Goal: Task Accomplishment & Management: Use online tool/utility

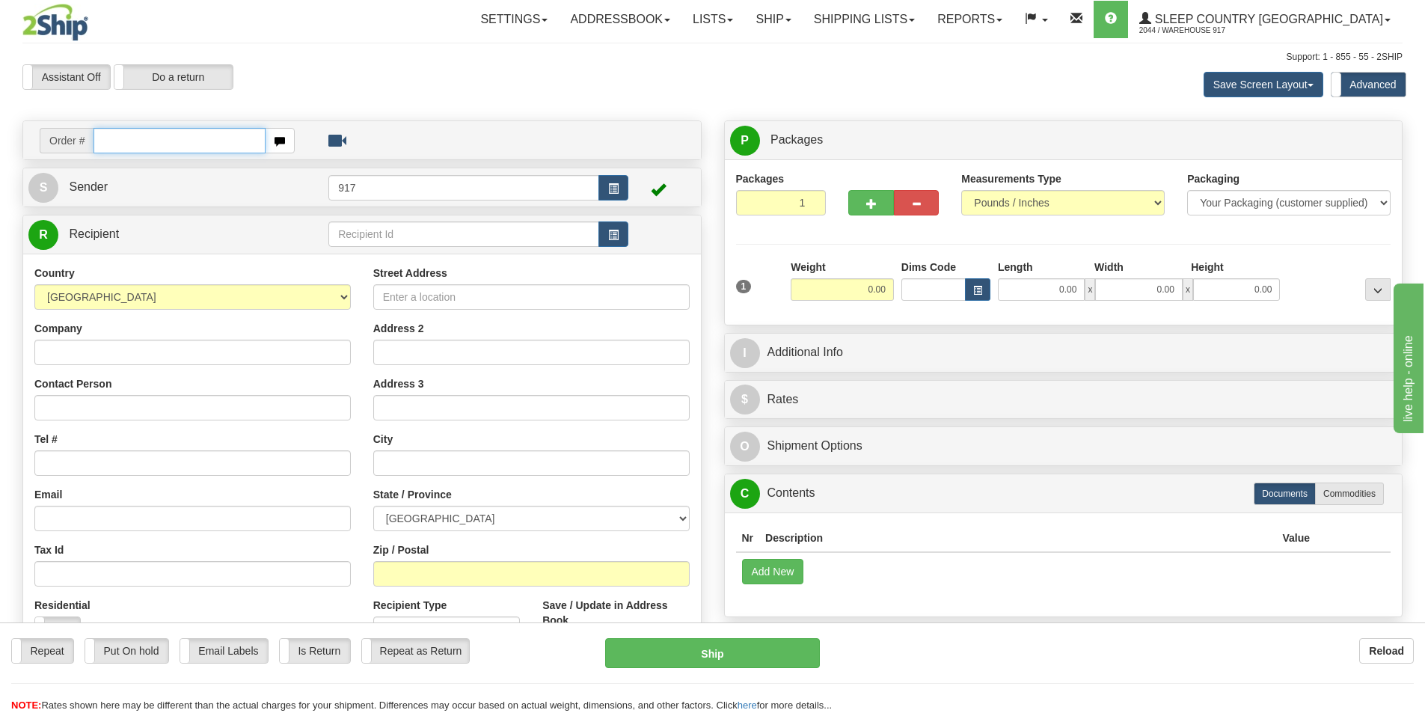
click at [171, 142] on input "text" at bounding box center [179, 140] width 172 height 25
paste input "9000I143736"
type input "9000I143736_HUSHD"
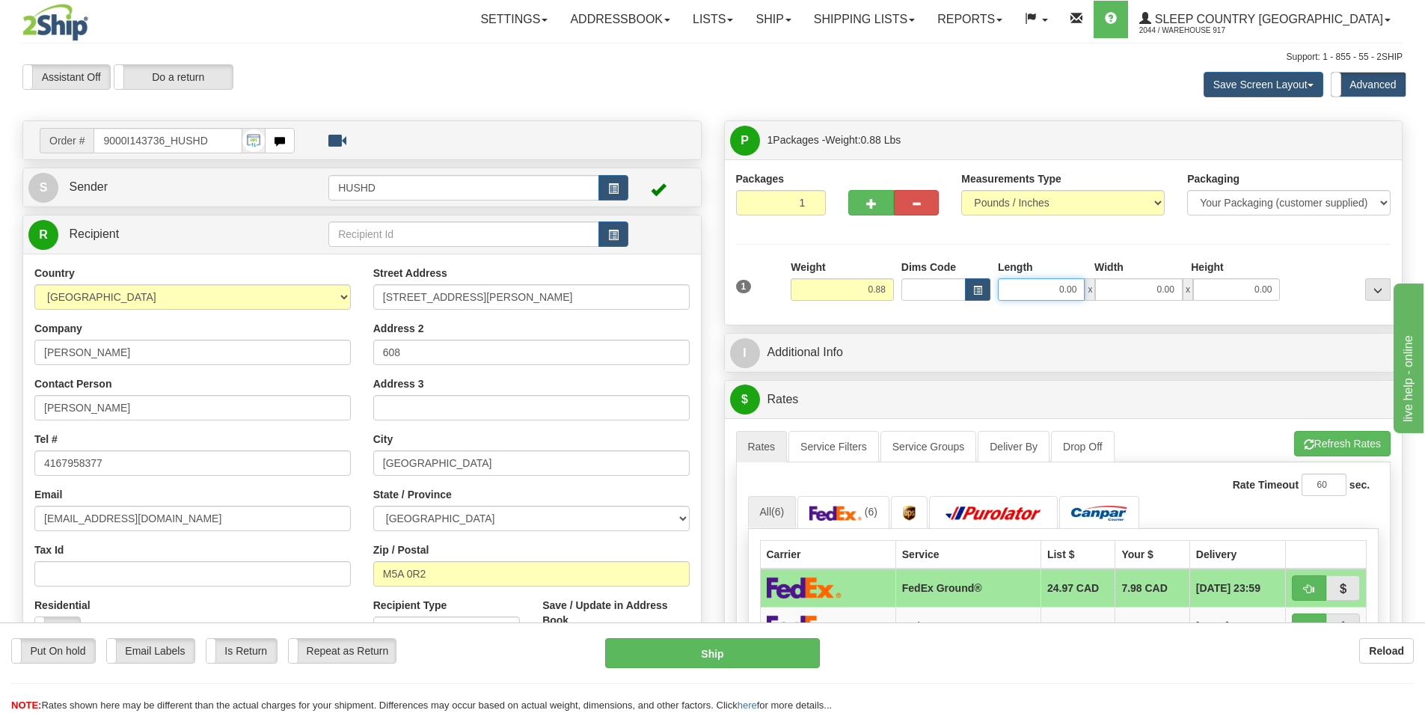
click at [1073, 294] on input "0.00" at bounding box center [1041, 289] width 87 height 22
type input "9.00"
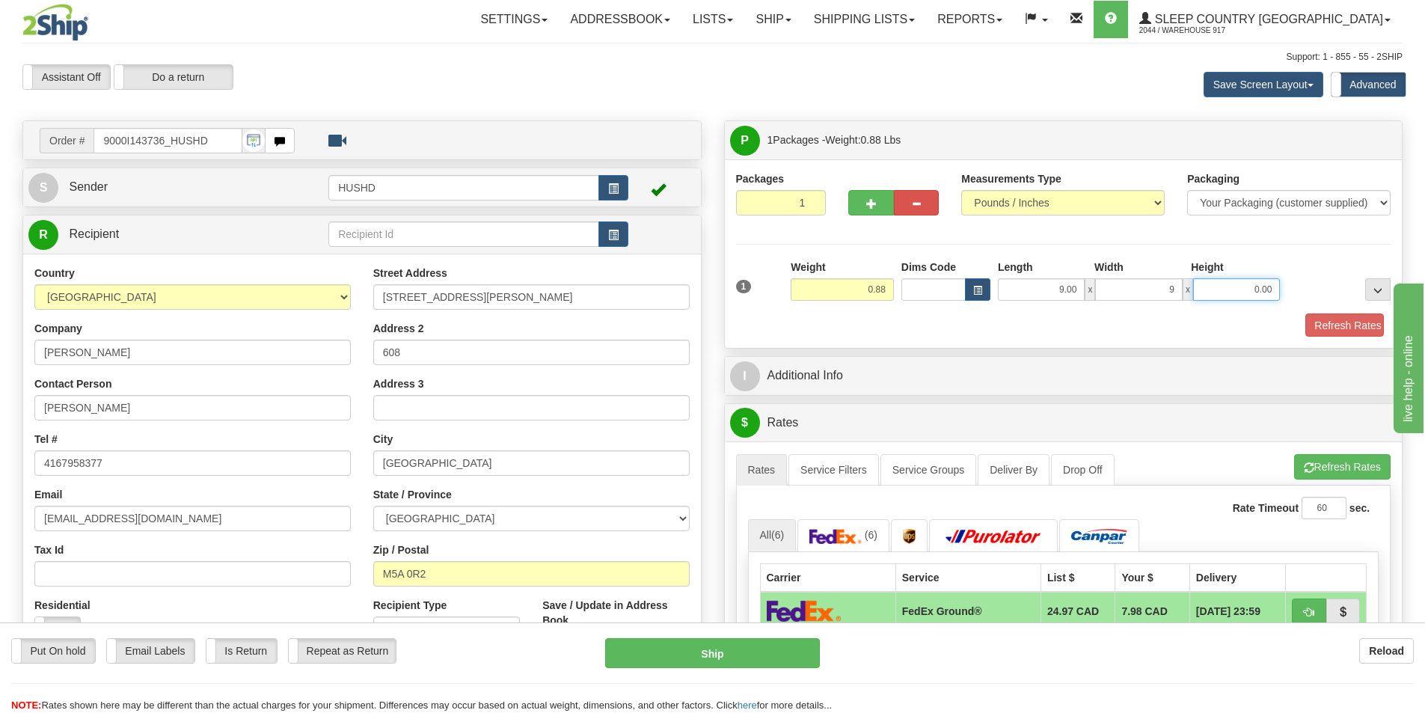
type input "9.00"
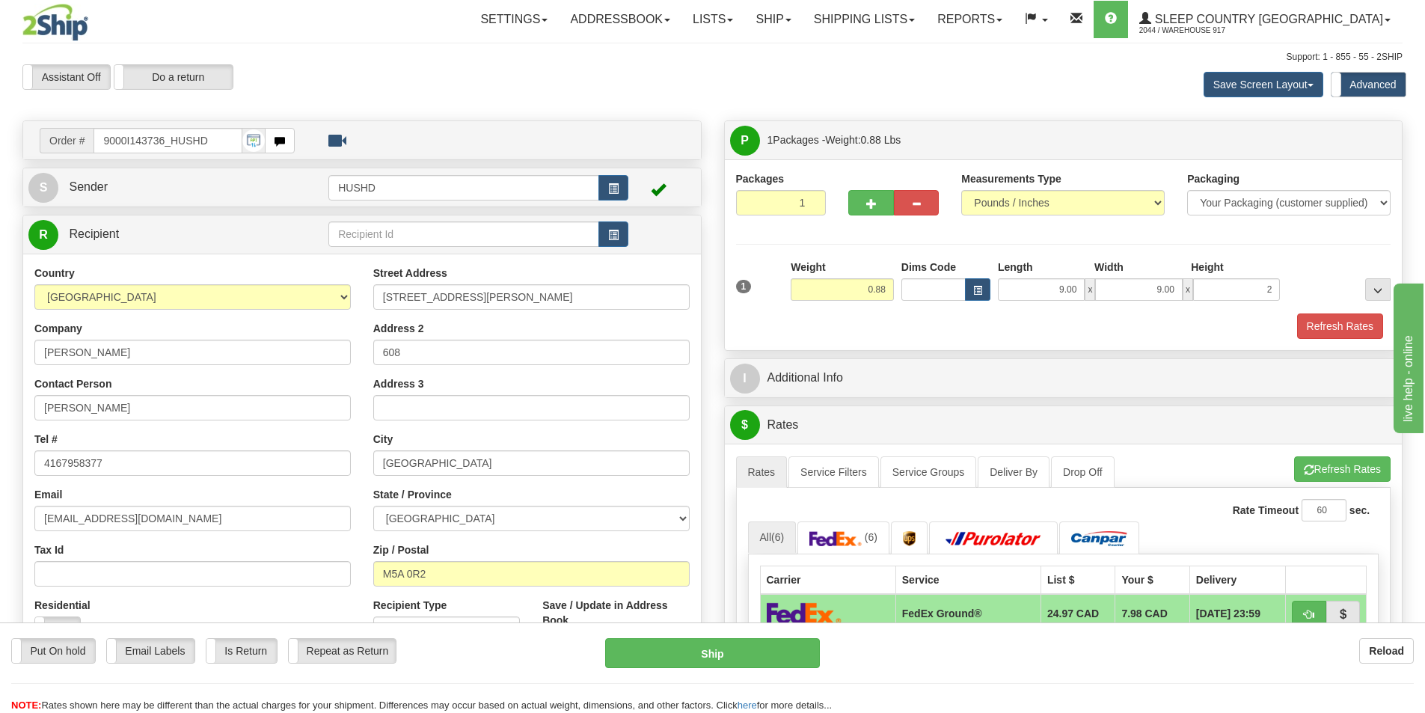
type input "2.00"
click at [1052, 343] on div "Packages 1 1 Measurements Type" at bounding box center [1064, 254] width 678 height 191
click at [1305, 329] on button "Refresh Rates" at bounding box center [1340, 325] width 86 height 25
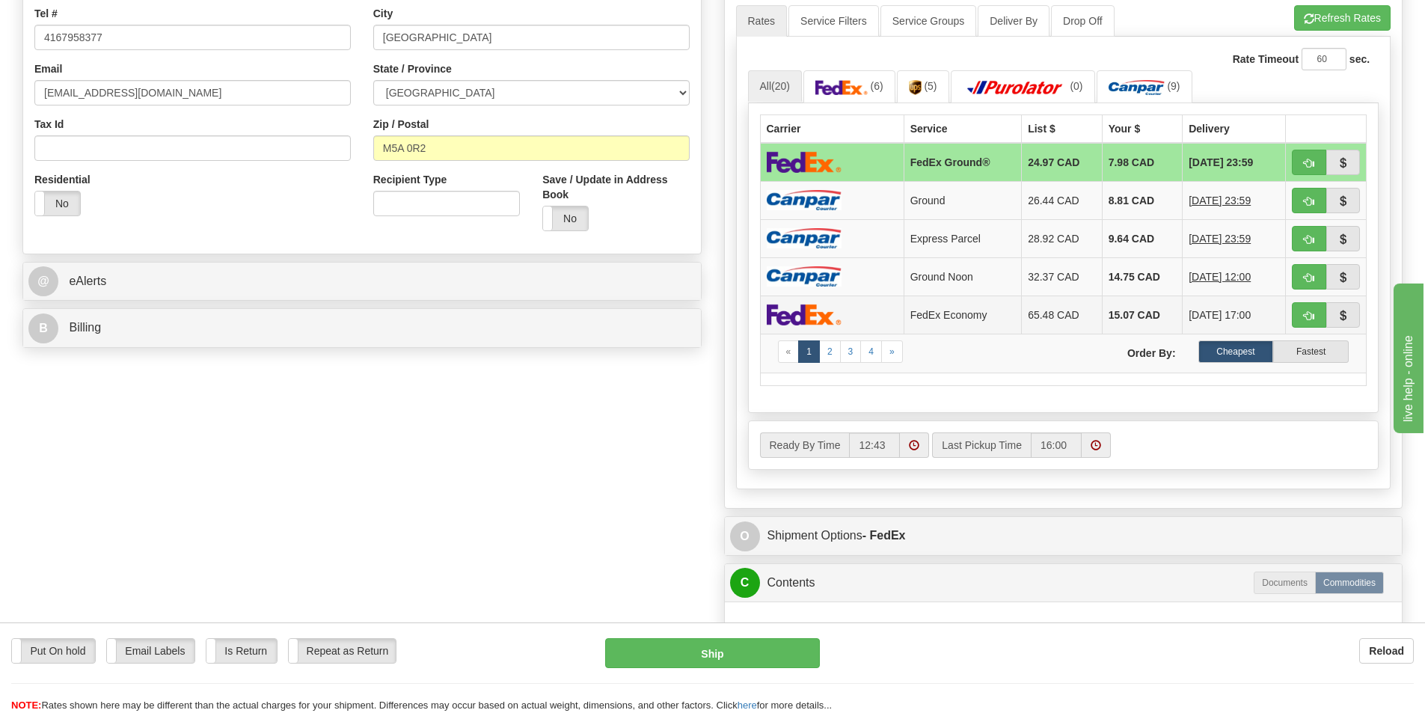
scroll to position [449, 0]
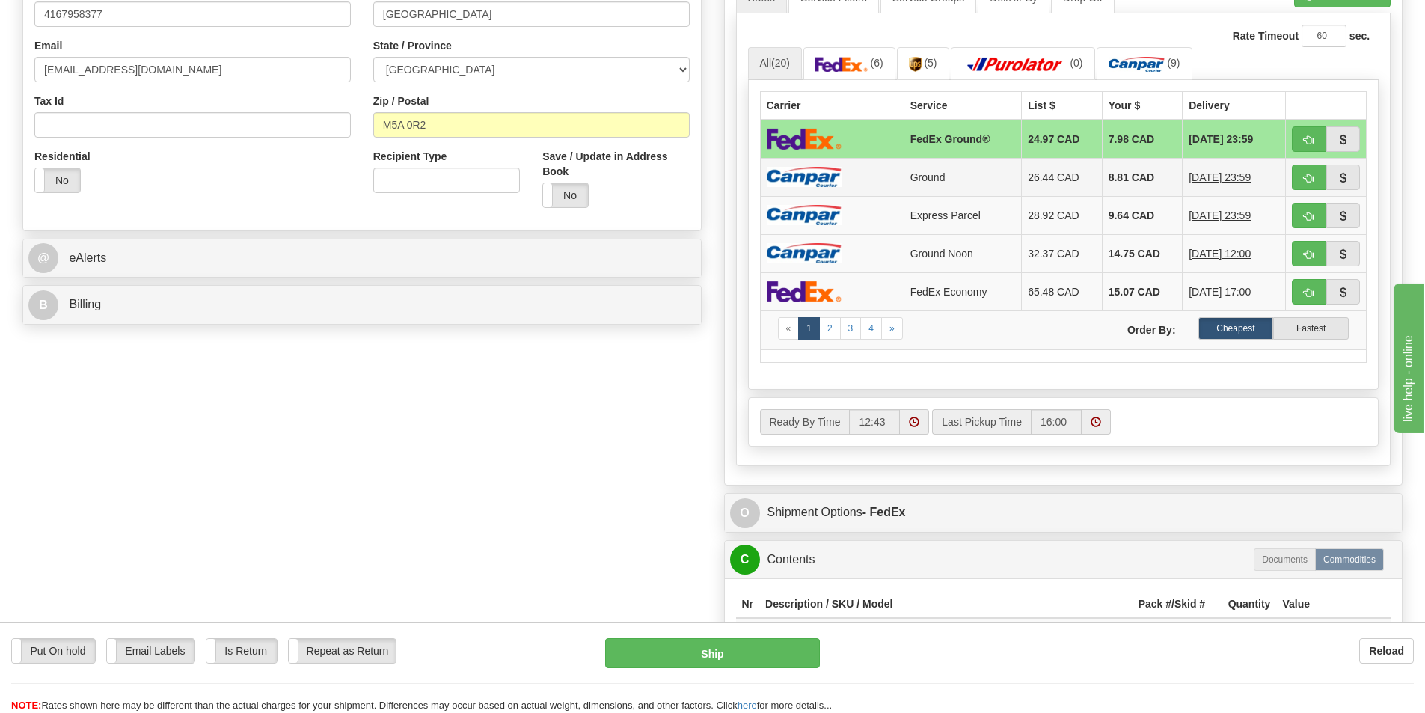
click at [1068, 180] on td "26.44 CAD" at bounding box center [1062, 177] width 81 height 38
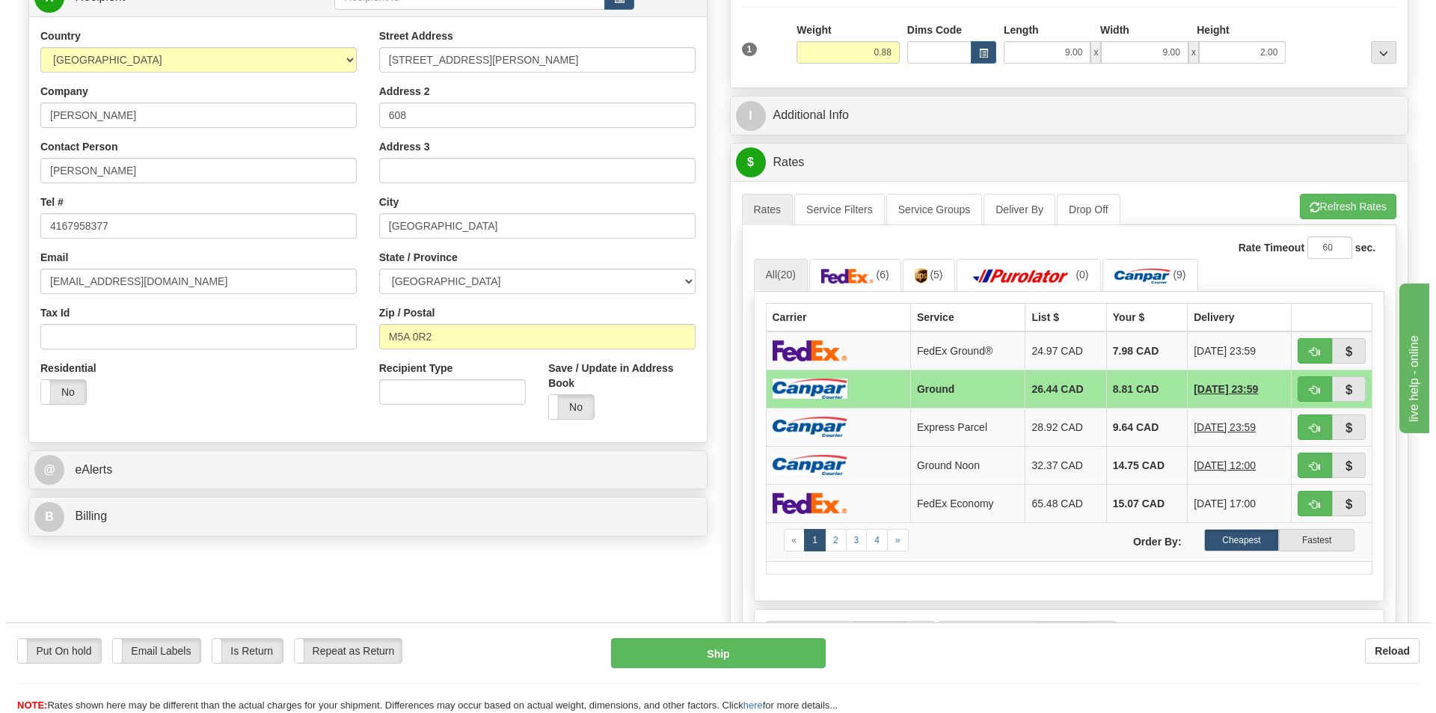
scroll to position [0, 0]
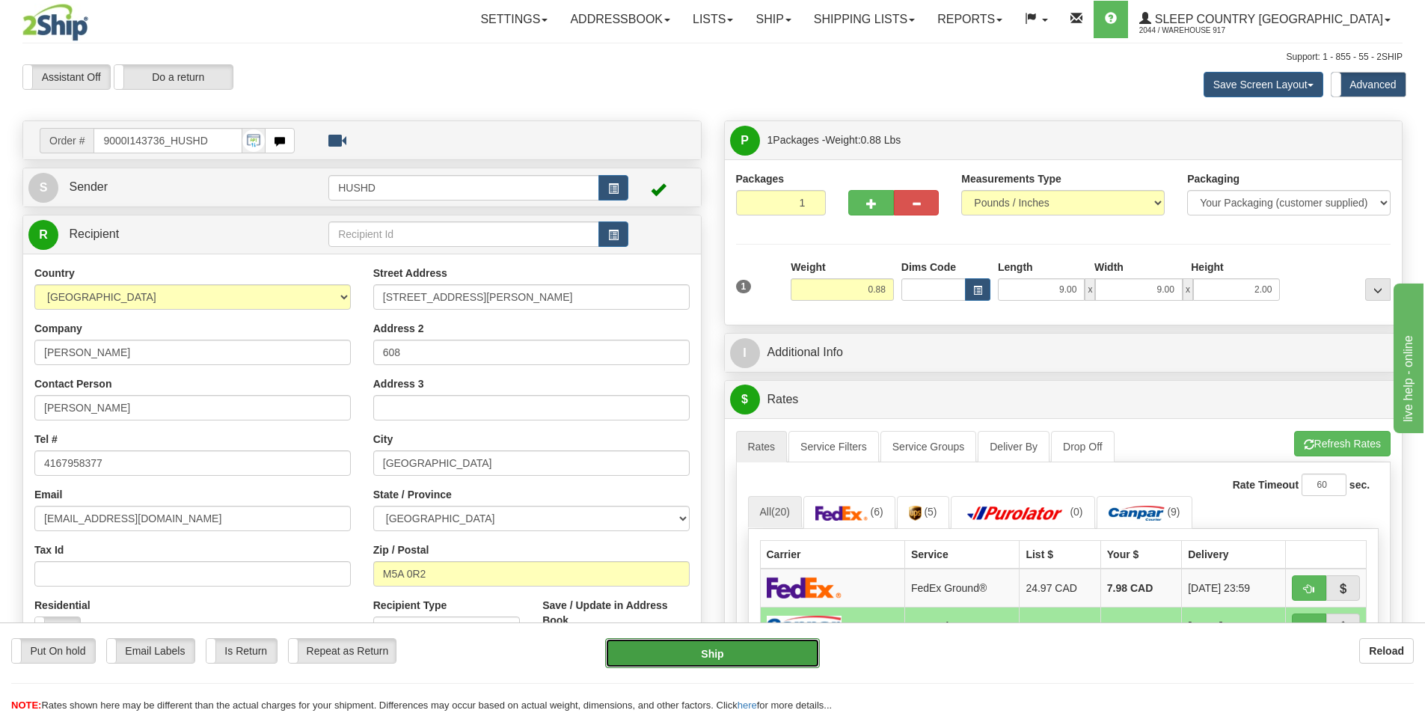
click at [666, 651] on button "Ship" at bounding box center [712, 653] width 215 height 30
type input "1"
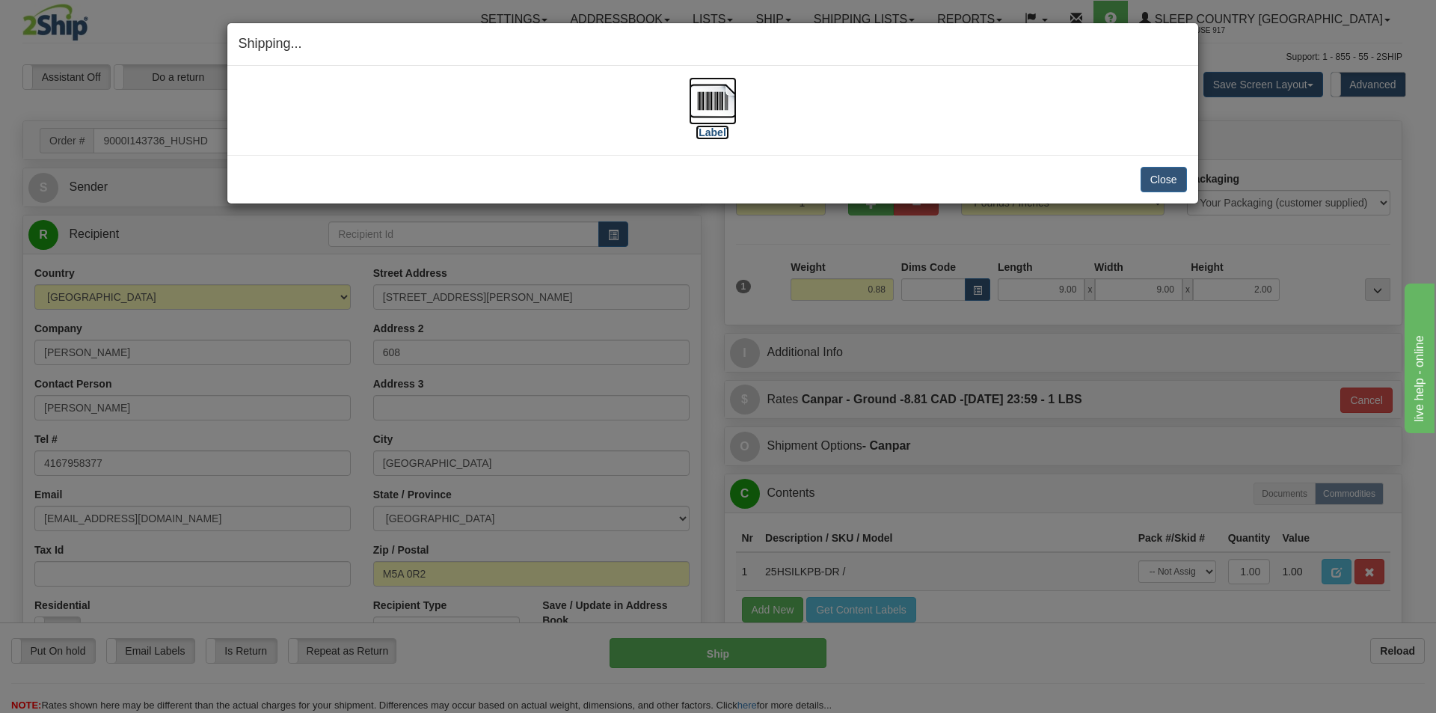
click at [719, 121] on img at bounding box center [713, 101] width 48 height 48
click at [1163, 179] on button "Close" at bounding box center [1163, 179] width 46 height 25
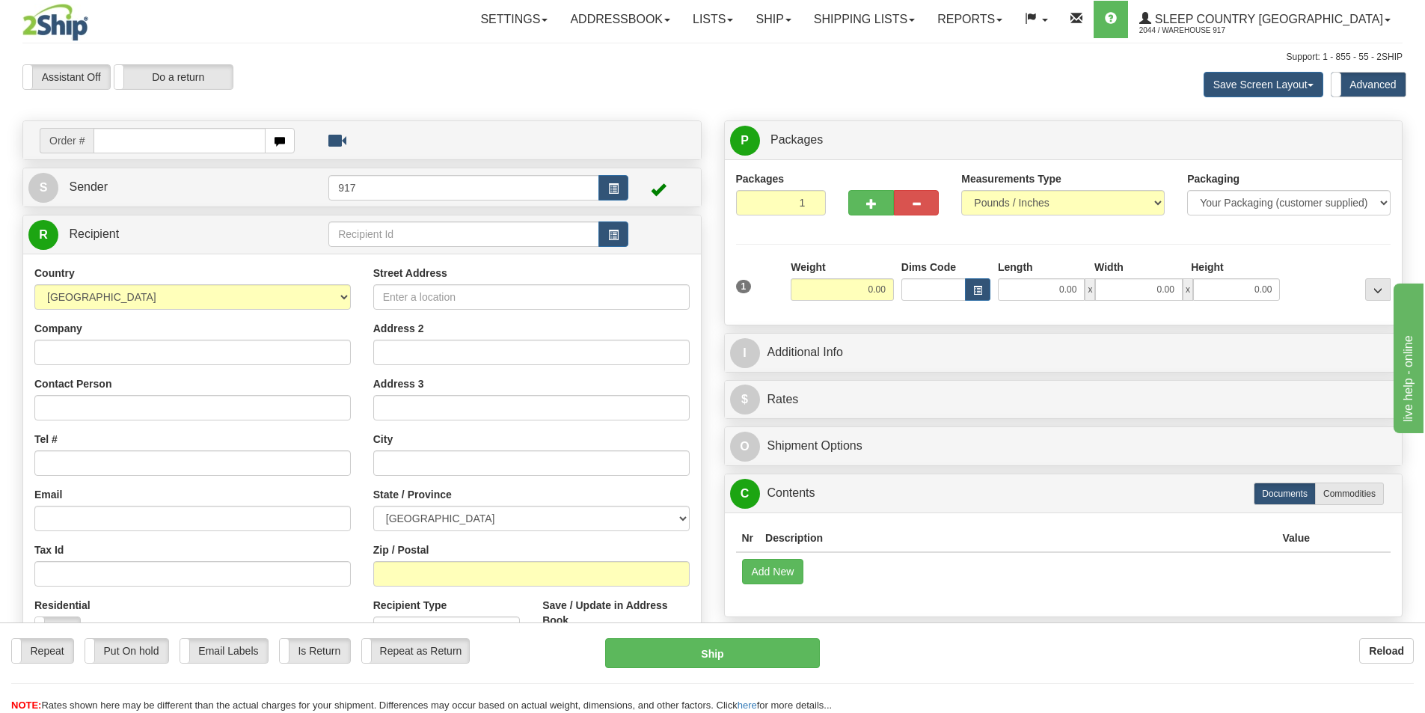
click at [171, 147] on input "text" at bounding box center [179, 140] width 172 height 25
click at [226, 141] on input "text" at bounding box center [179, 140] width 172 height 25
paste input "9002I142734"
type input "9002I142734_HUSHD"
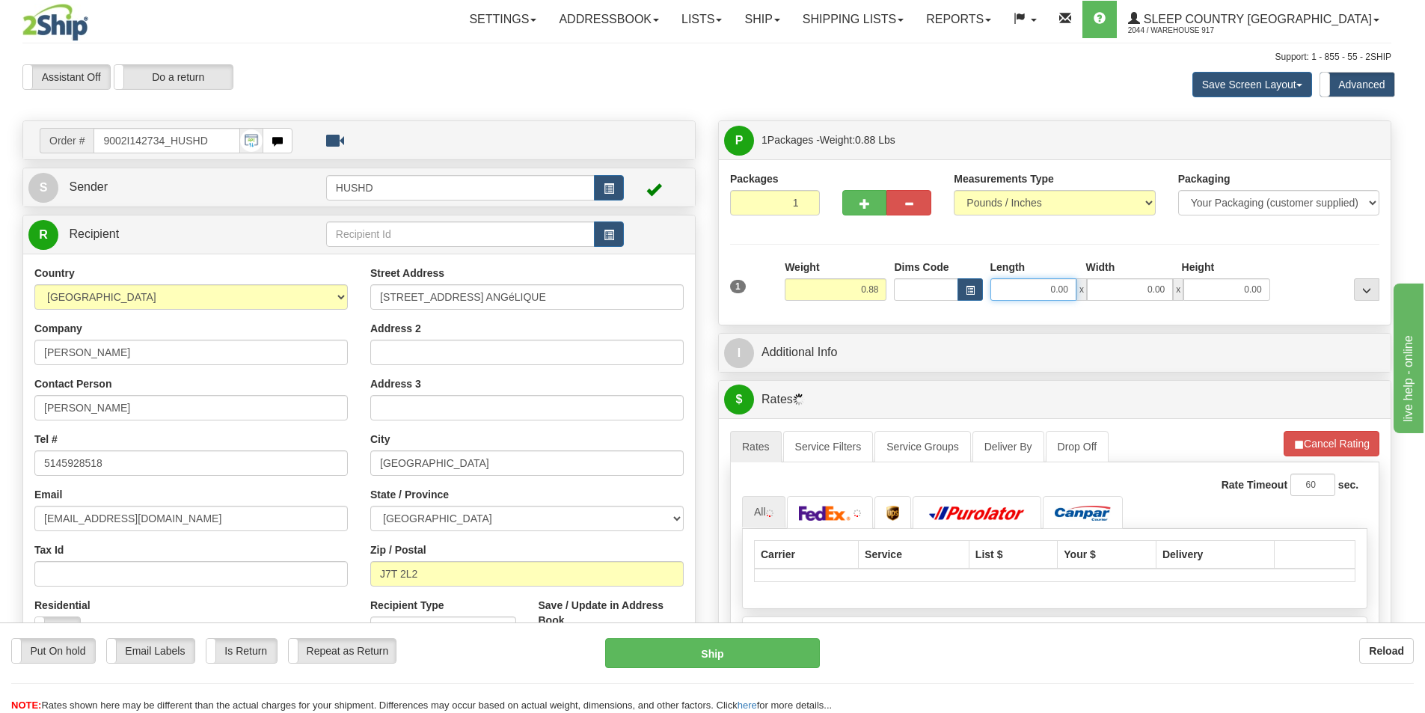
click at [1051, 286] on input "0.00" at bounding box center [1033, 289] width 86 height 22
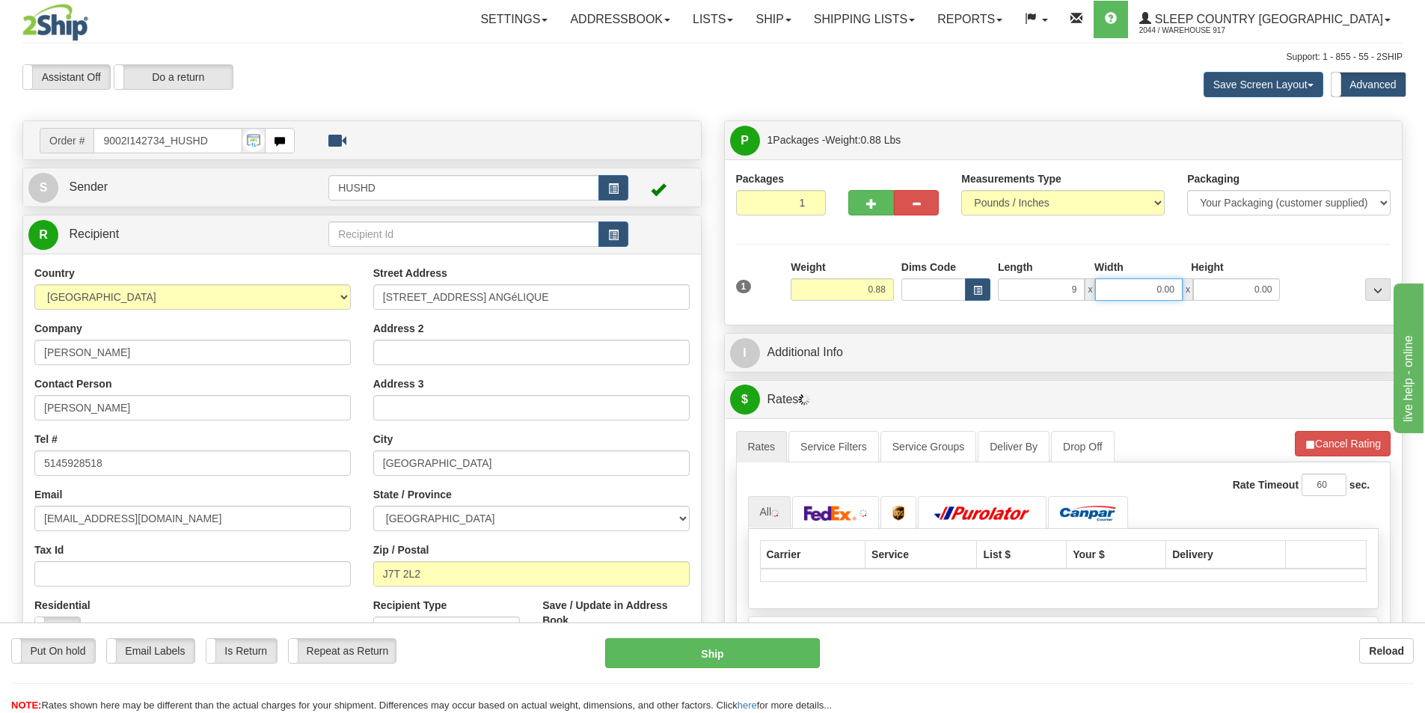
type input "9.00"
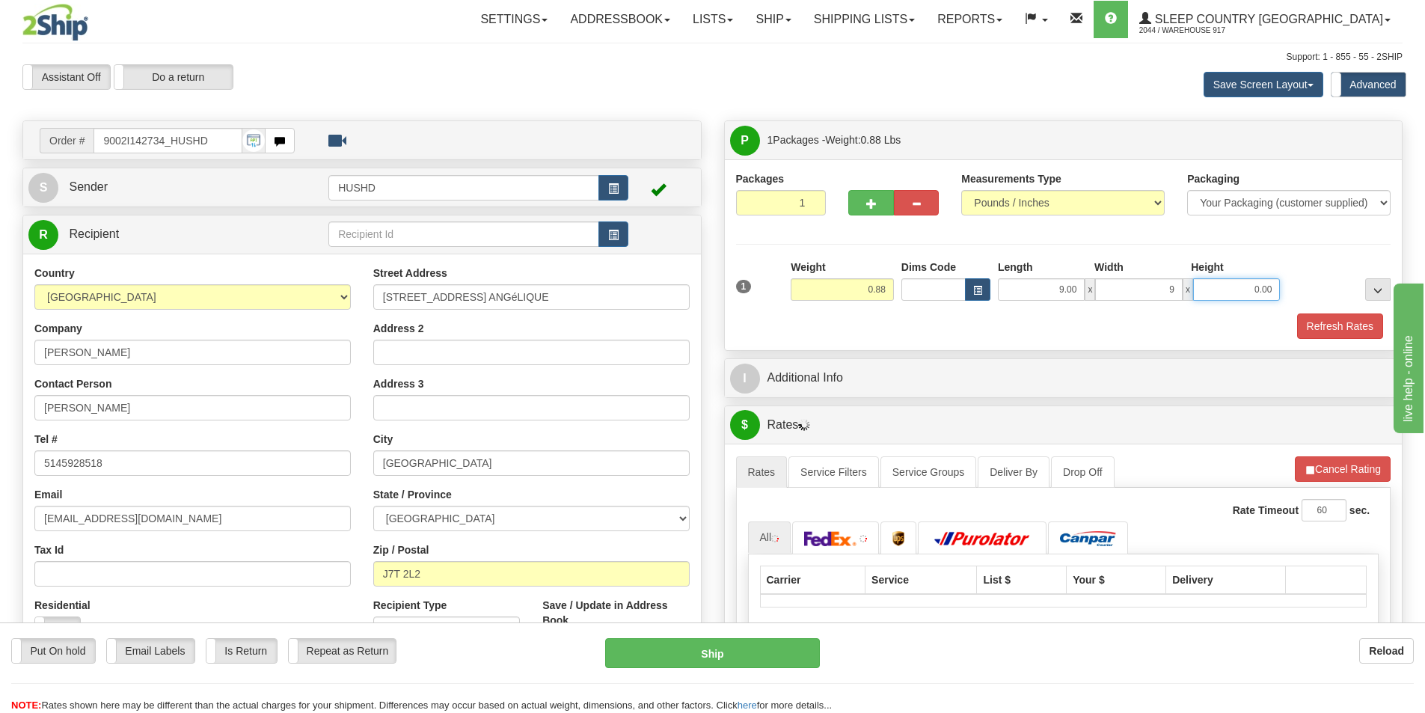
type input "9.00"
type input "2.00"
drag, startPoint x: 1042, startPoint y: 337, endPoint x: 1425, endPoint y: 349, distance: 382.3
click at [1042, 337] on div "Refresh Rates" at bounding box center [1063, 325] width 663 height 25
click at [1297, 326] on button "Refresh Rates" at bounding box center [1340, 325] width 86 height 25
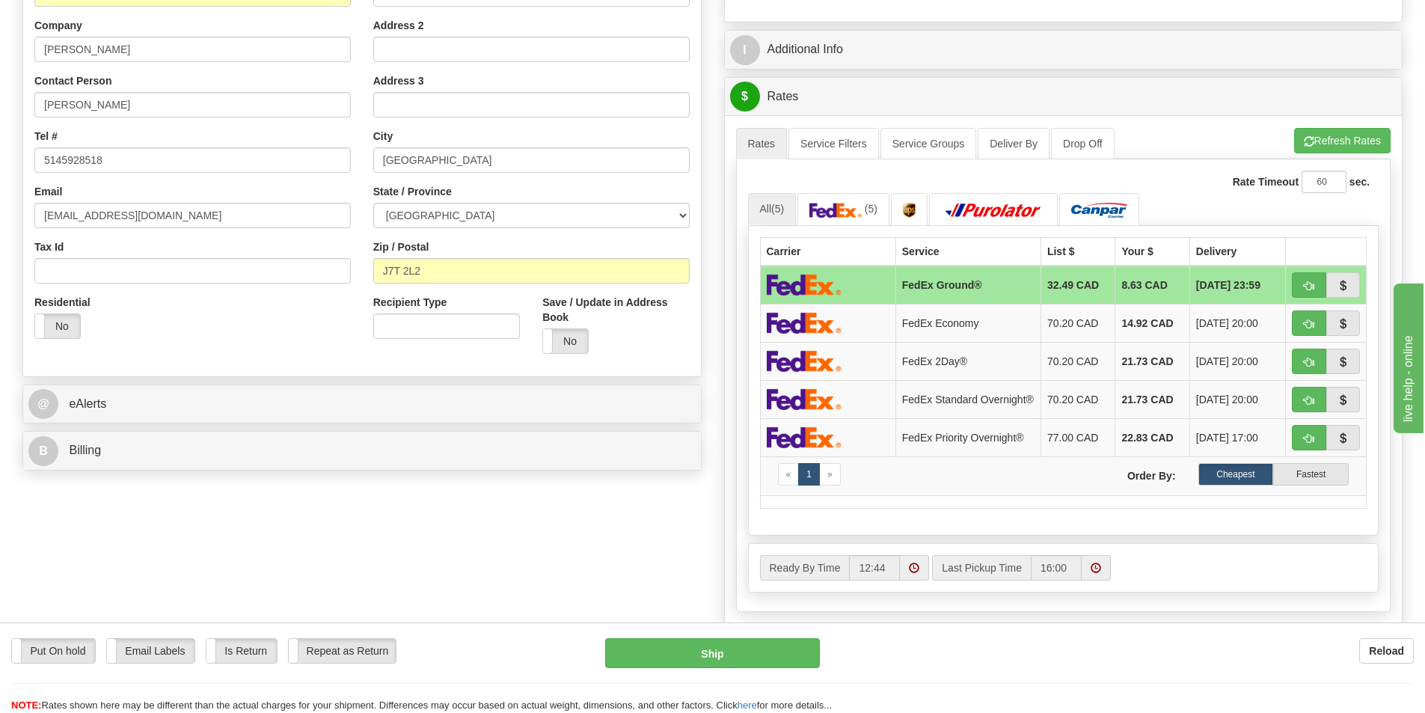
scroll to position [299, 0]
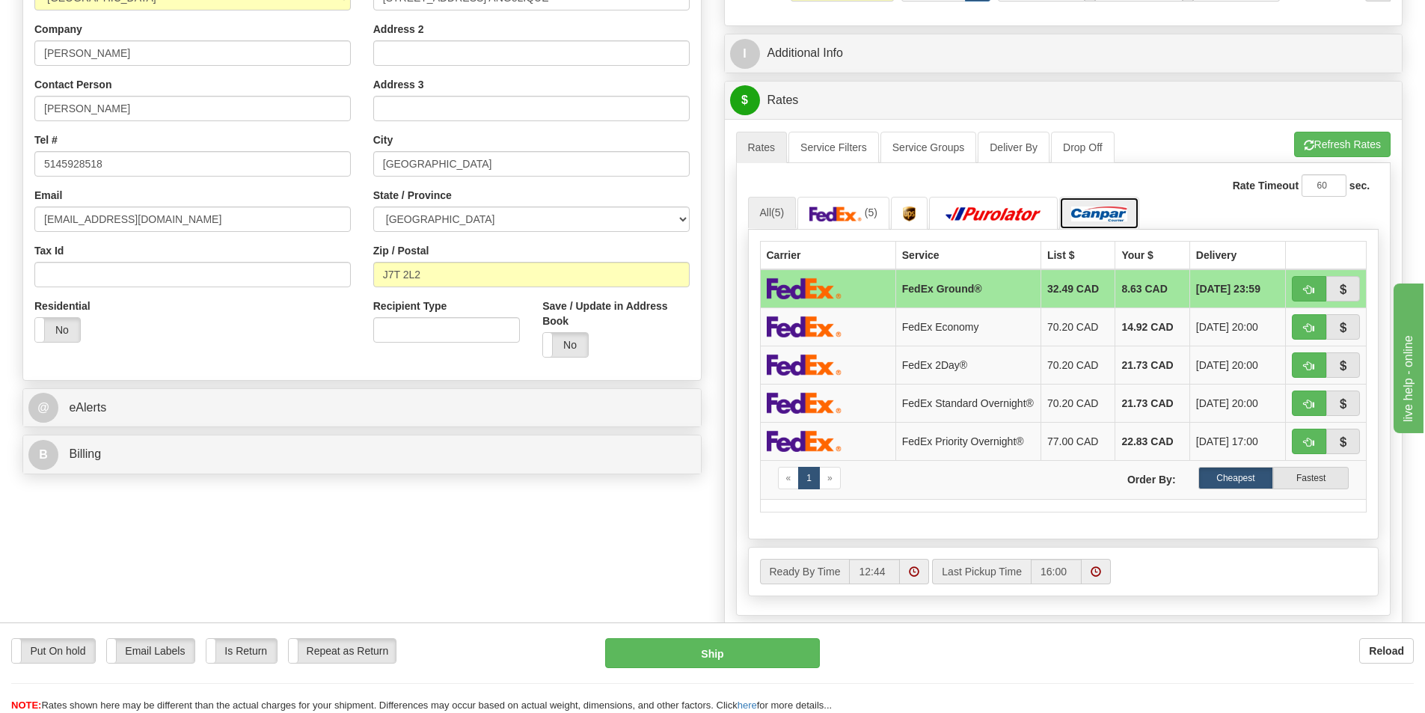
click at [1082, 209] on img at bounding box center [1099, 213] width 56 height 15
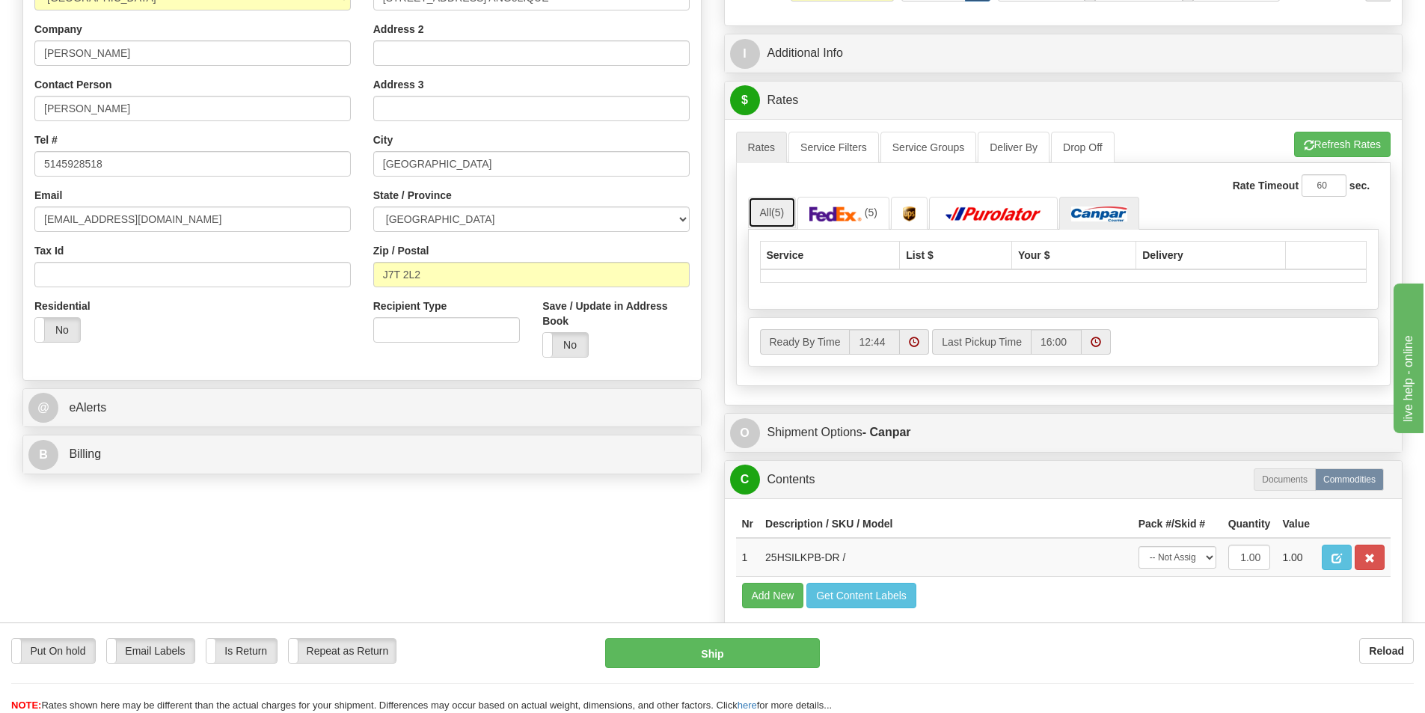
click at [775, 220] on link "All (5)" at bounding box center [772, 212] width 49 height 31
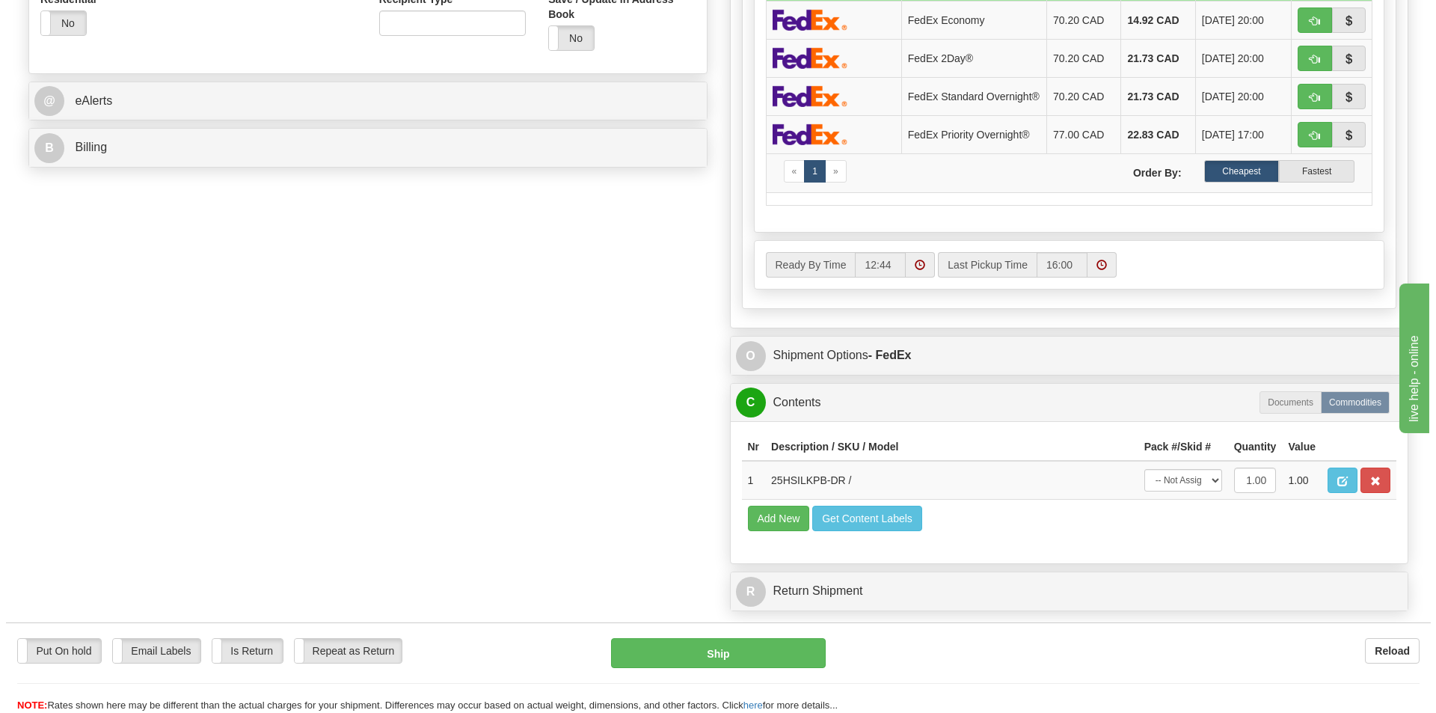
scroll to position [748, 0]
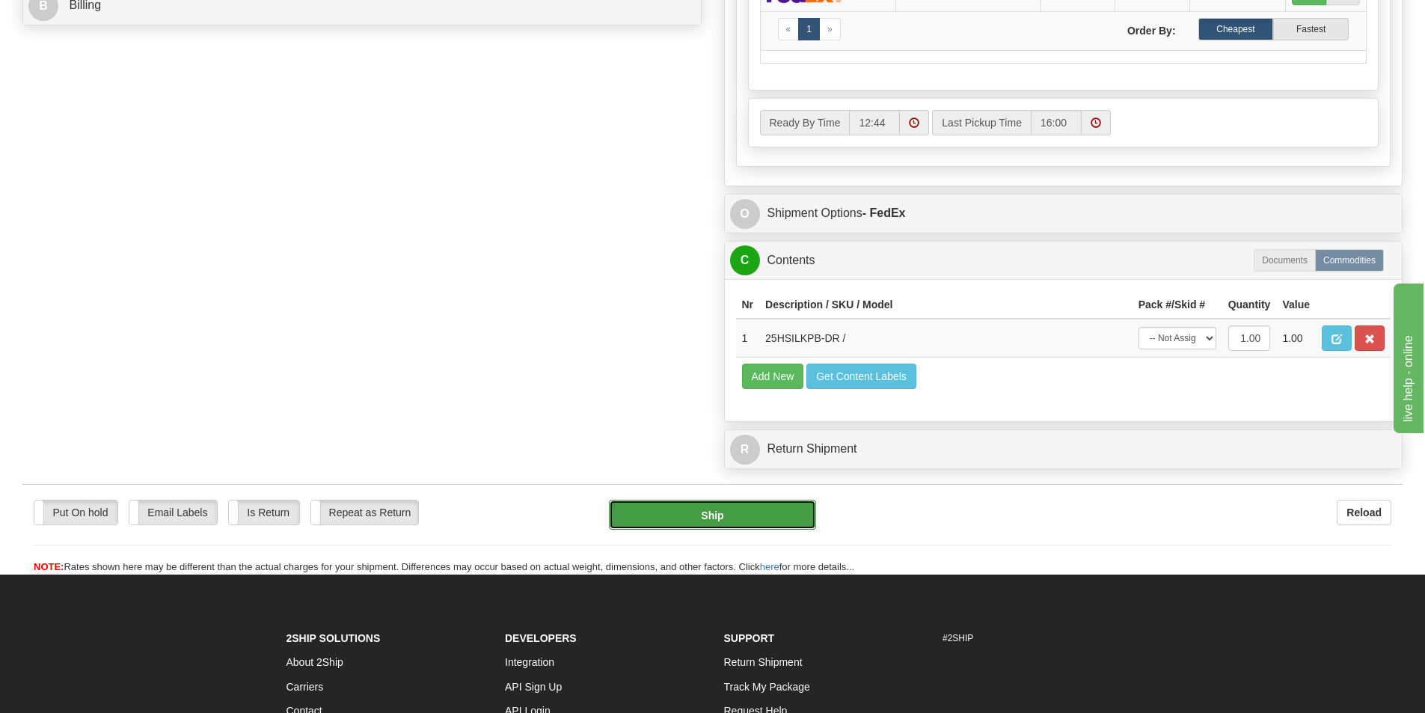
click at [729, 522] on button "Ship" at bounding box center [712, 515] width 207 height 30
type input "92"
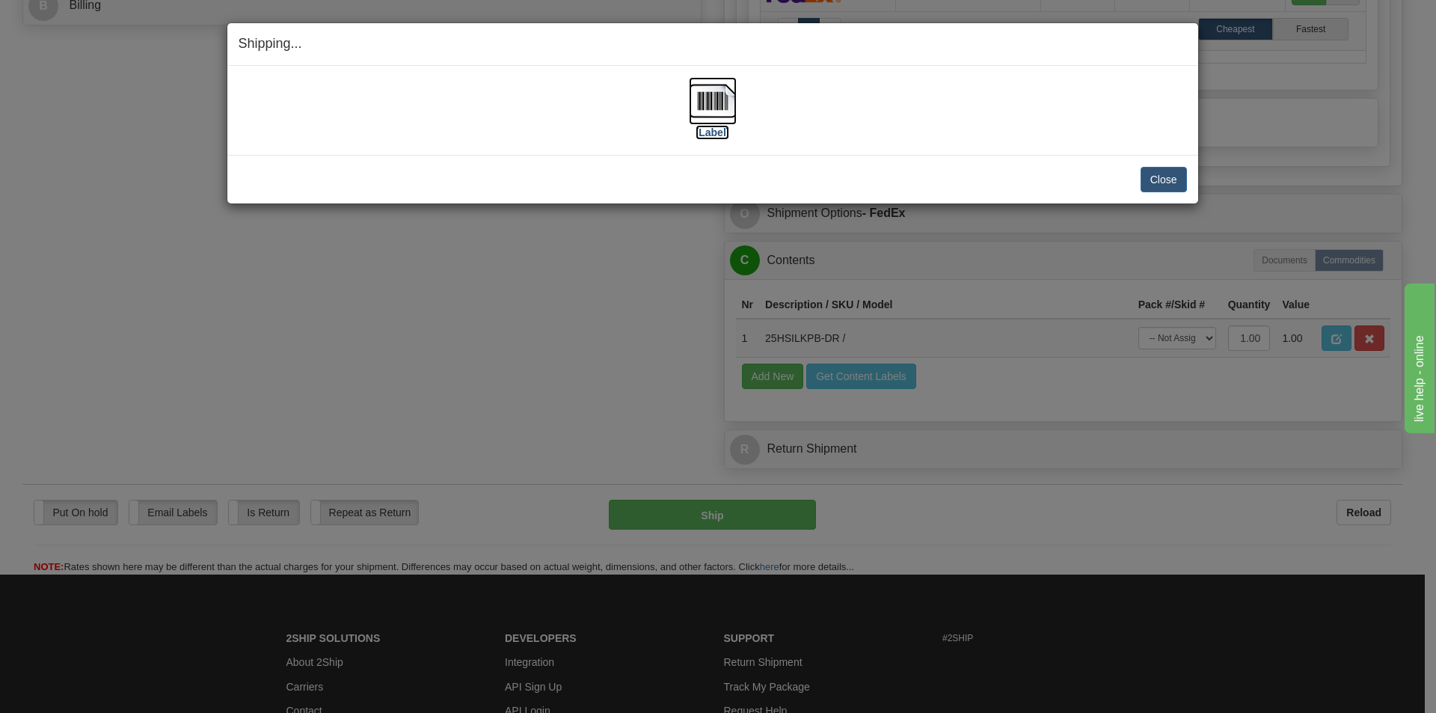
click at [706, 105] on img at bounding box center [713, 101] width 48 height 48
click at [1154, 200] on div "Close Cancel Cancel Shipment and Quit Pickup Quit Pickup ONLY" at bounding box center [712, 179] width 971 height 49
click at [1161, 194] on div "Close Cancel Cancel Shipment and Quit Pickup Quit Pickup ONLY" at bounding box center [712, 179] width 971 height 49
click at [1191, 179] on div "Close Cancel Cancel Shipment and Quit Pickup Quit Pickup ONLY" at bounding box center [712, 179] width 971 height 49
click at [1162, 179] on button "Close" at bounding box center [1163, 179] width 46 height 25
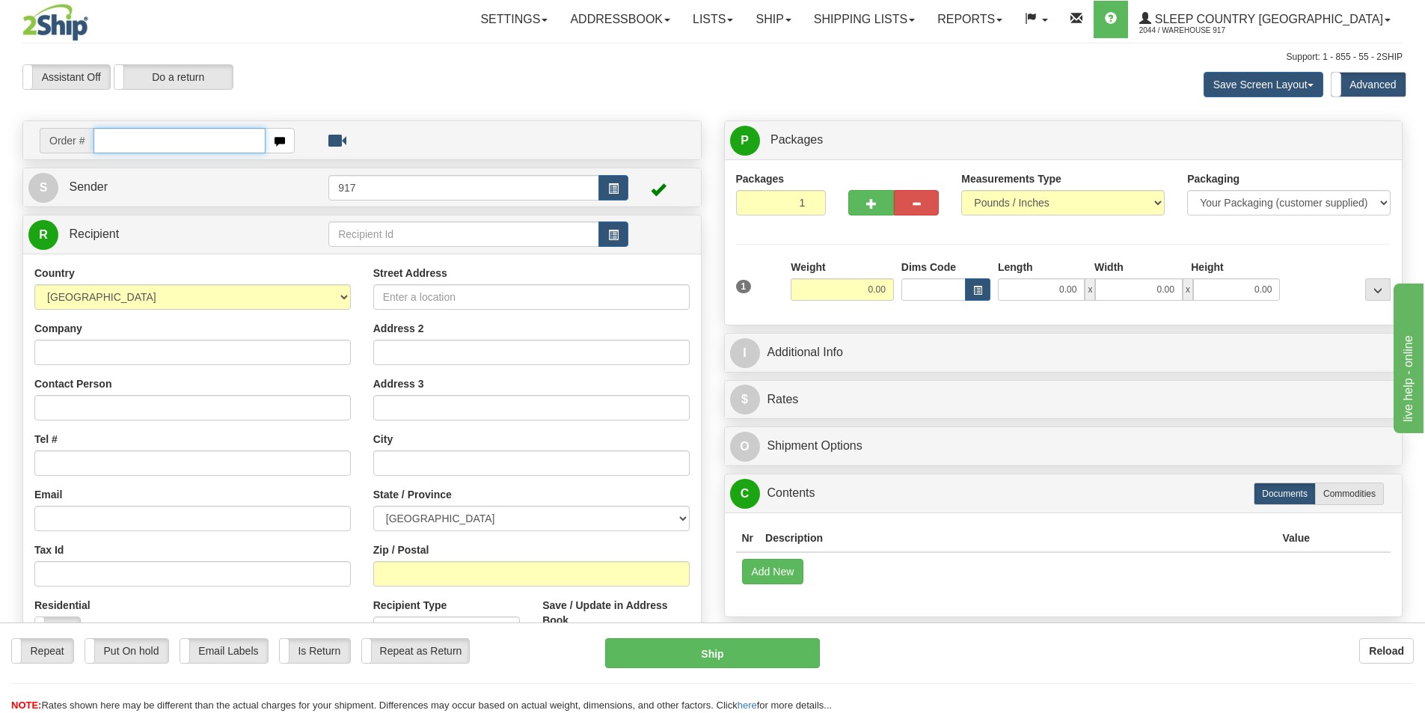
click at [153, 148] on input "text" at bounding box center [179, 140] width 172 height 25
paste input "9000I144241"
type input "9000I144241_HUSHD"
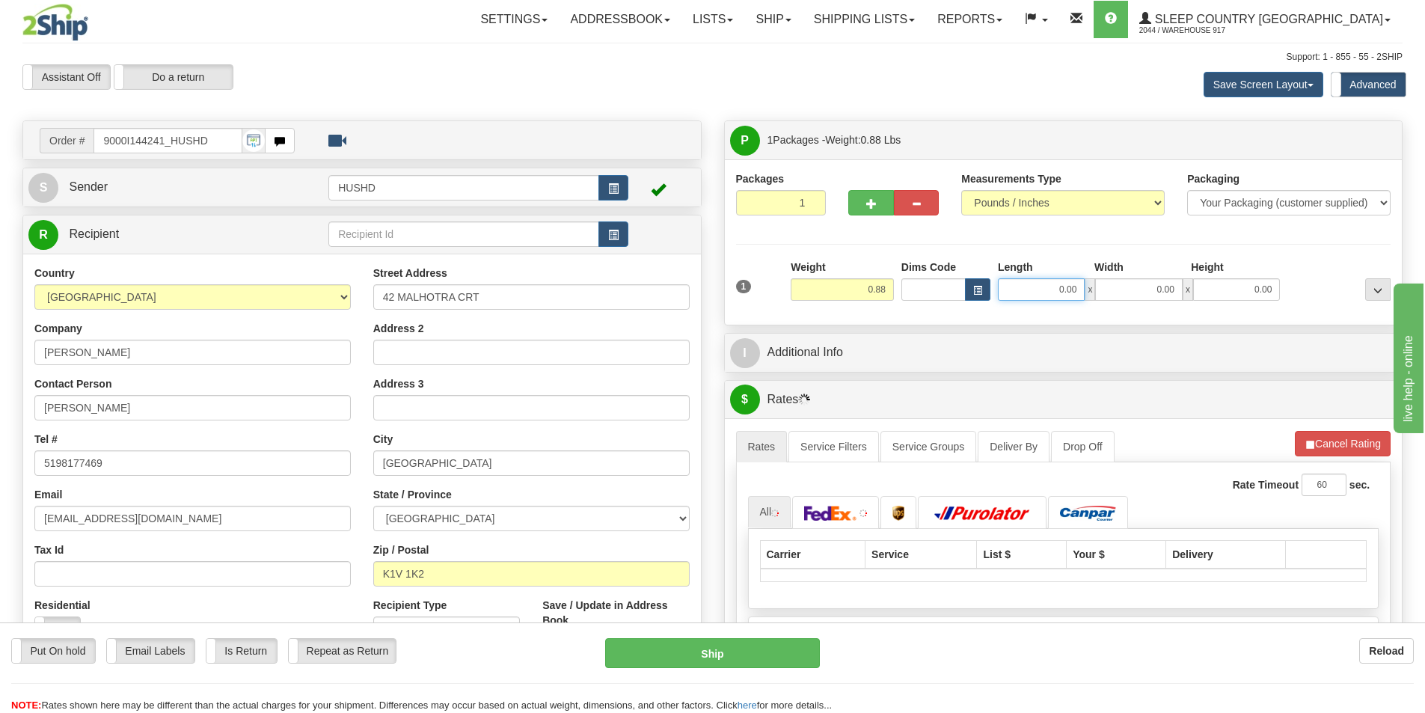
click at [1049, 283] on input "0.00" at bounding box center [1041, 289] width 87 height 22
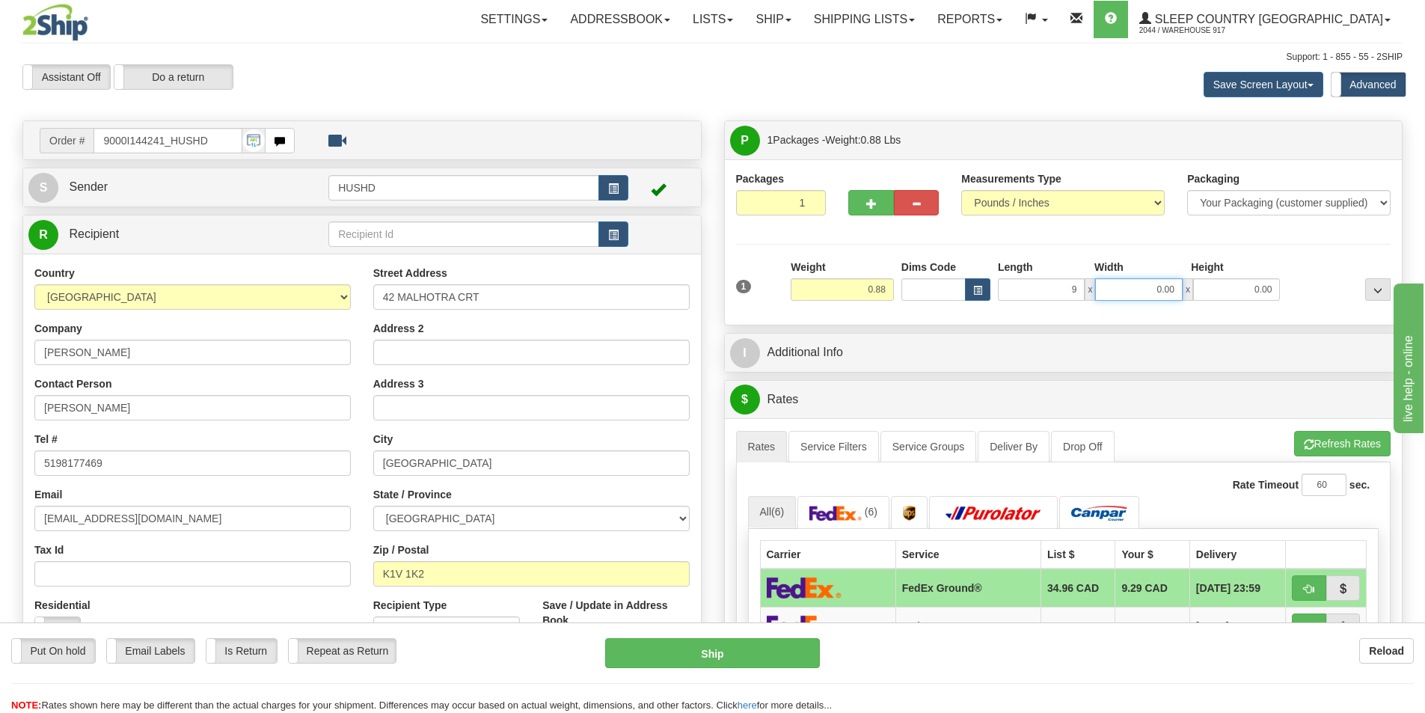
type input "9.00"
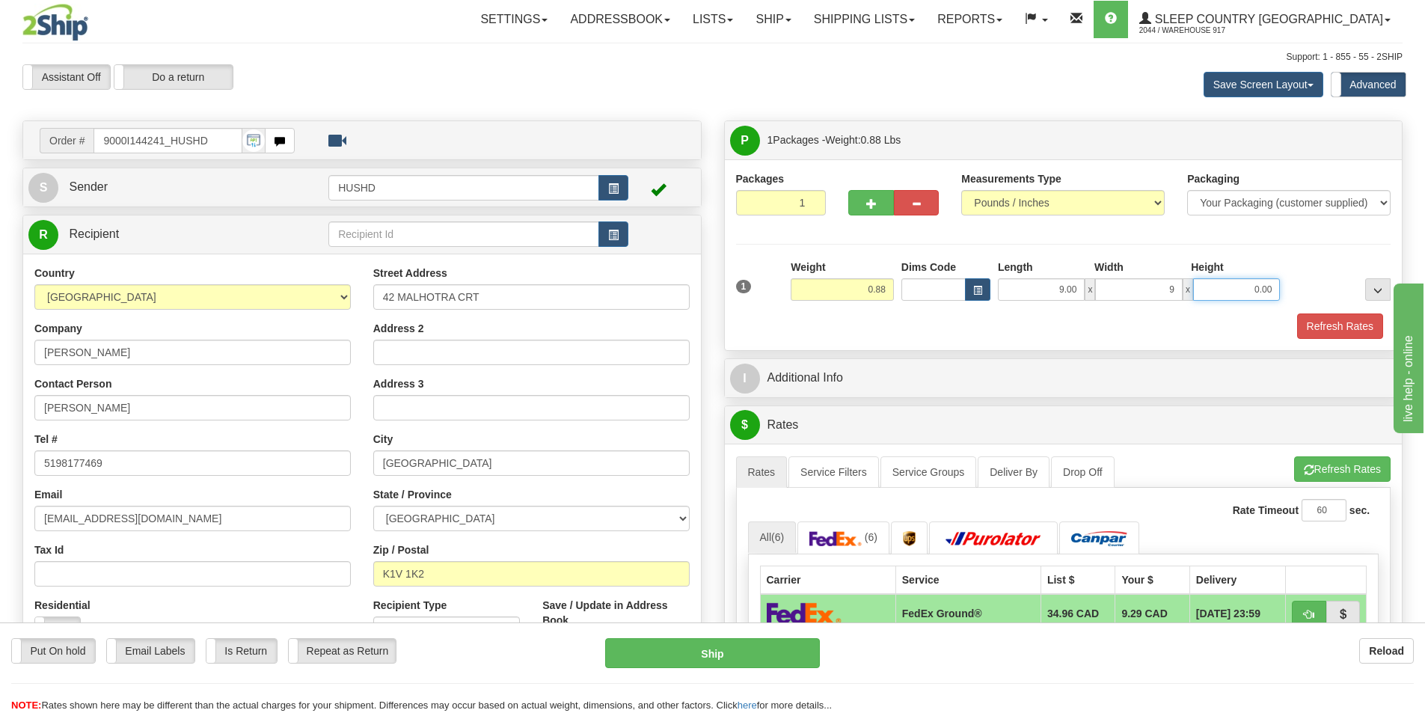
type input "9.00"
type input "2.00"
click at [1354, 313] on div "1 Weight 0.88 Dims Code x" at bounding box center [1063, 298] width 655 height 79
click at [1355, 314] on button "Refresh Rates" at bounding box center [1340, 325] width 86 height 25
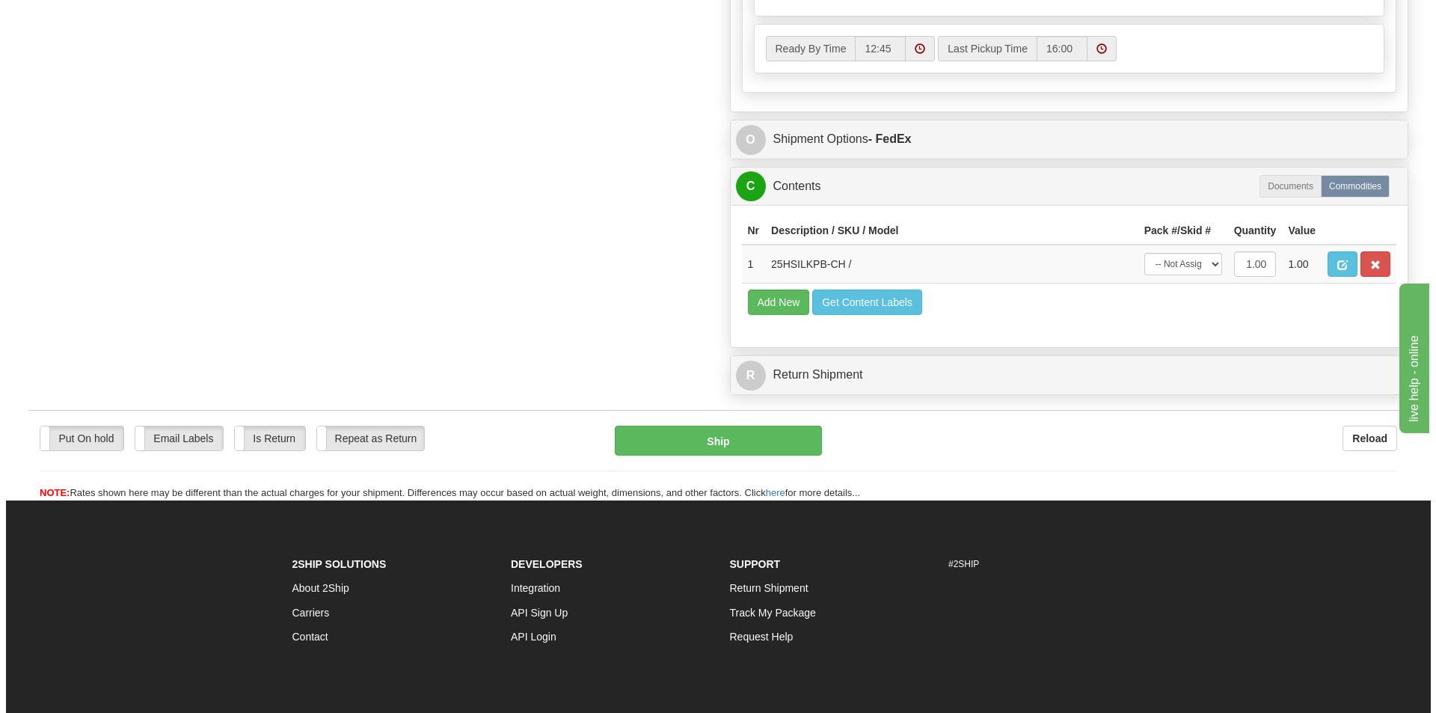
scroll to position [823, 0]
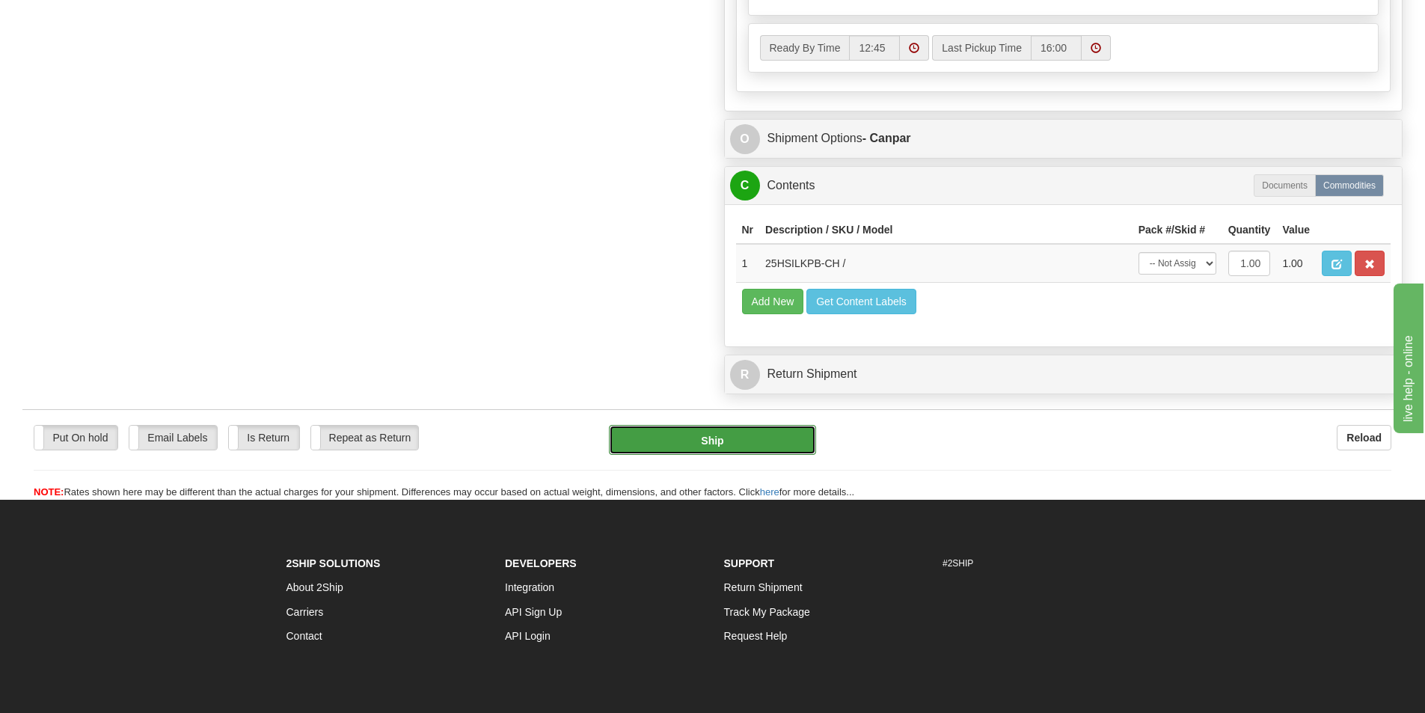
click at [745, 443] on button "Ship" at bounding box center [712, 440] width 207 height 30
type input "1"
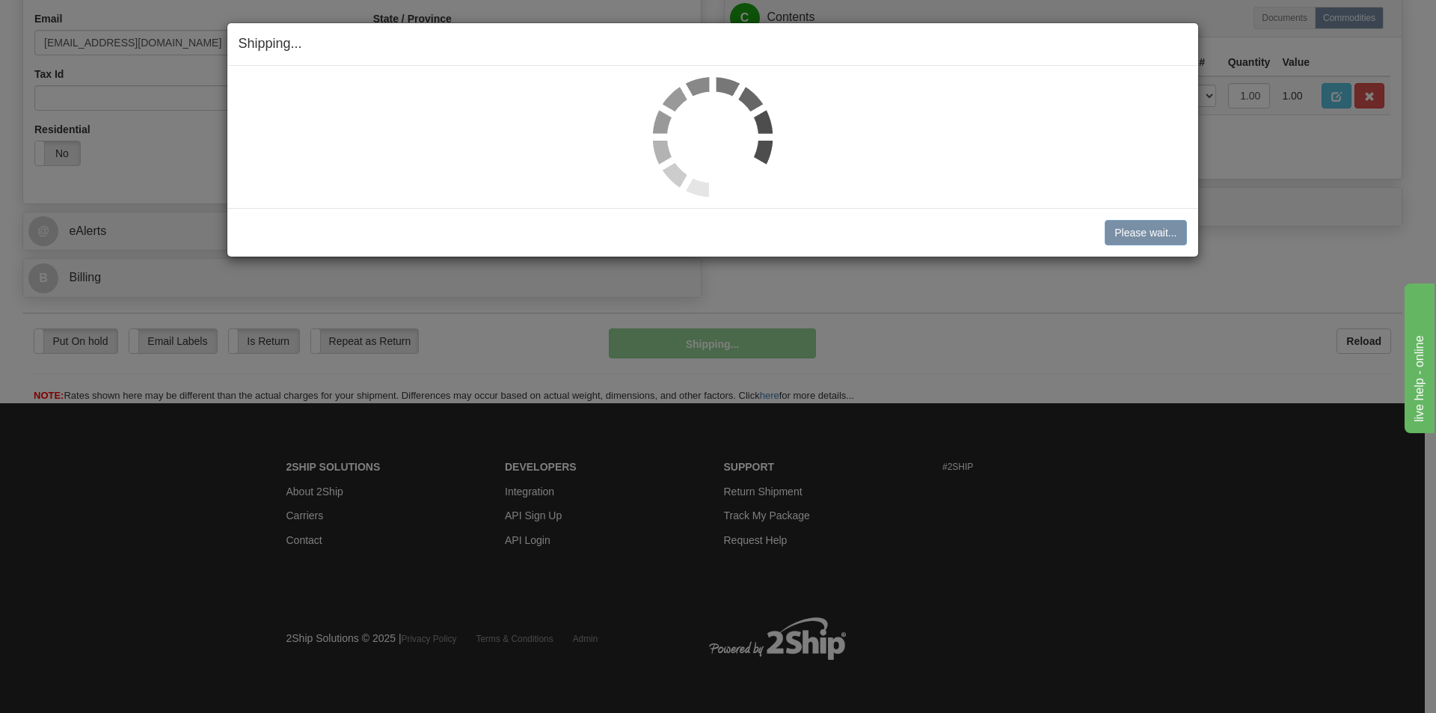
scroll to position [476, 0]
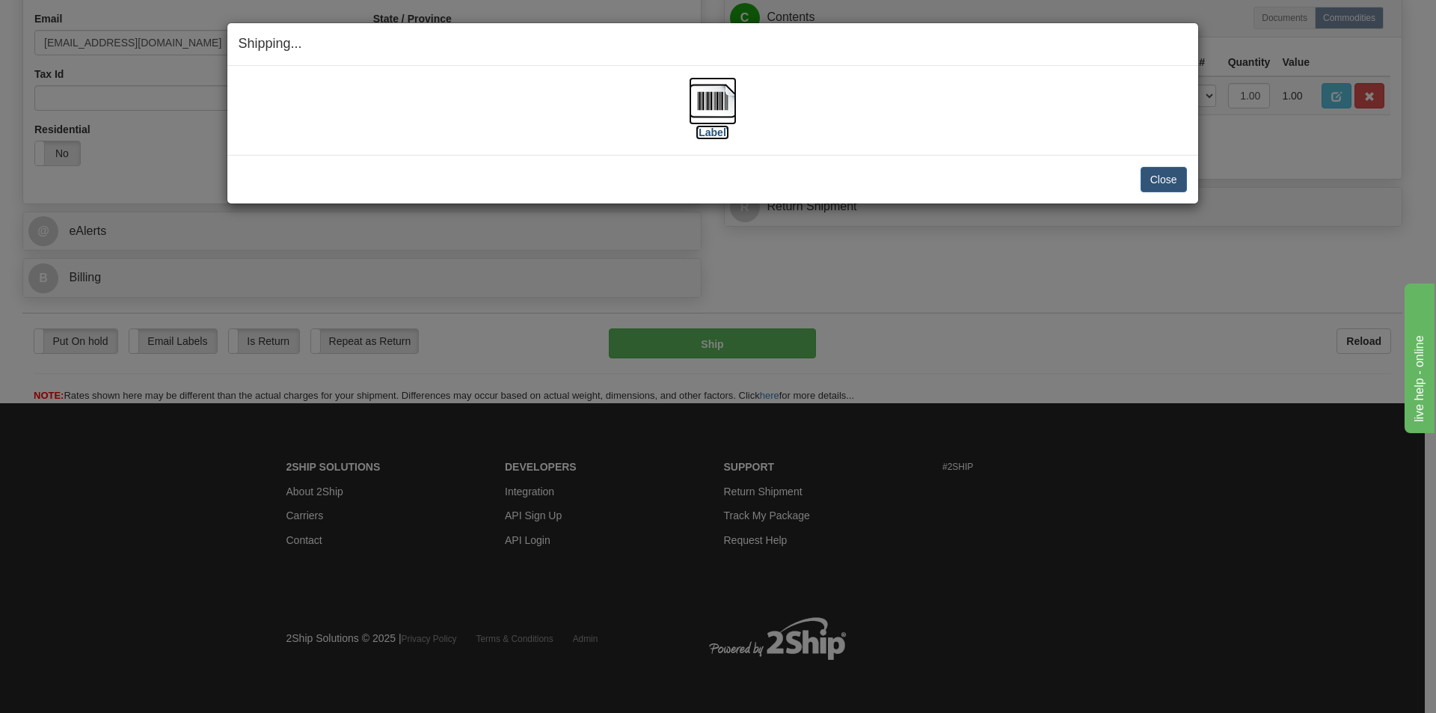
click at [735, 116] on img at bounding box center [713, 101] width 48 height 48
click at [1152, 178] on button "Close" at bounding box center [1163, 179] width 46 height 25
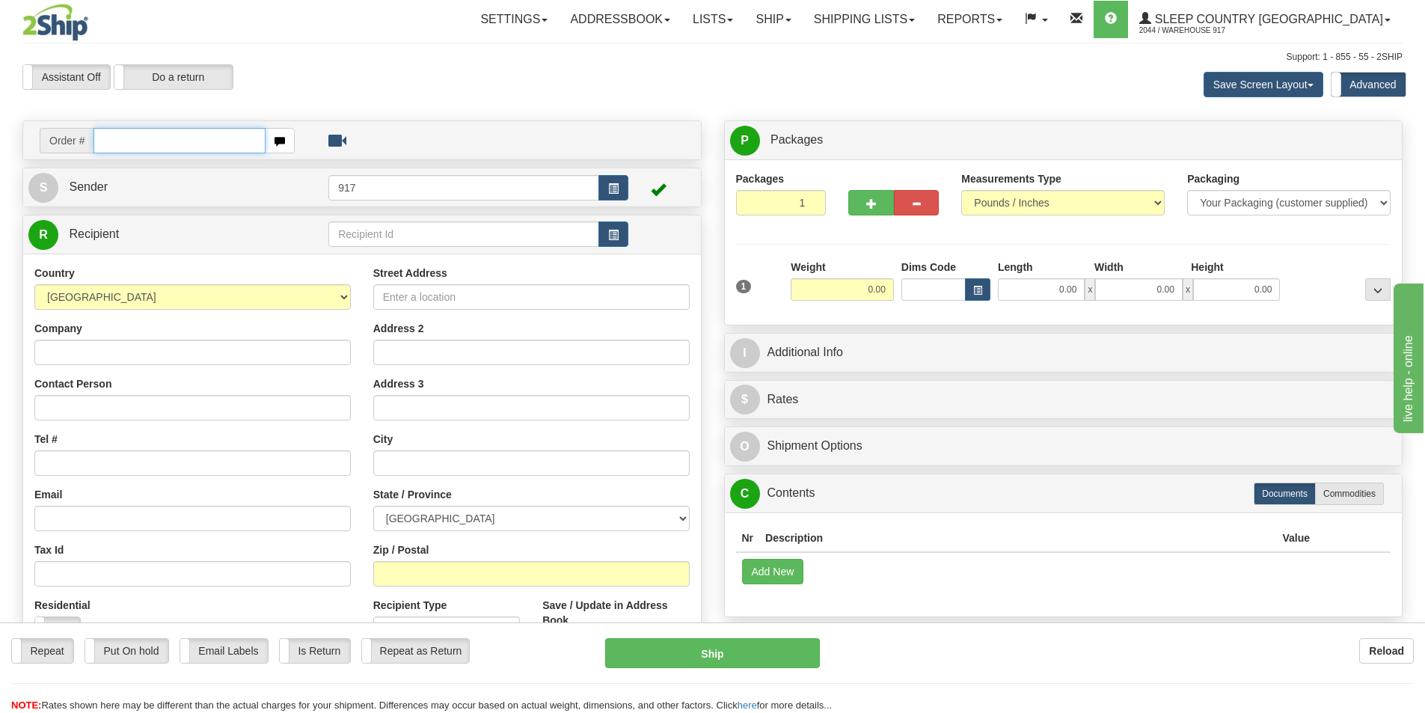
click at [176, 141] on input "text" at bounding box center [179, 140] width 172 height 25
paste input "9000I142514"
type input "9000I142514_HUSHD"
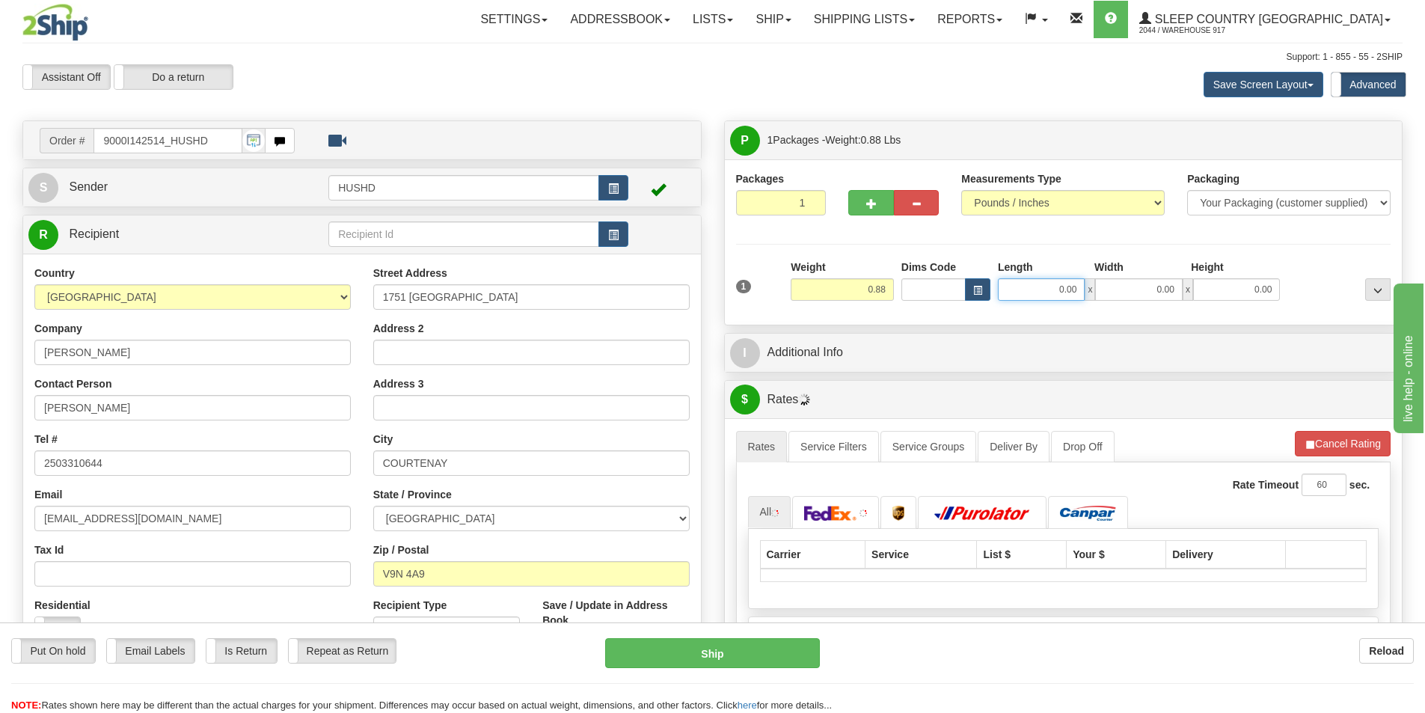
click at [1069, 288] on input "0.00" at bounding box center [1041, 289] width 87 height 22
type input "9.00"
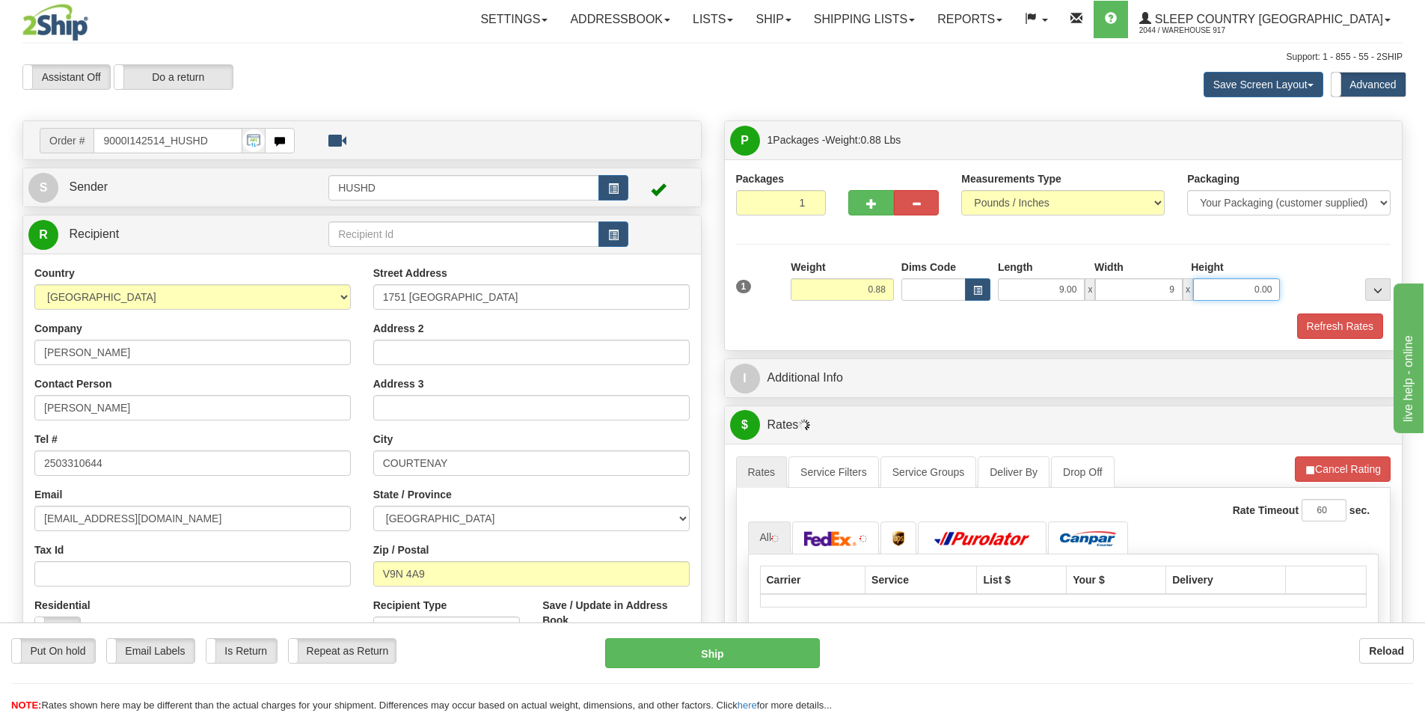
type input "9.00"
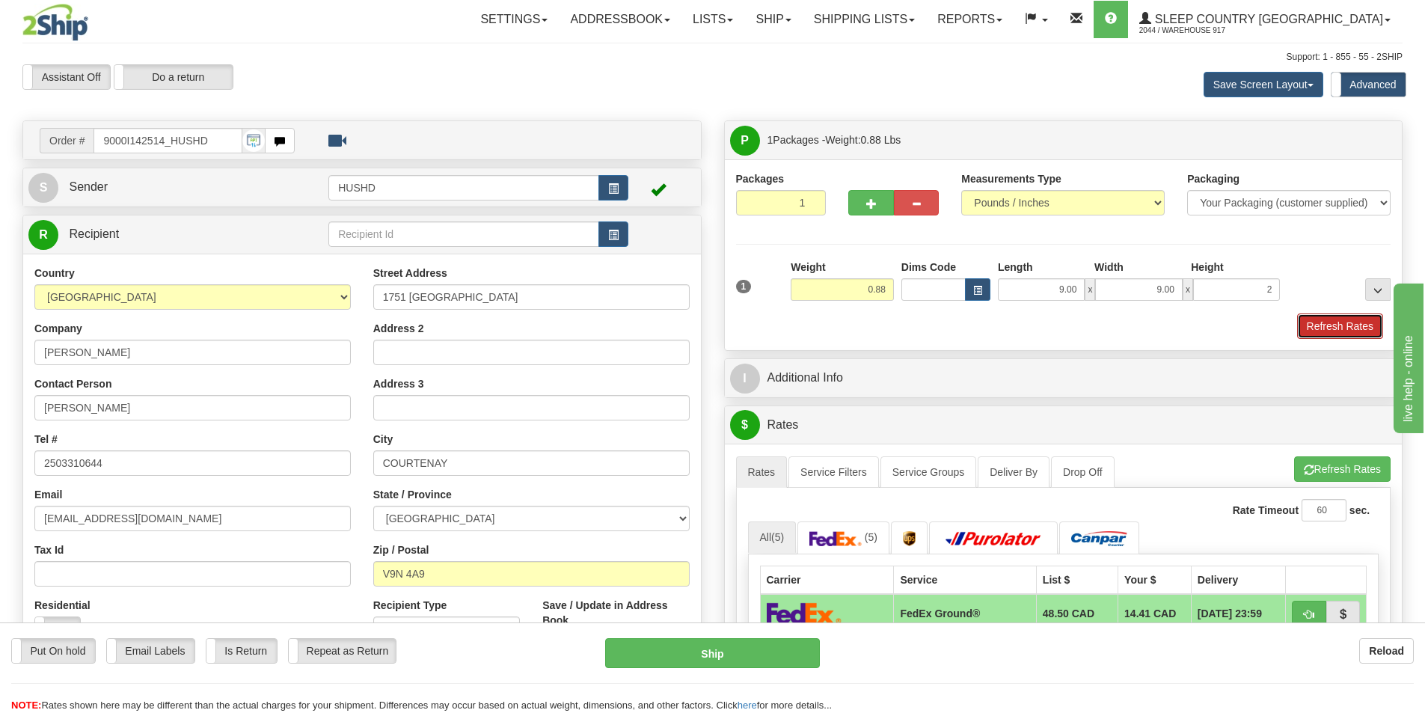
type input "2.00"
click at [1324, 325] on button "Refresh Rates" at bounding box center [1340, 325] width 86 height 25
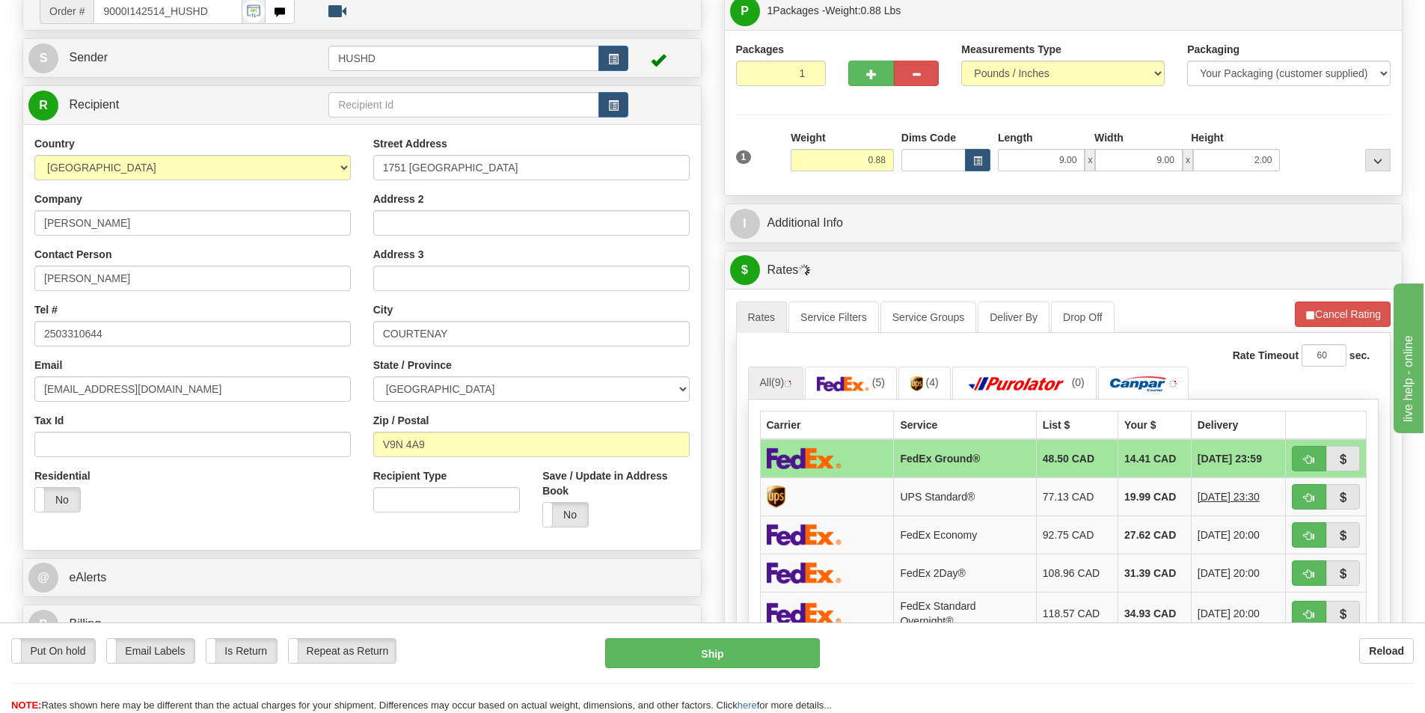
scroll to position [374, 0]
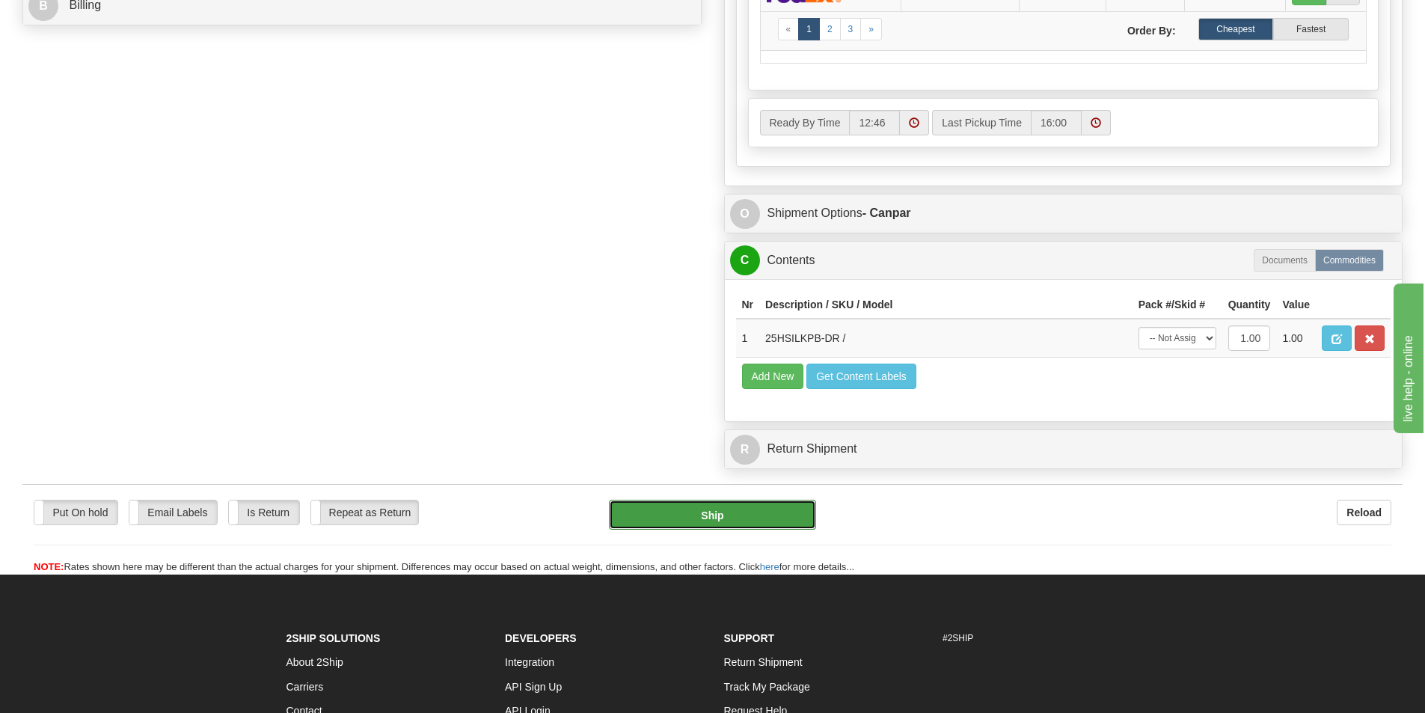
click at [752, 513] on button "Ship" at bounding box center [712, 515] width 207 height 30
type input "1"
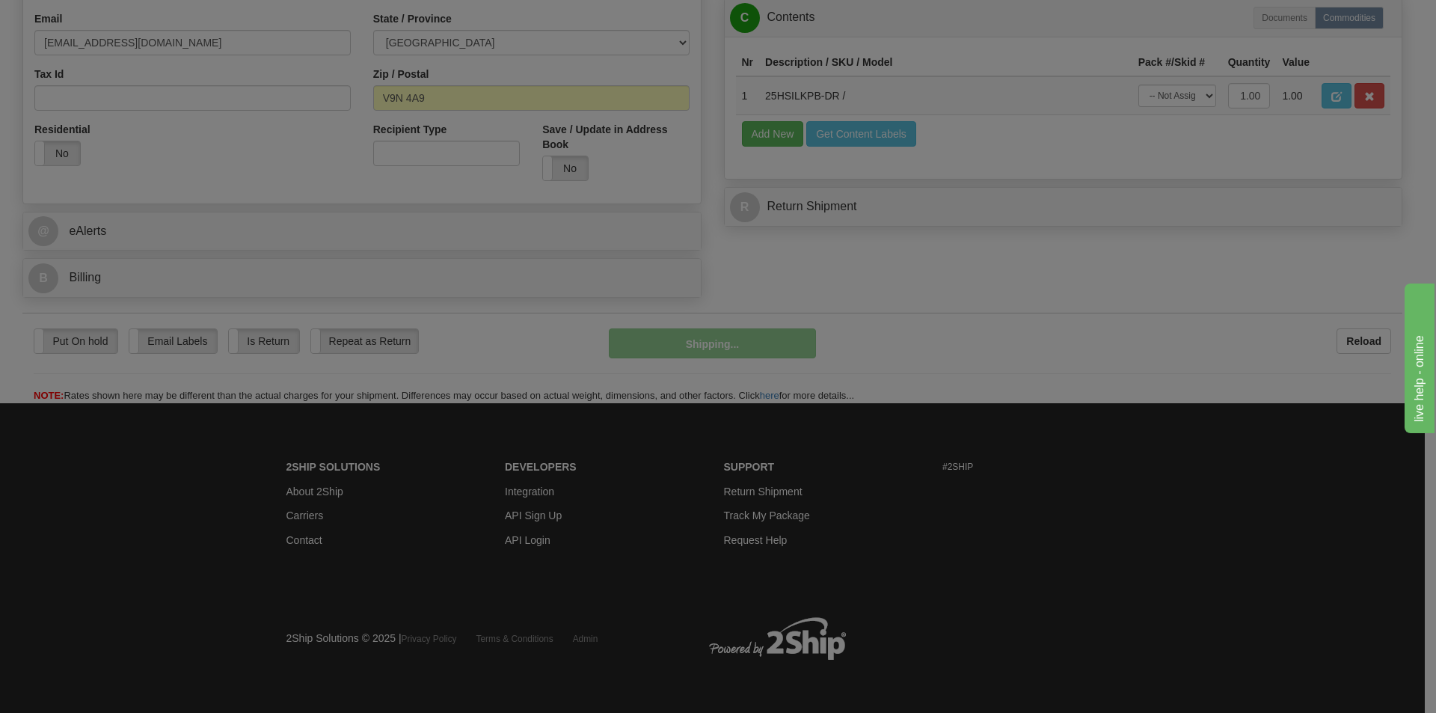
scroll to position [476, 0]
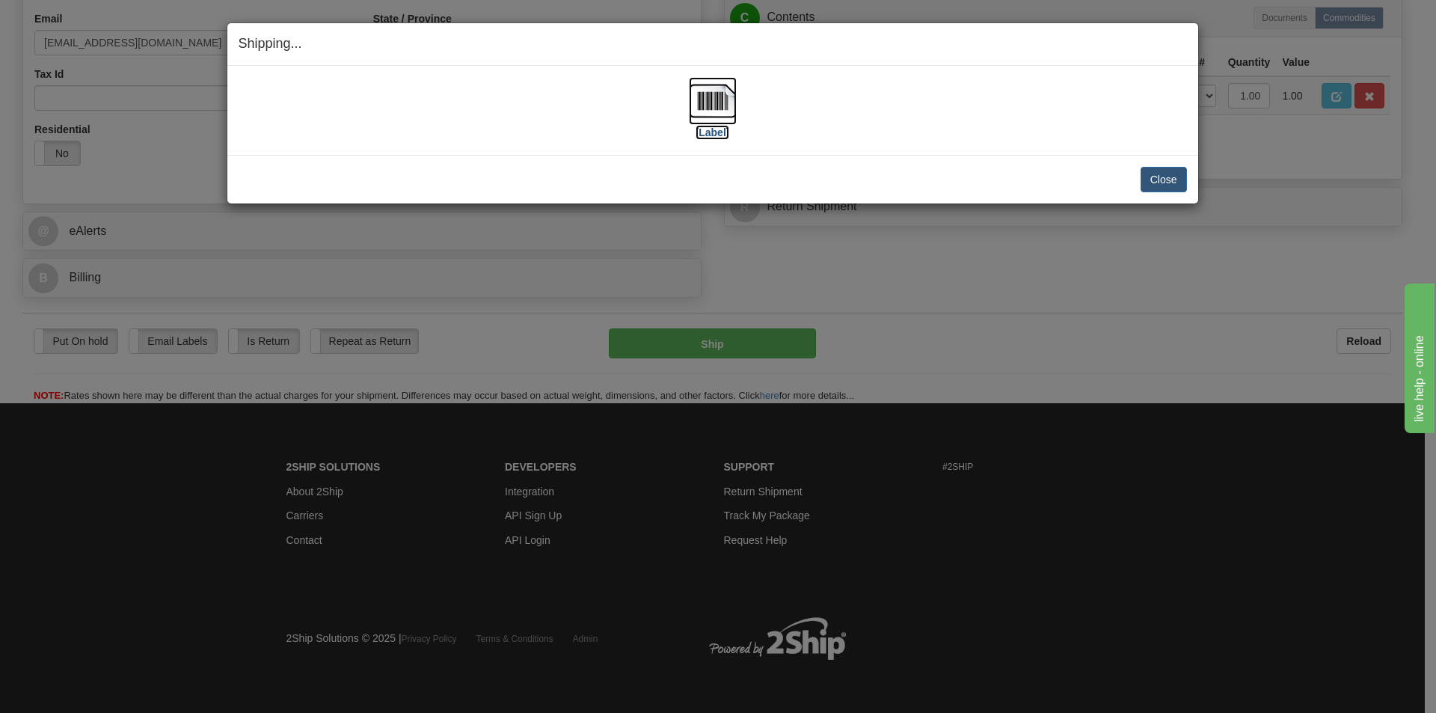
click at [689, 99] on img at bounding box center [713, 101] width 48 height 48
click at [1174, 177] on button "Close" at bounding box center [1163, 179] width 46 height 25
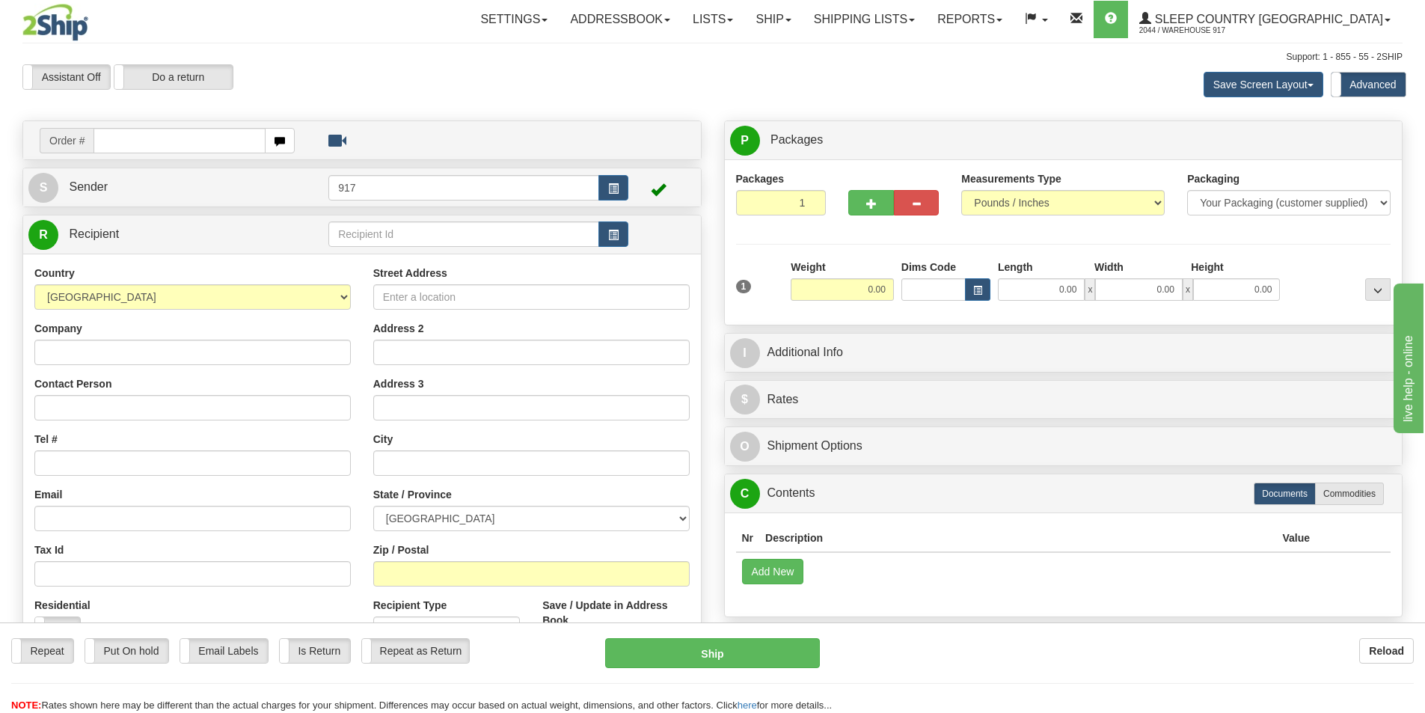
click at [212, 143] on input "text" at bounding box center [179, 140] width 172 height 25
click at [203, 135] on input "text" at bounding box center [179, 140] width 172 height 25
paste input "1060292"
type input "1060292"
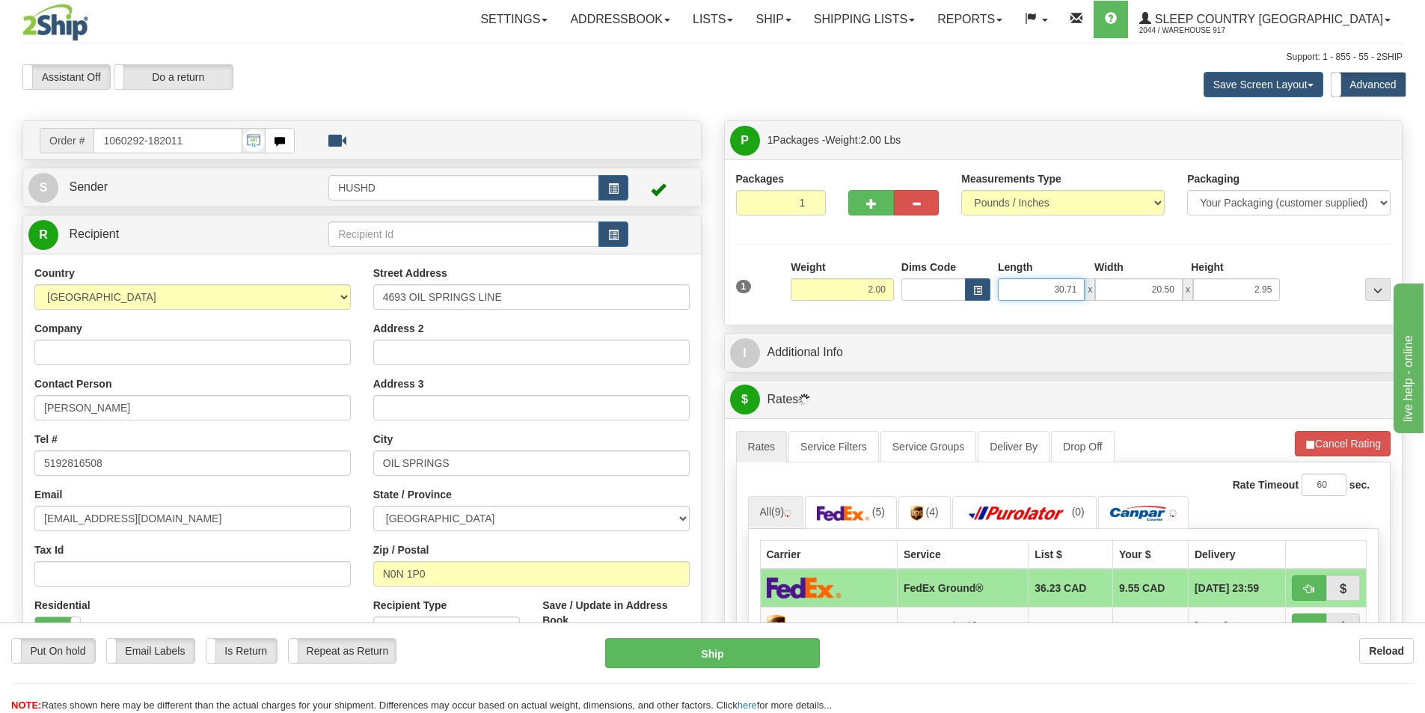
drag, startPoint x: 1033, startPoint y: 289, endPoint x: 1105, endPoint y: 296, distance: 72.1
click at [1105, 296] on div "30.71 x 20.50 x 2.95" at bounding box center [1139, 289] width 282 height 22
type input "9.00"
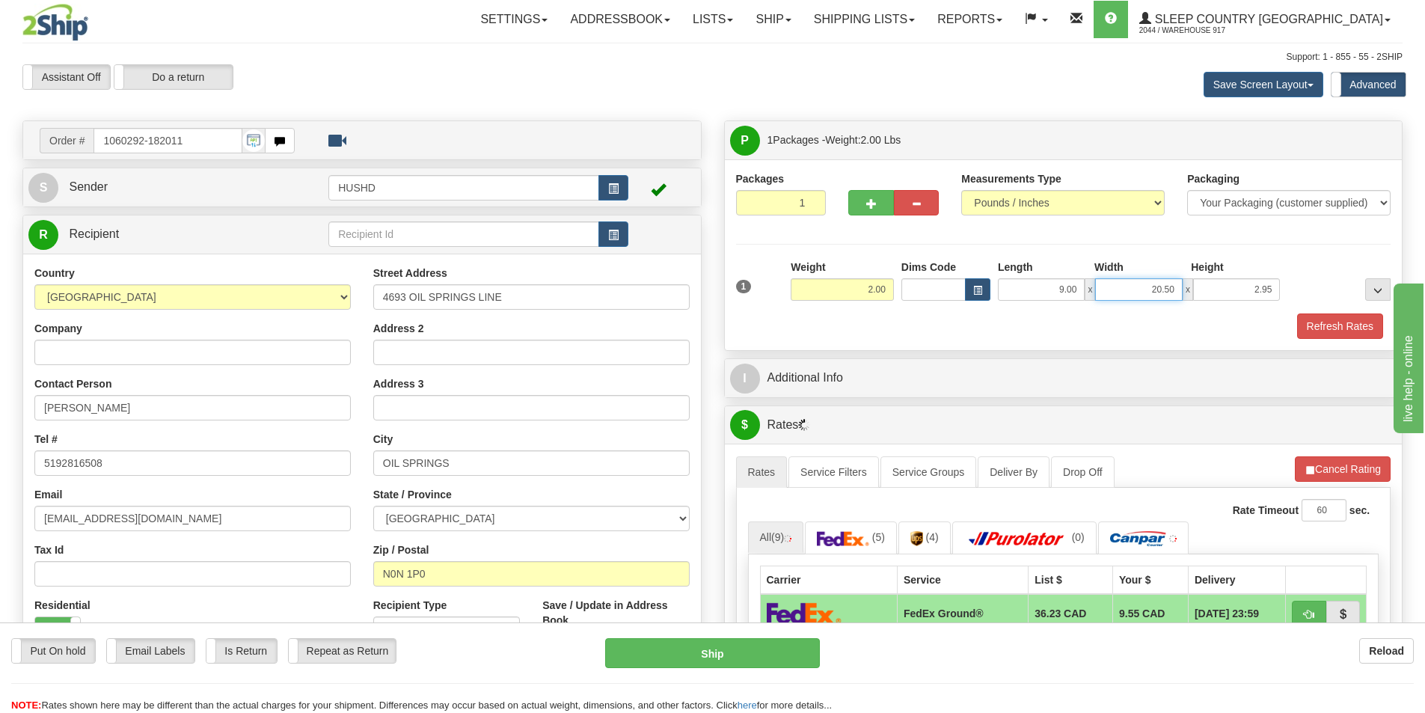
drag, startPoint x: 1146, startPoint y: 291, endPoint x: 1204, endPoint y: 285, distance: 58.6
click at [1204, 285] on div "9.00 x 20.50 x 2.95" at bounding box center [1139, 289] width 282 height 22
type input "9.00"
drag, startPoint x: 1236, startPoint y: 292, endPoint x: 1354, endPoint y: 289, distance: 118.2
click at [1354, 289] on div "1 Weight 2.00 Dims Code 9.00" at bounding box center [1063, 285] width 663 height 53
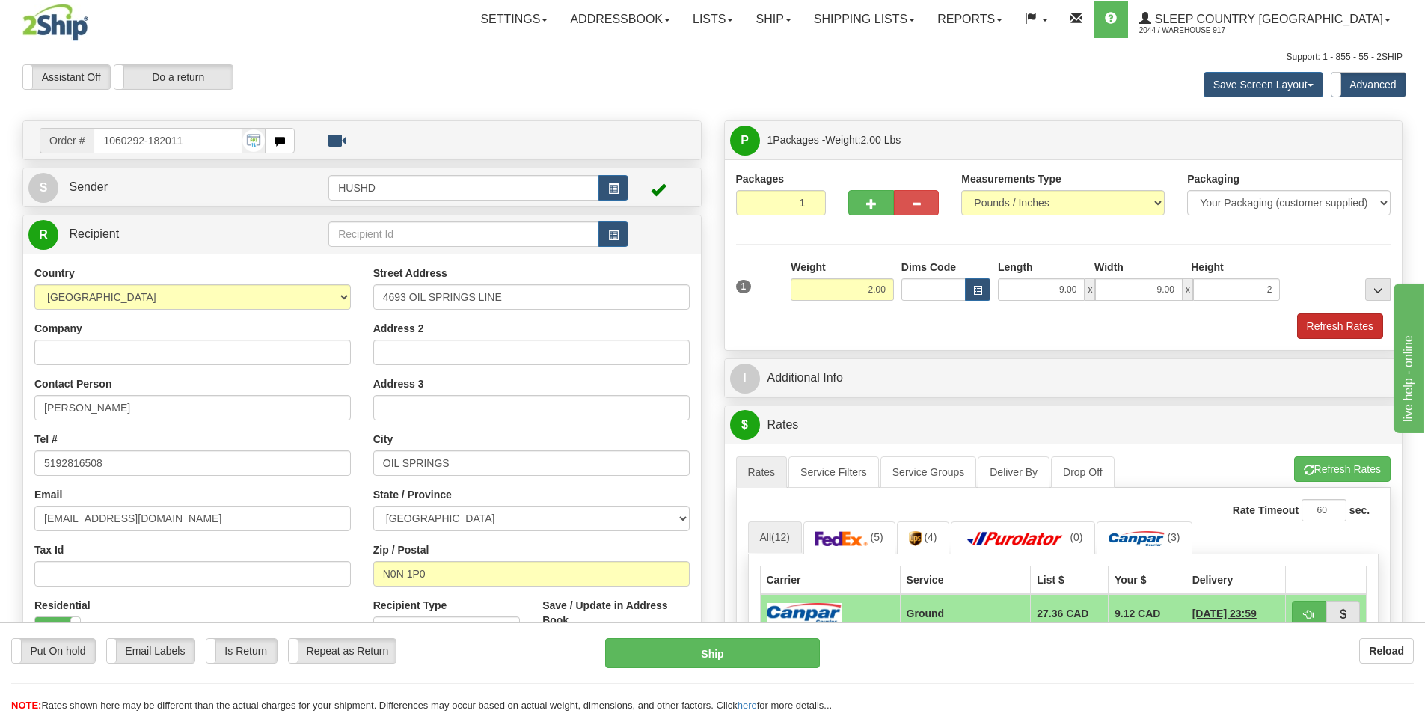
type input "2.00"
drag, startPoint x: 1082, startPoint y: 331, endPoint x: 1326, endPoint y: 331, distance: 243.8
click at [1082, 331] on div "Refresh Rates" at bounding box center [1063, 325] width 663 height 25
click at [1340, 314] on button "Refresh Rates" at bounding box center [1340, 325] width 86 height 25
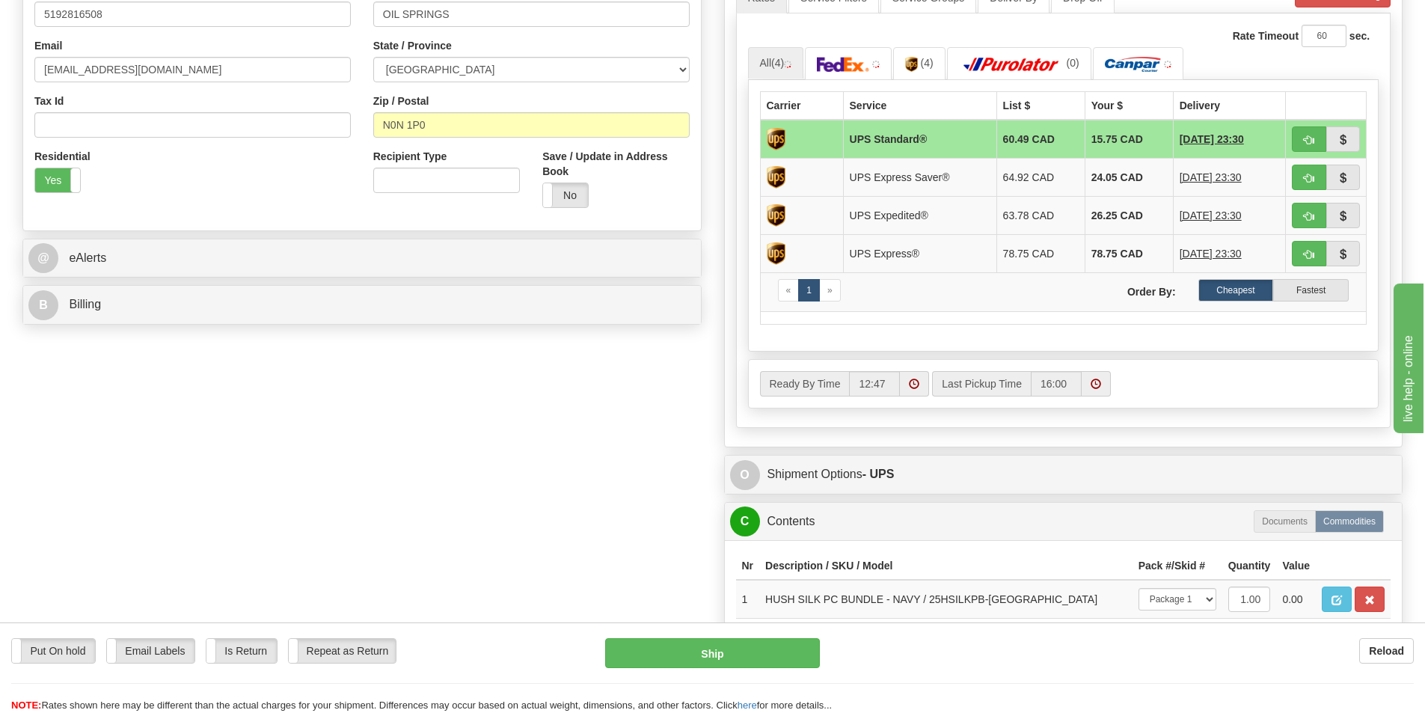
scroll to position [523, 0]
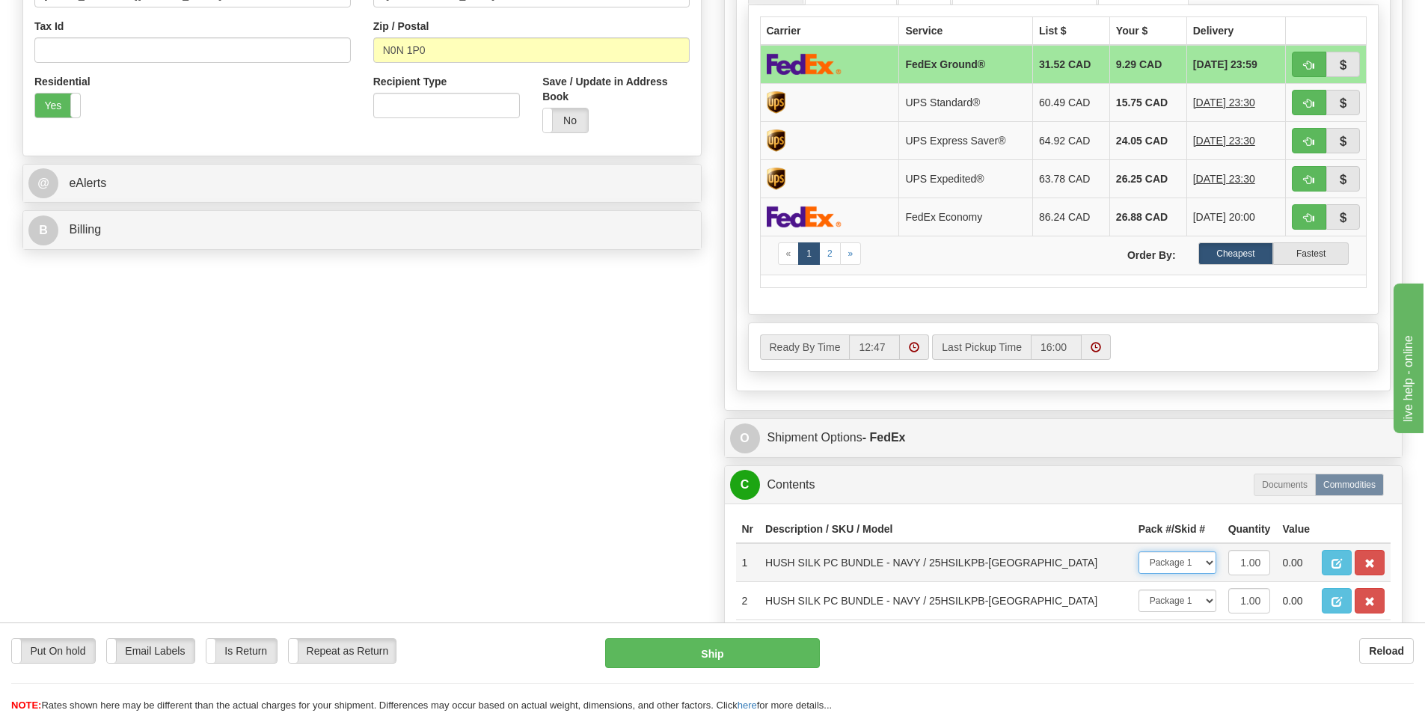
click at [1197, 566] on select "-- Not Assigned -- Package 1" at bounding box center [1177, 562] width 78 height 22
click at [1199, 564] on select "-- Not Assigned -- Package 1" at bounding box center [1177, 562] width 78 height 22
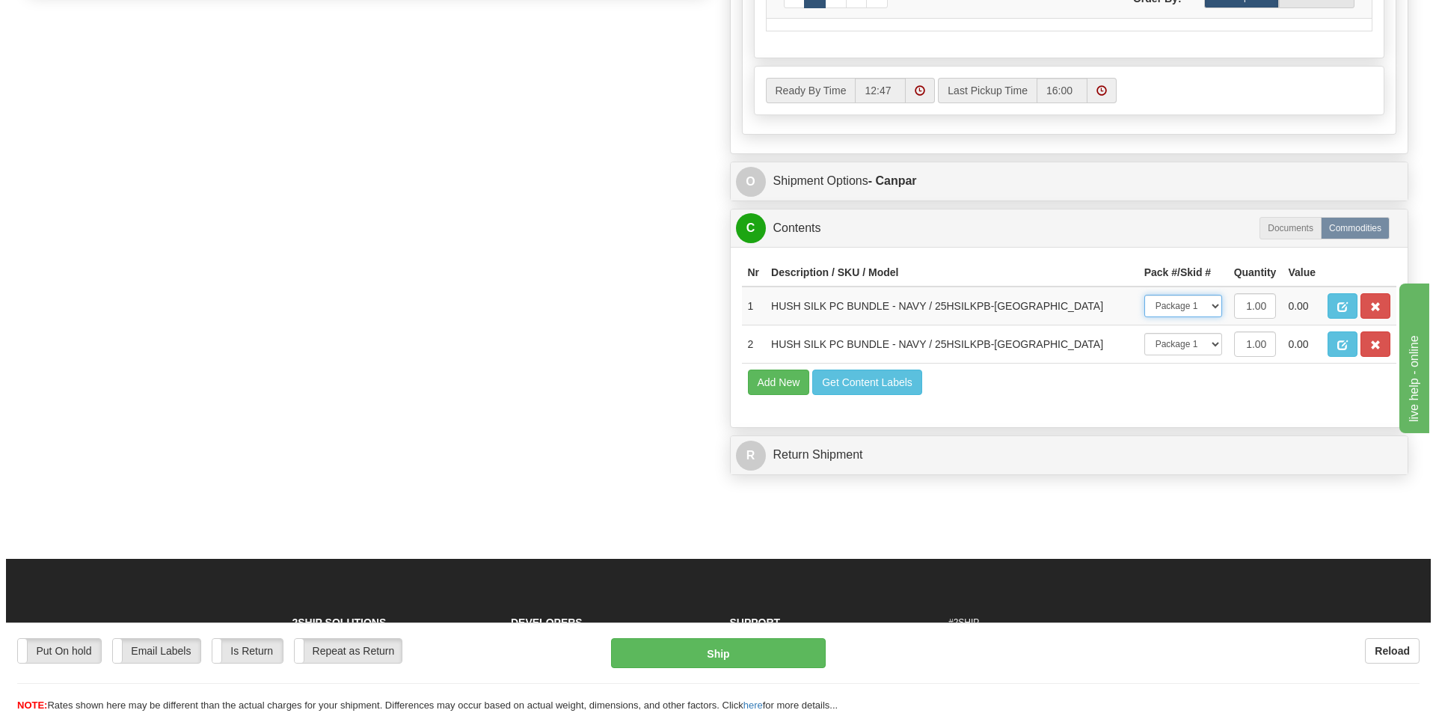
scroll to position [823, 0]
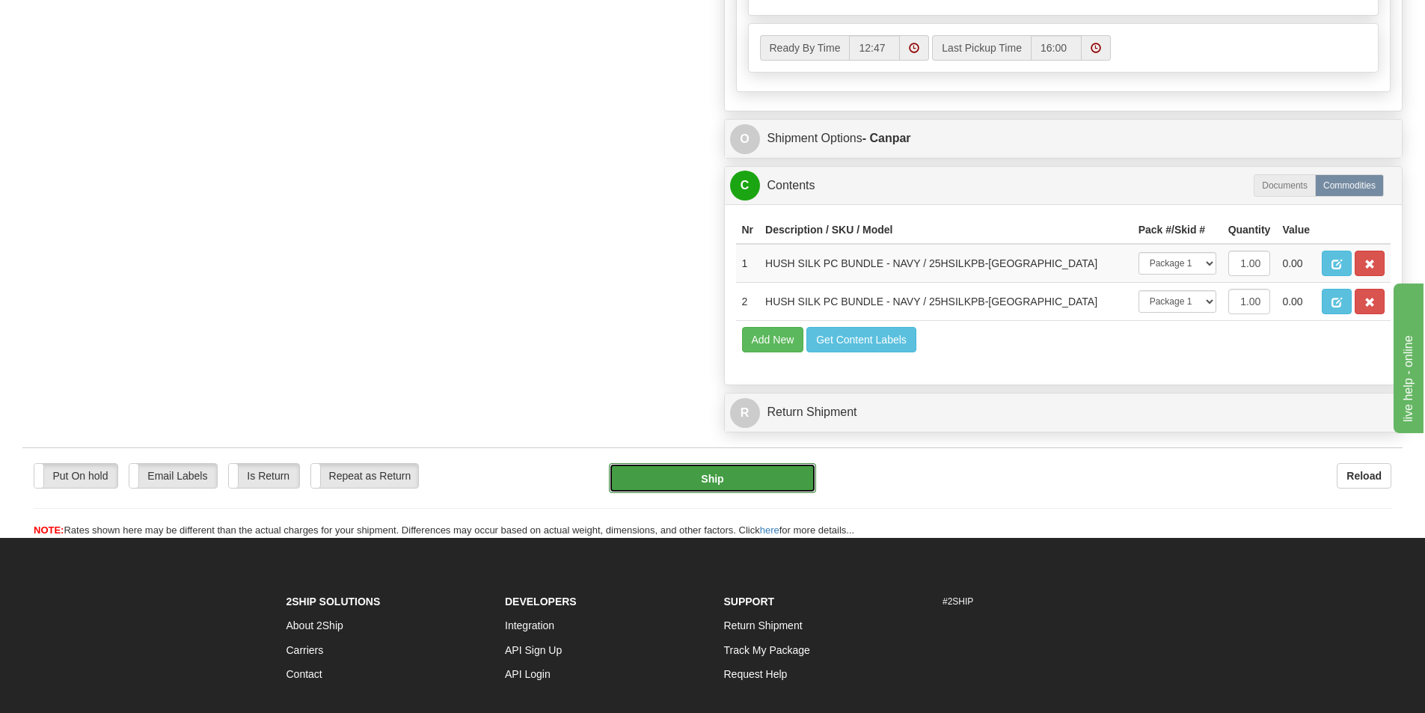
click at [713, 483] on button "Ship" at bounding box center [712, 478] width 207 height 30
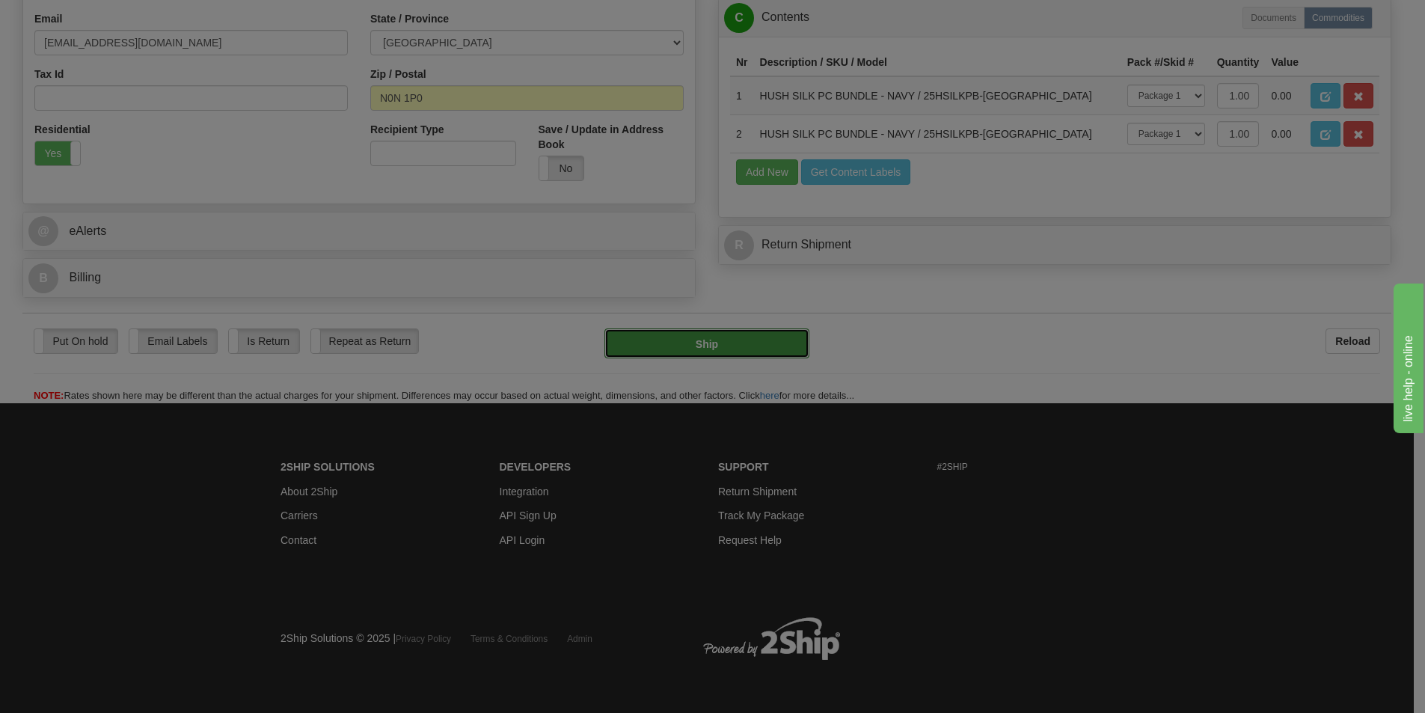
type input "1"
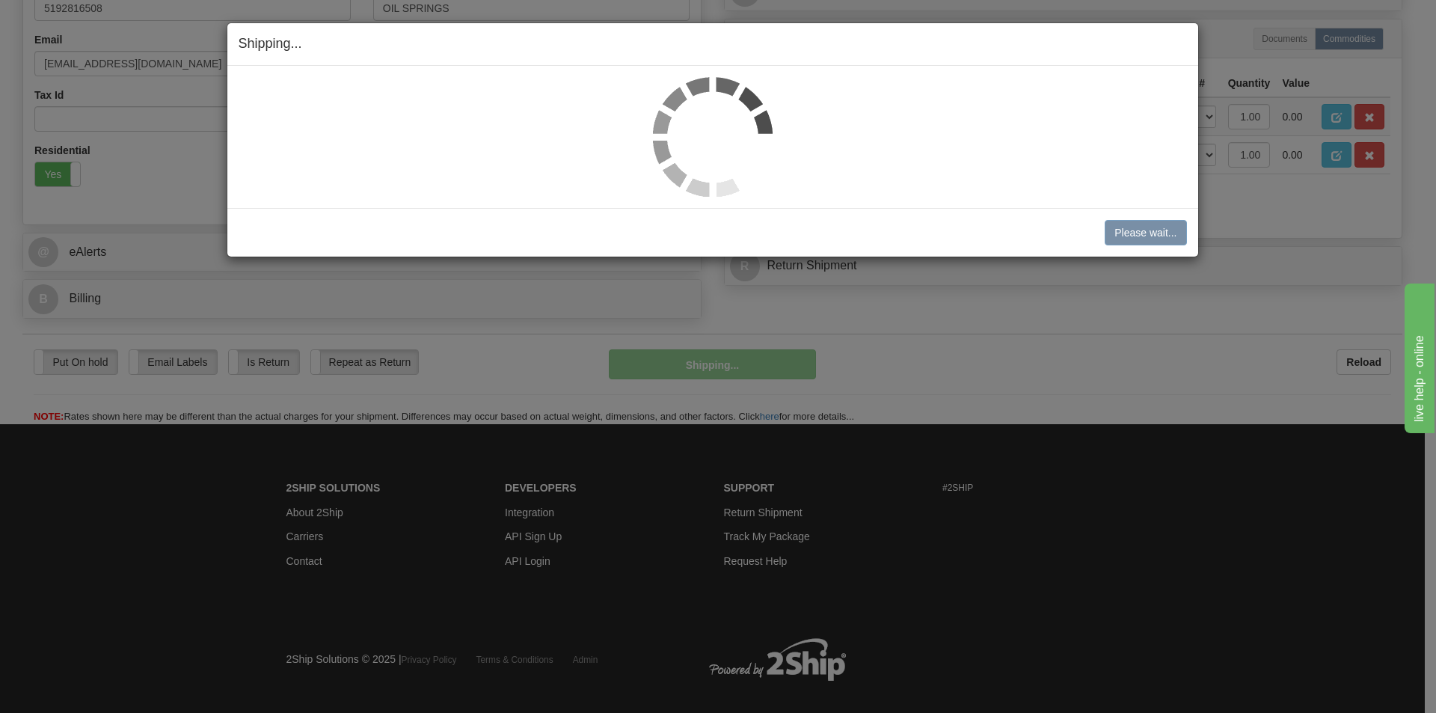
scroll to position [443, 0]
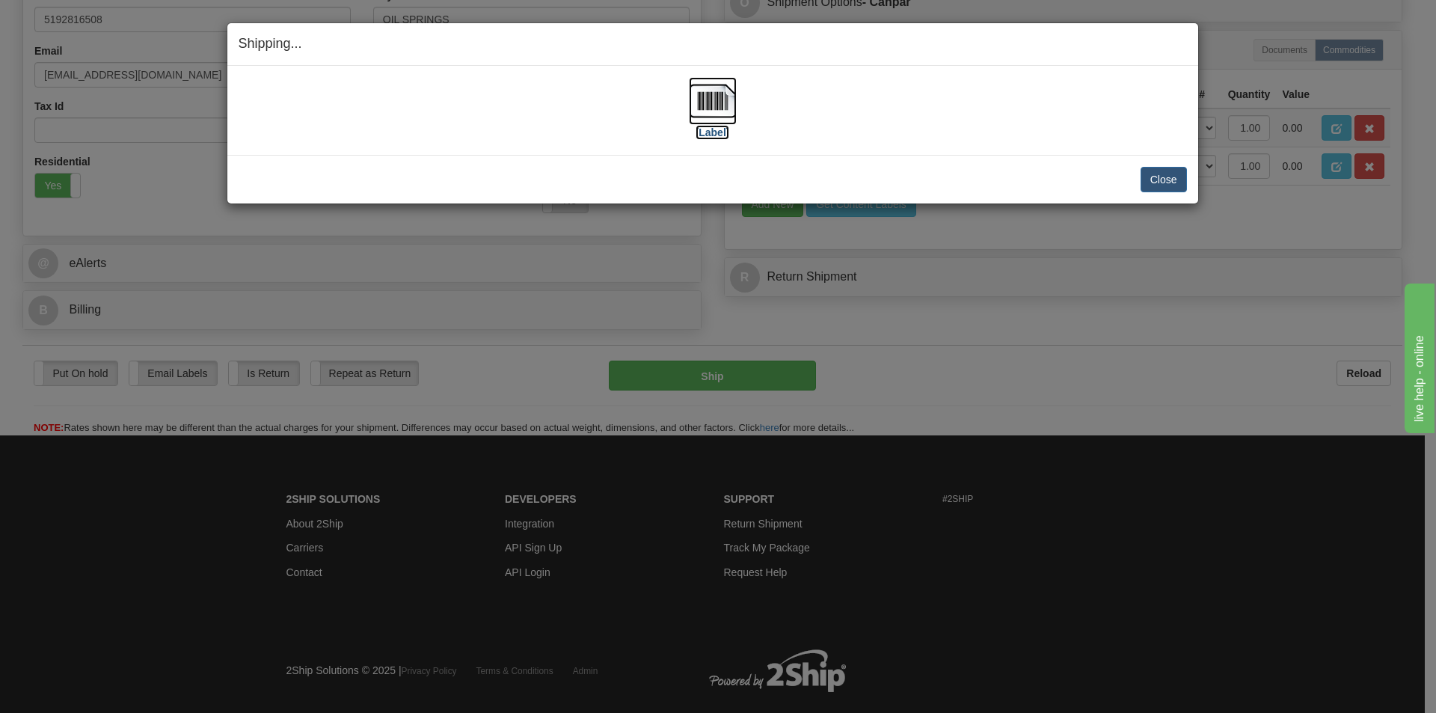
click at [709, 110] on img at bounding box center [713, 101] width 48 height 48
click at [1167, 194] on div "Close Cancel Cancel Shipment and Quit Pickup Quit Pickup ONLY" at bounding box center [712, 179] width 971 height 49
click at [1182, 180] on button "Close" at bounding box center [1163, 179] width 46 height 25
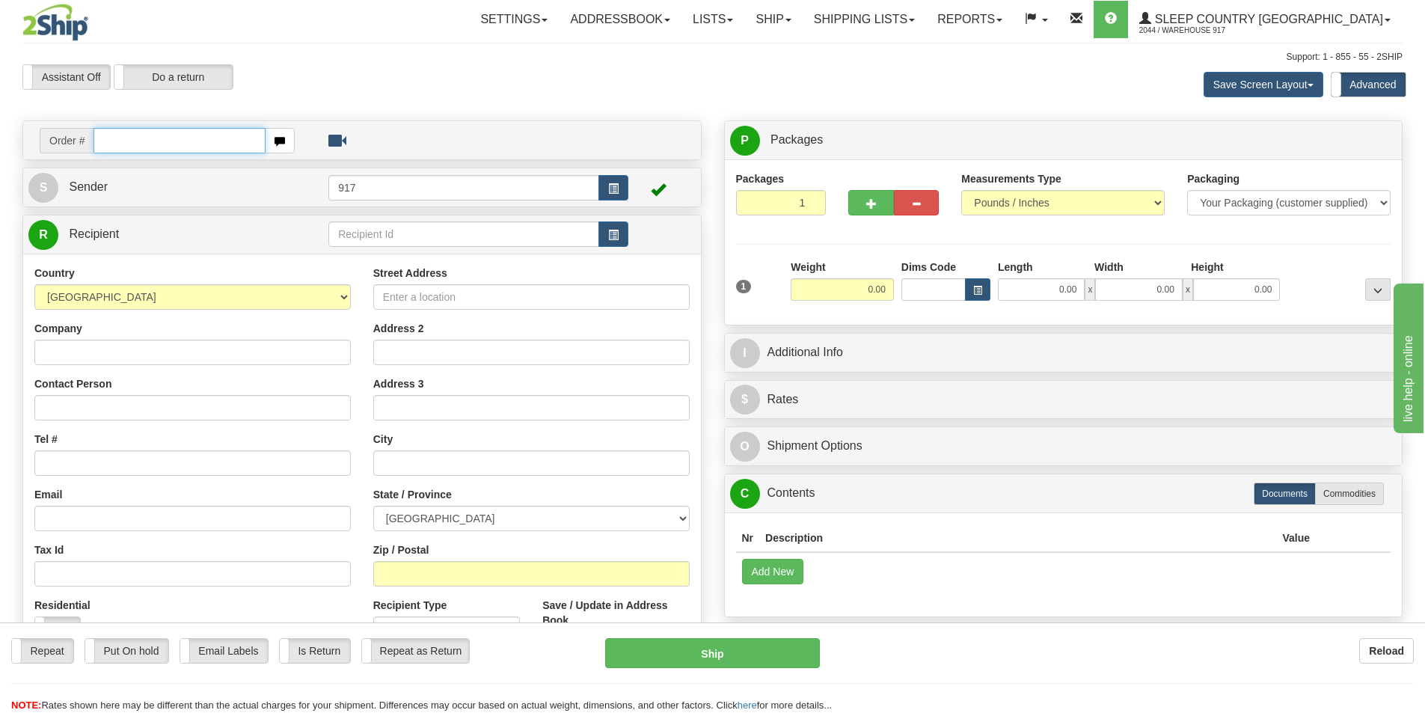
click at [122, 135] on input "text" at bounding box center [179, 140] width 172 height 25
paste input "9000I141822"
type input "9000I141822_HUSHD"
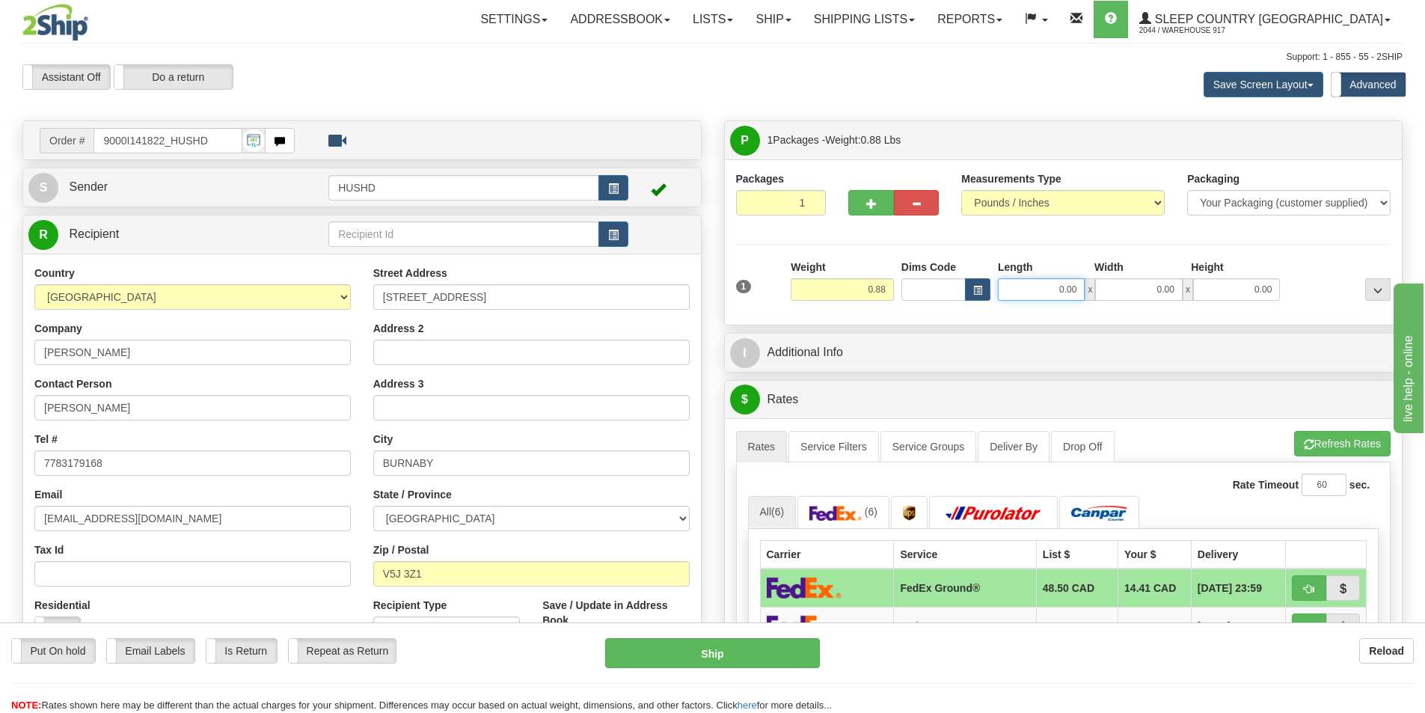
click at [1075, 295] on input "0.00" at bounding box center [1041, 289] width 87 height 22
type input "9.00"
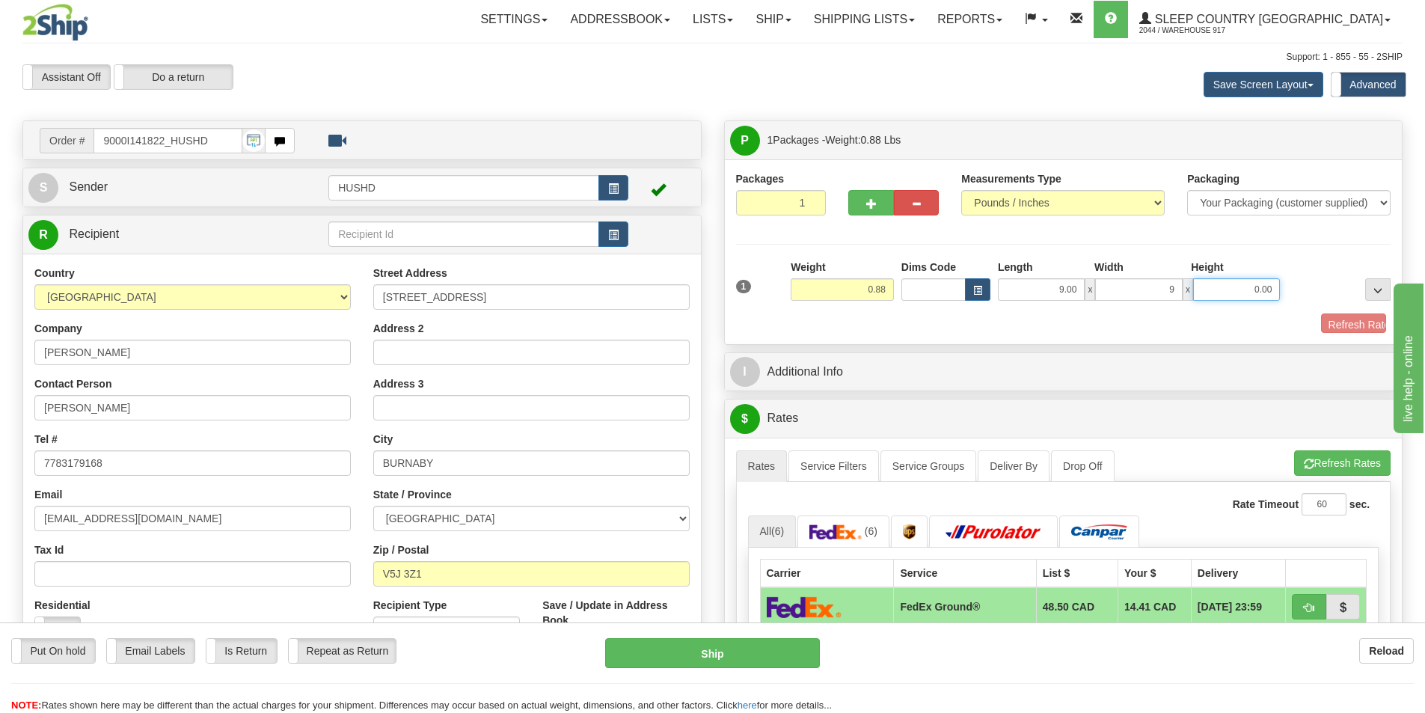
type input "9.00"
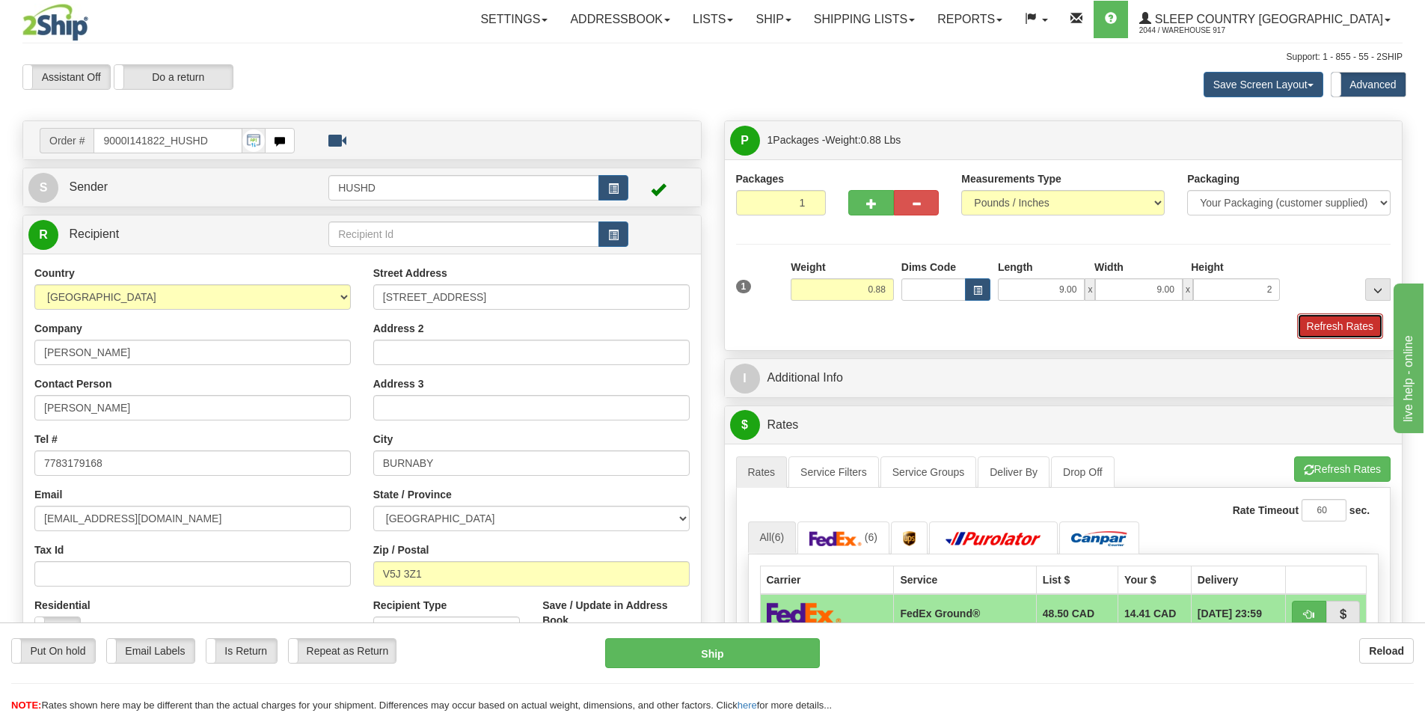
type input "2.00"
click at [1332, 328] on button "Refresh Rates" at bounding box center [1340, 325] width 86 height 25
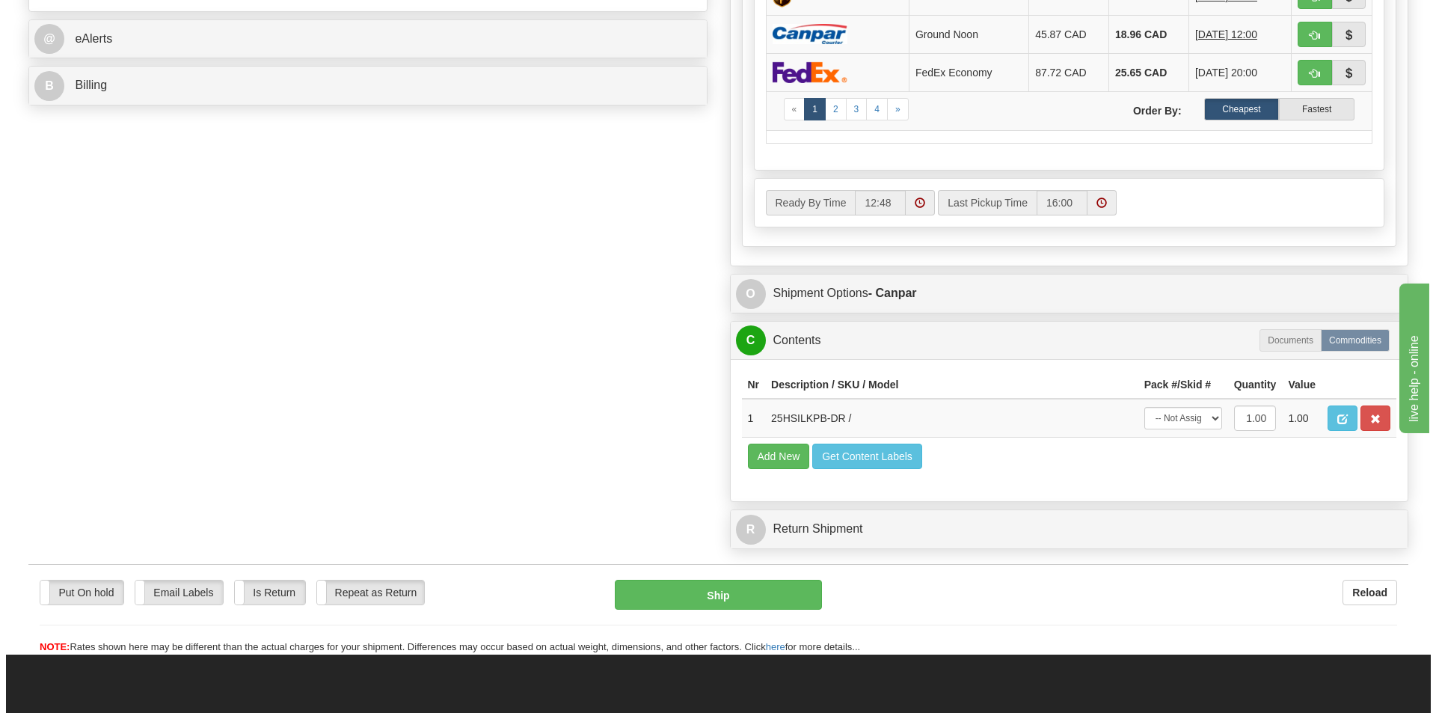
scroll to position [673, 0]
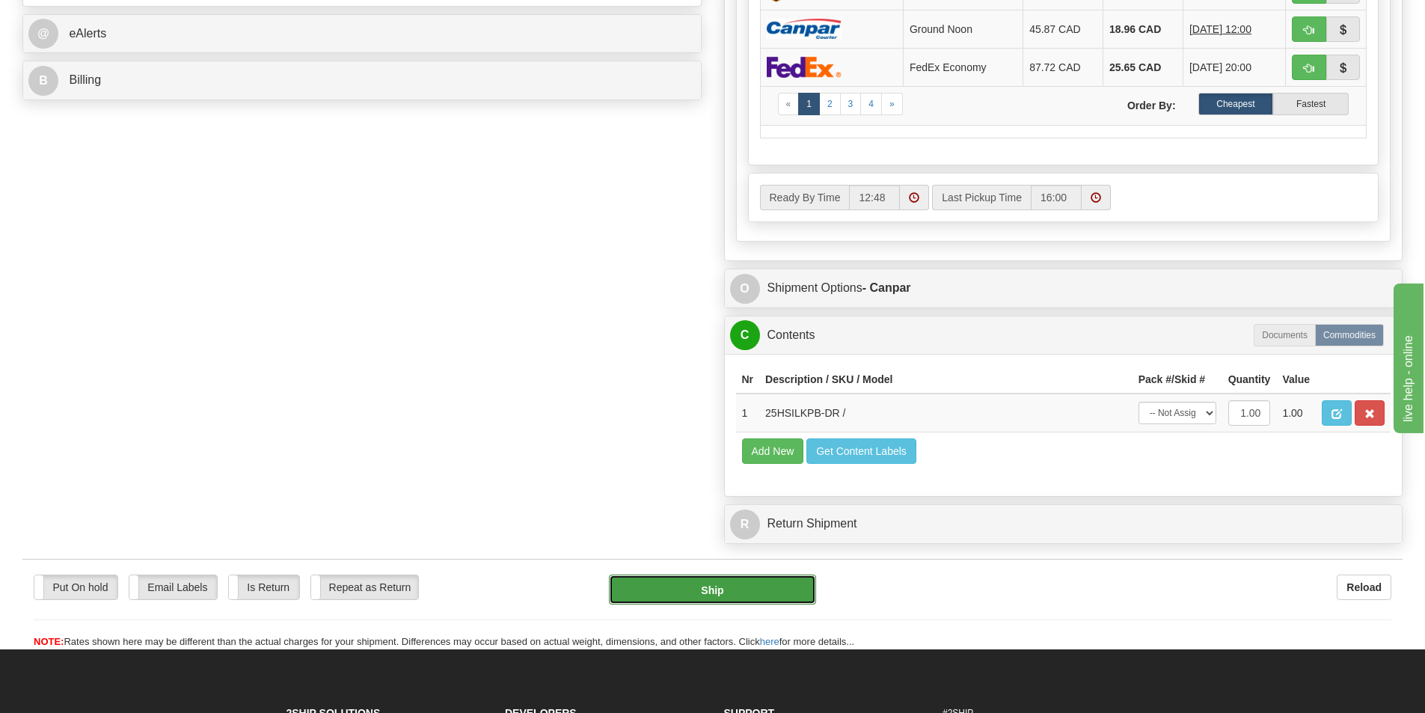
click at [749, 583] on button "Ship" at bounding box center [712, 589] width 207 height 30
type input "1"
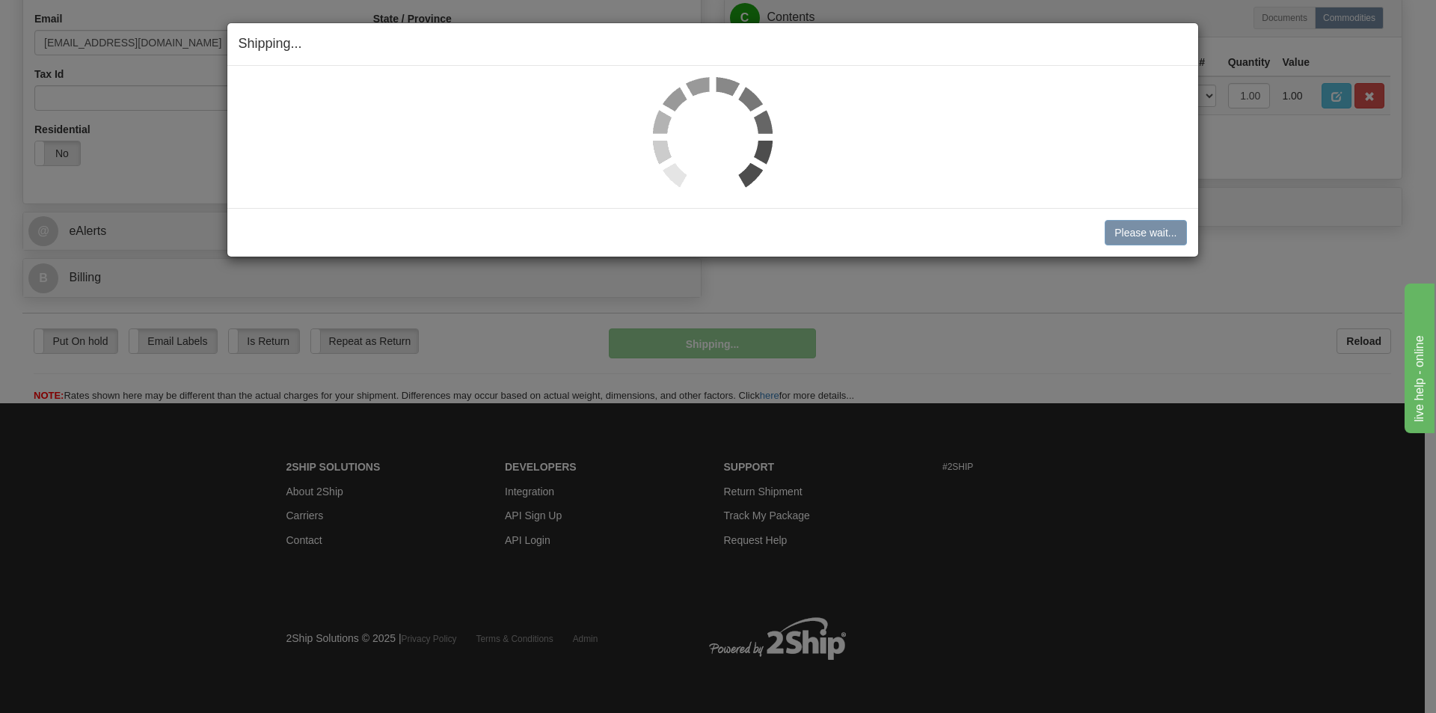
scroll to position [476, 0]
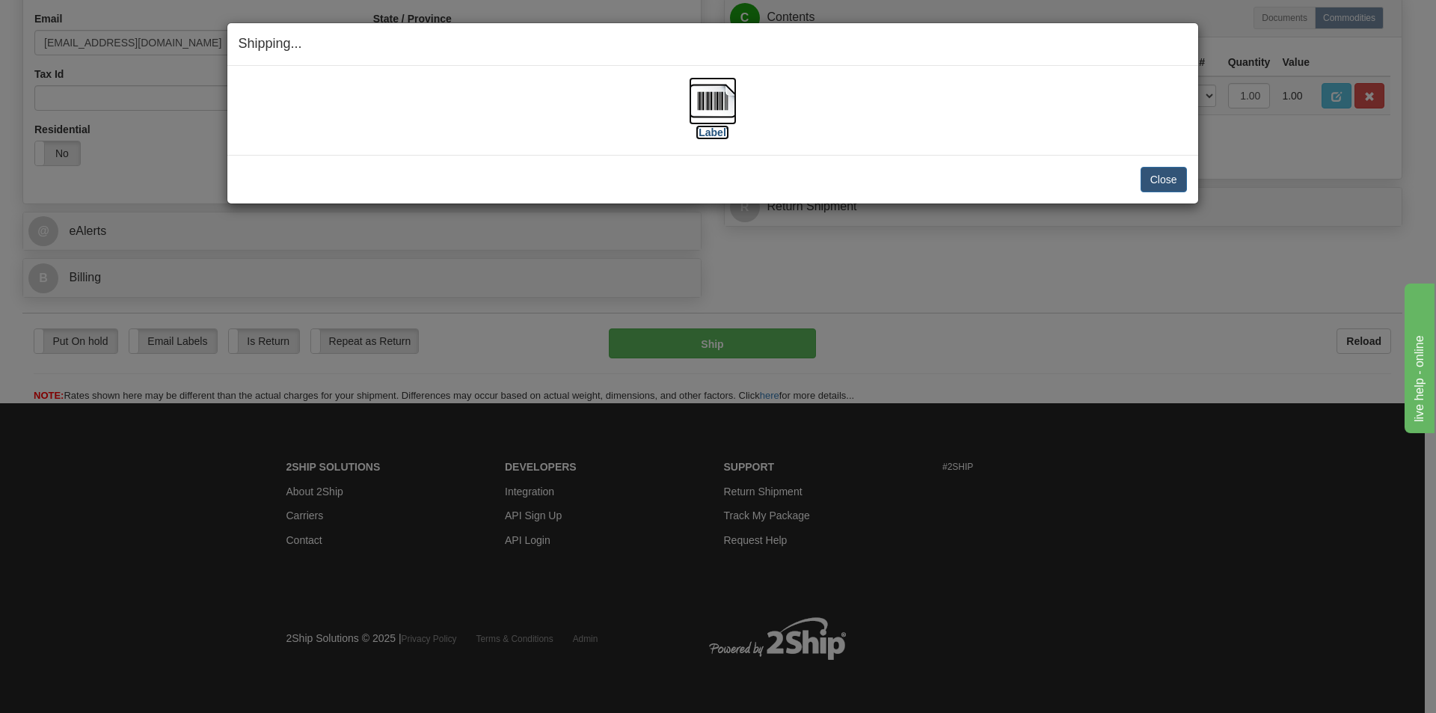
click at [726, 123] on img at bounding box center [713, 101] width 48 height 48
click at [1151, 185] on button "Close" at bounding box center [1163, 179] width 46 height 25
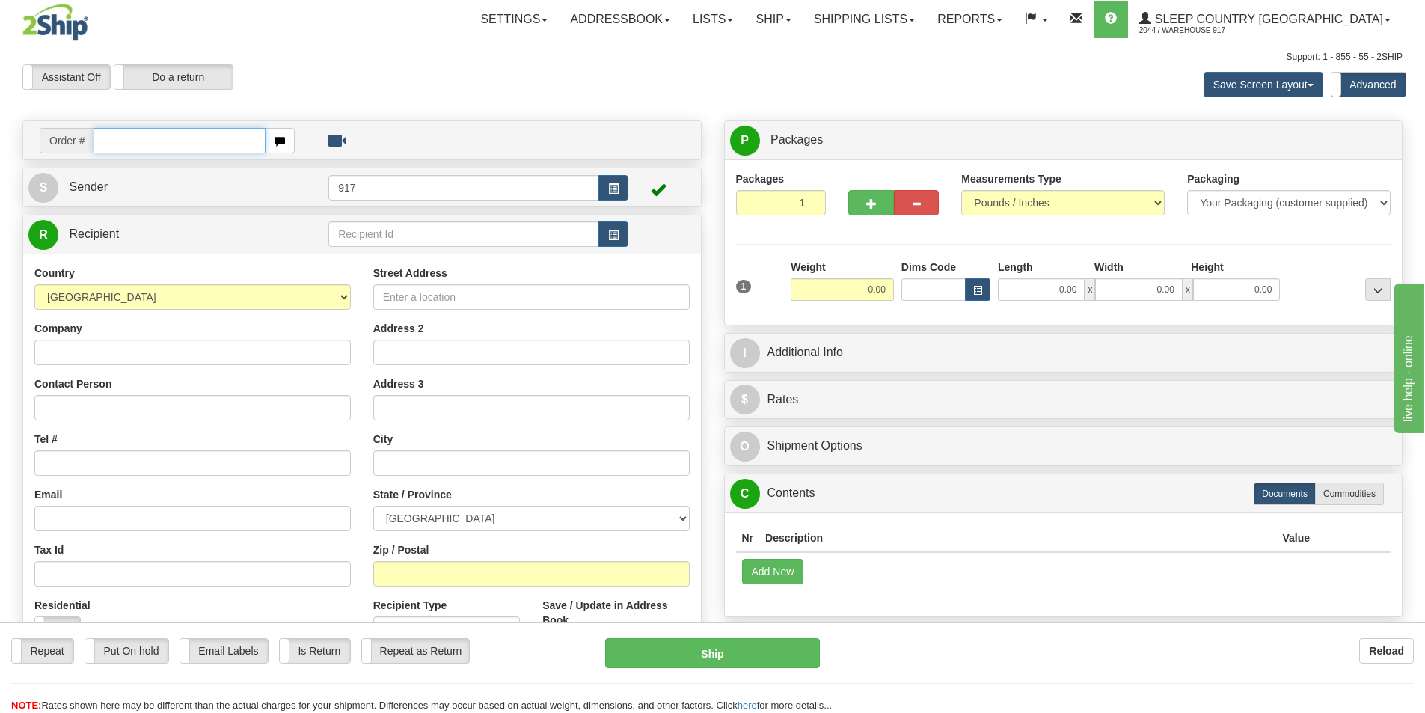
click at [194, 150] on input "text" at bounding box center [179, 140] width 172 height 25
click at [225, 136] on input "text" at bounding box center [179, 140] width 172 height 25
paste input "9000I139585"
type input "9000I139585_HUSHD"
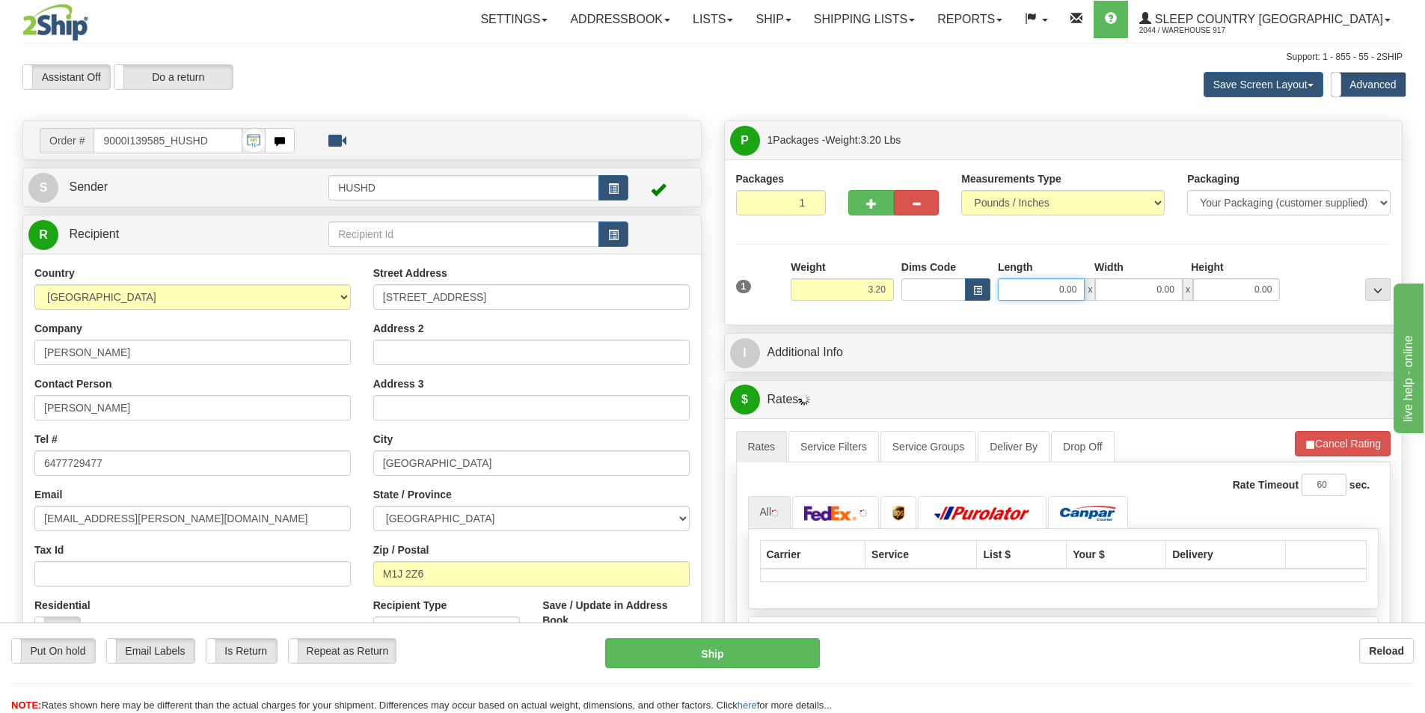
click at [1060, 290] on input "0.00" at bounding box center [1041, 289] width 87 height 22
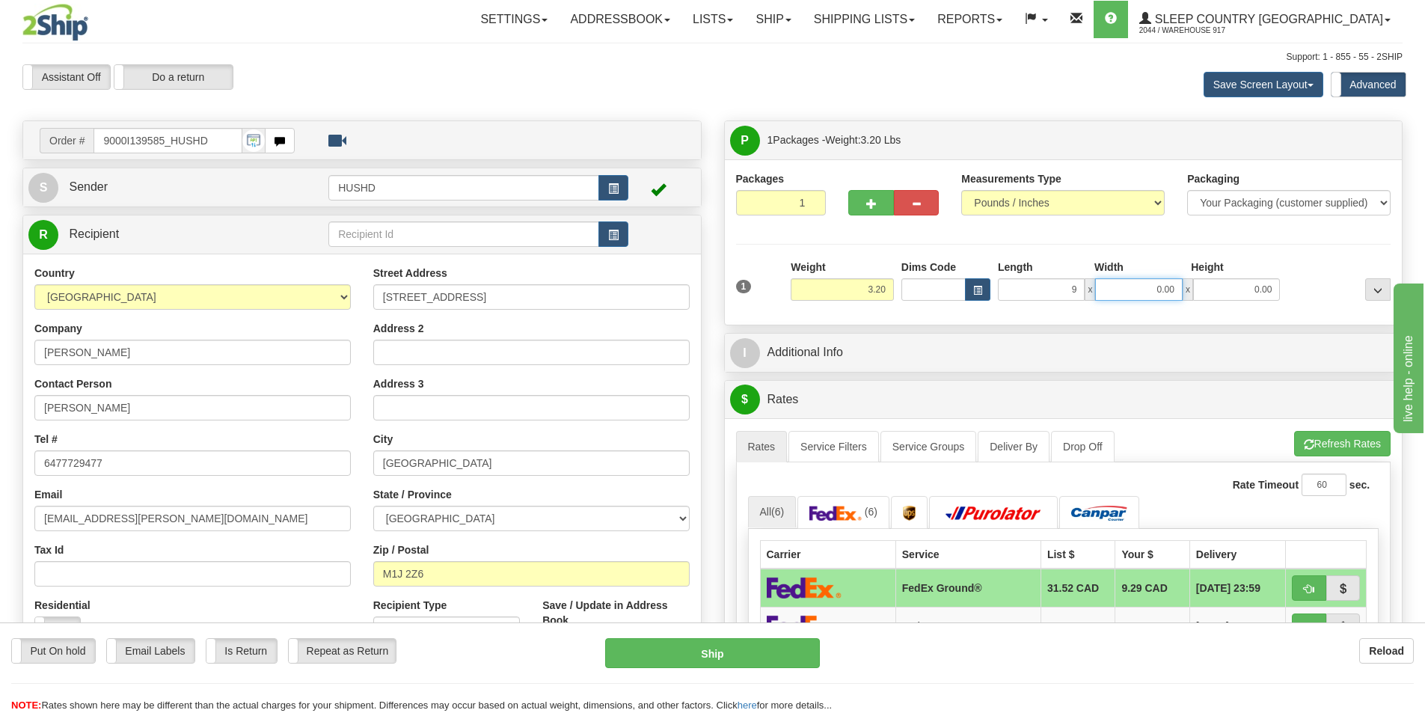
type input "9.00"
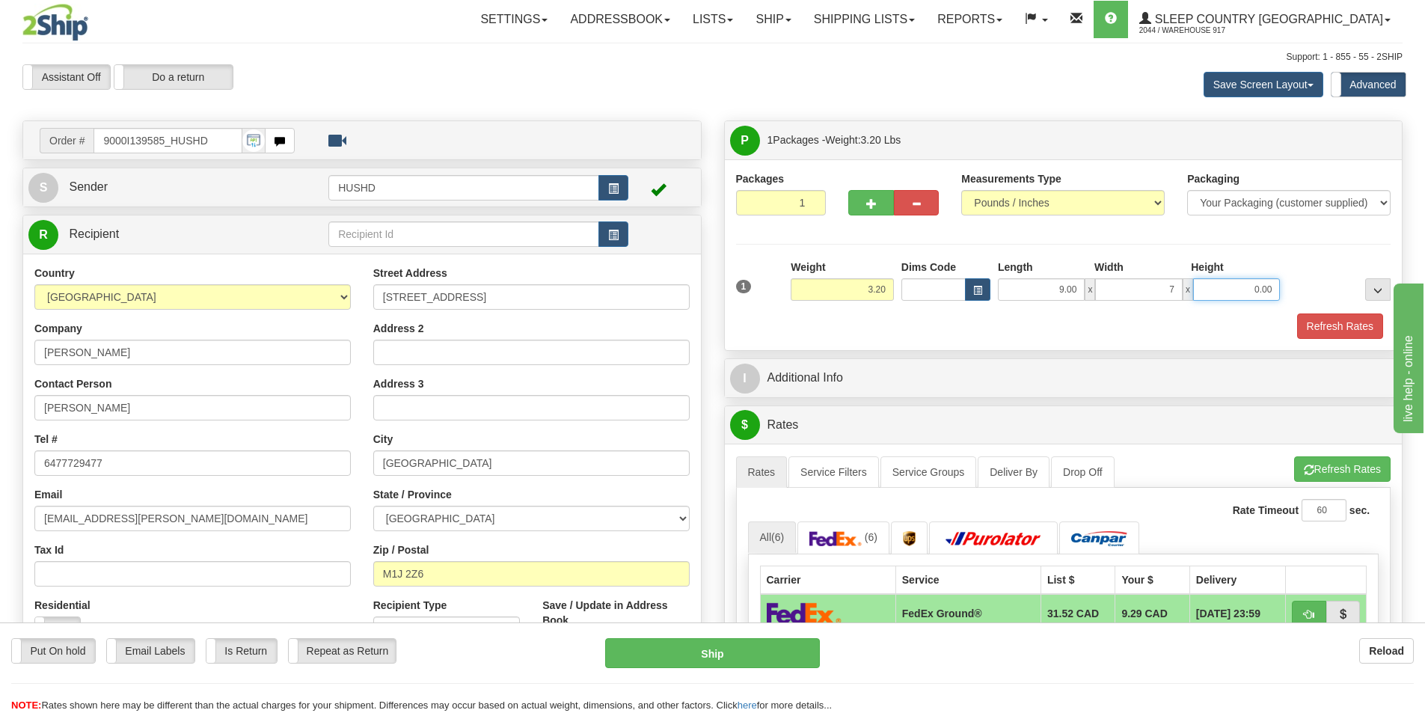
type input "7.00"
click at [1363, 335] on button "Refresh Rates" at bounding box center [1340, 325] width 86 height 25
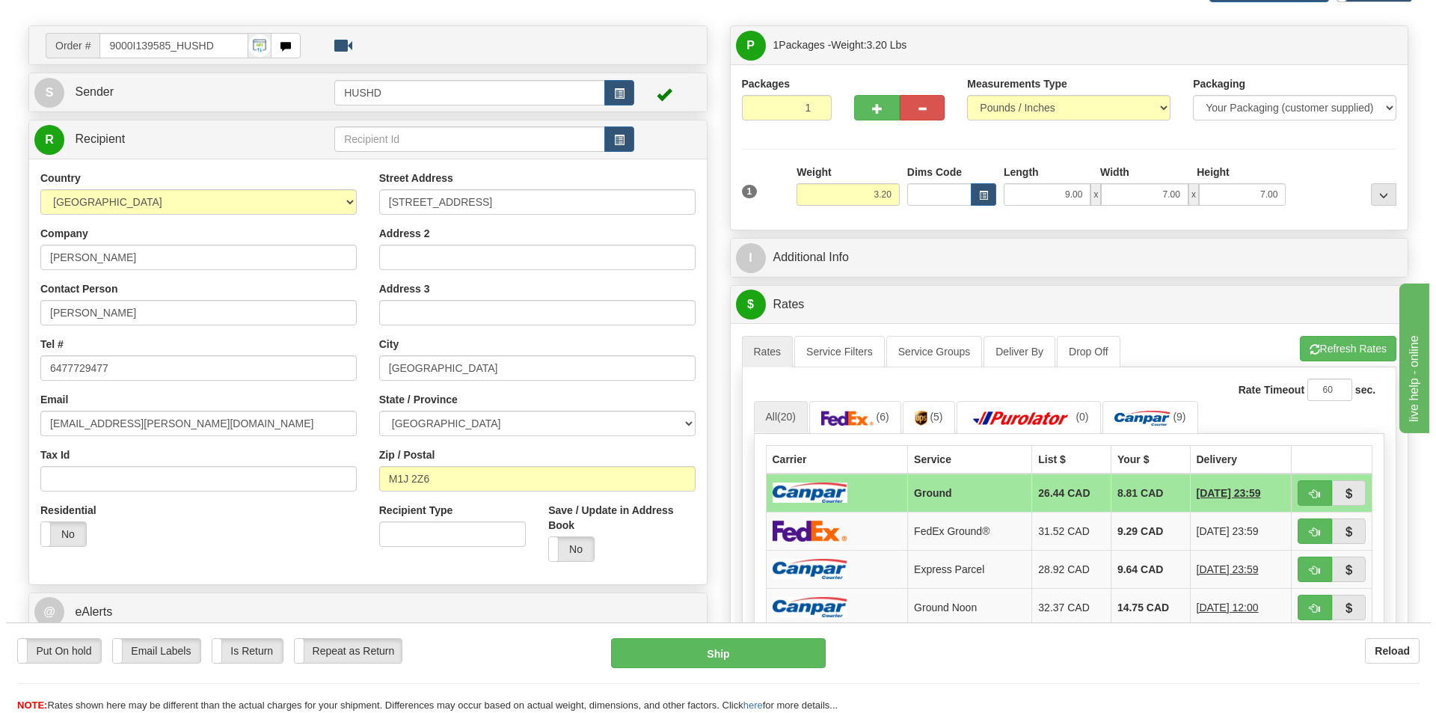
scroll to position [75, 0]
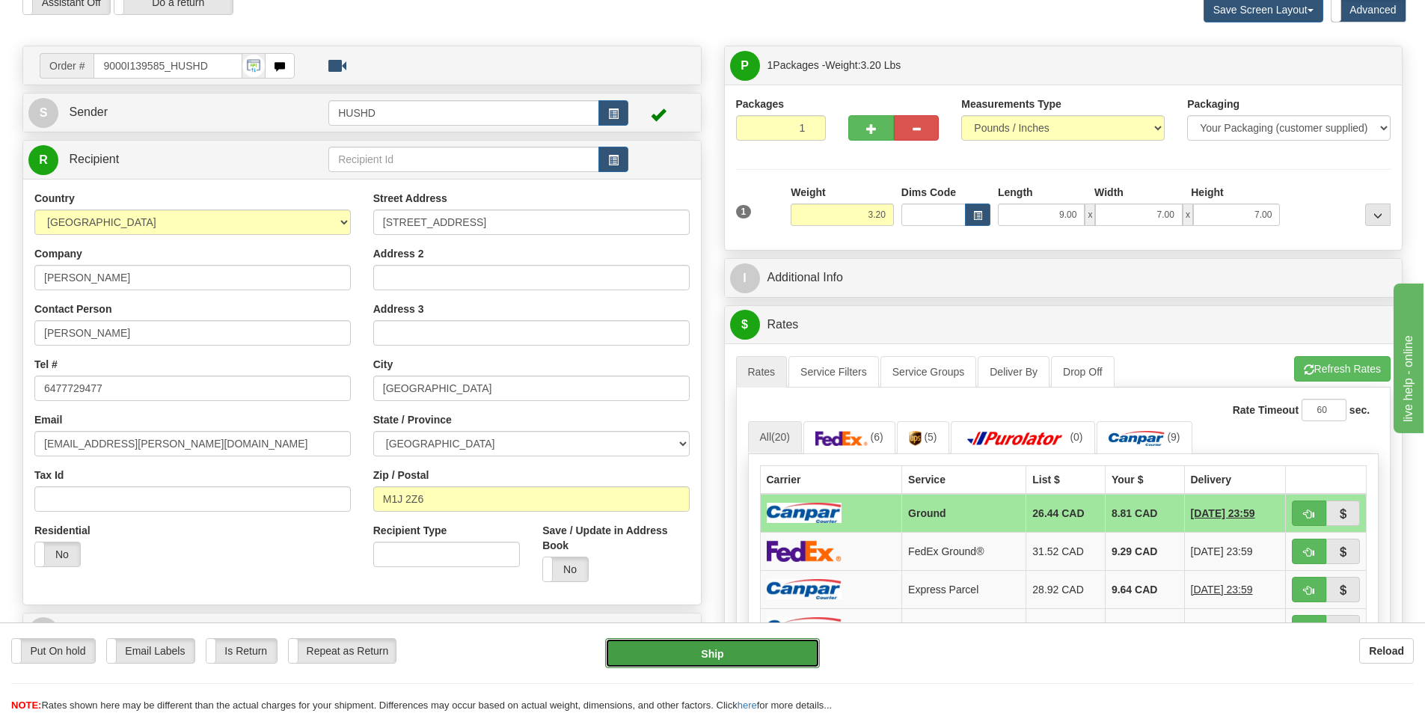
click at [725, 653] on button "Ship" at bounding box center [712, 653] width 215 height 30
type input "1"
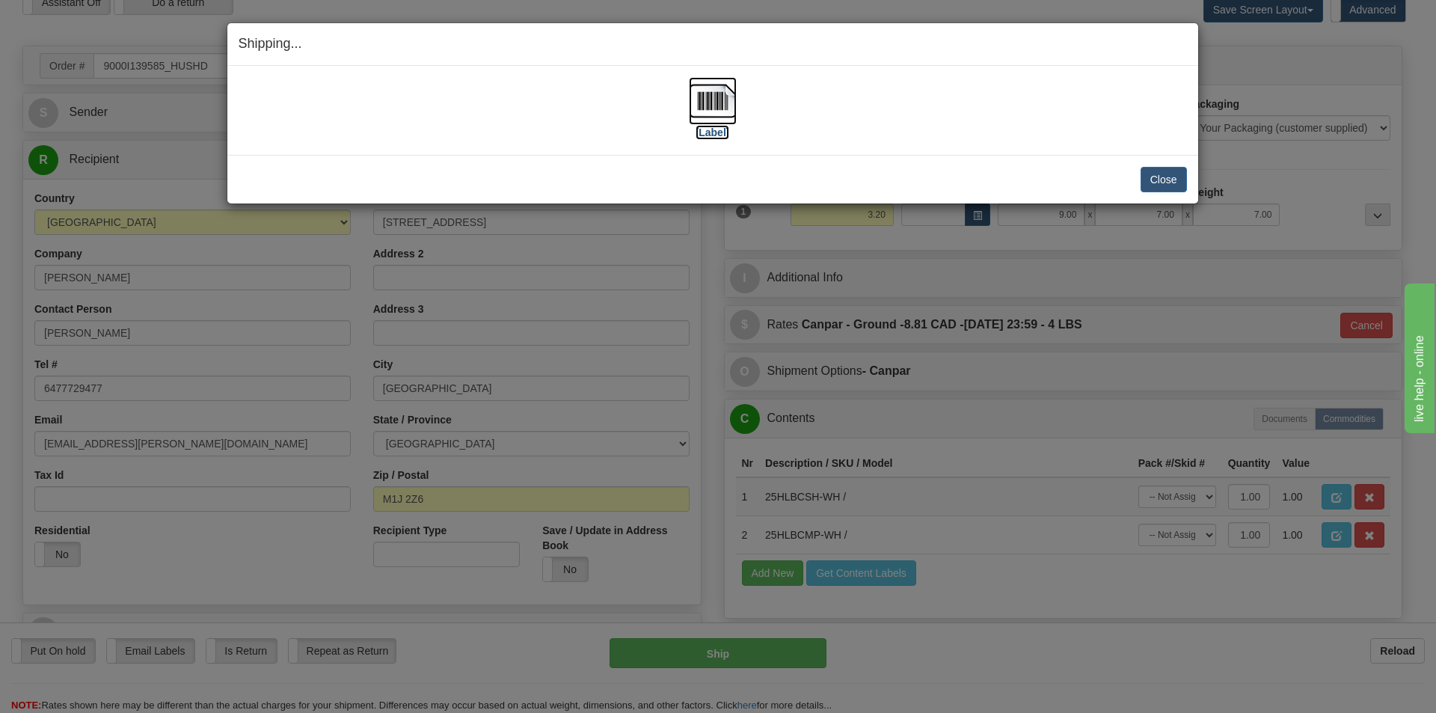
click at [716, 107] on img at bounding box center [713, 101] width 48 height 48
click at [1158, 174] on button "Close" at bounding box center [1163, 179] width 46 height 25
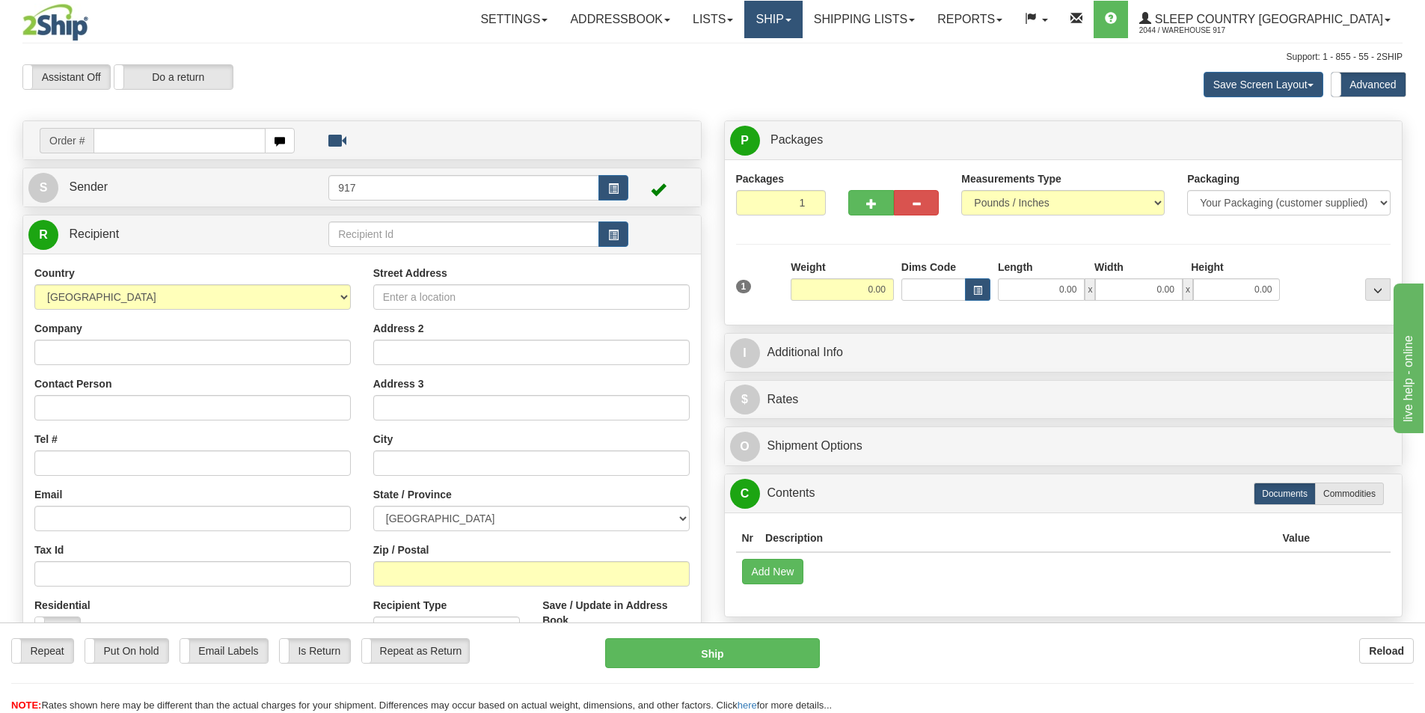
drag, startPoint x: 860, startPoint y: 28, endPoint x: 849, endPoint y: 30, distance: 11.4
click at [802, 28] on link "Ship" at bounding box center [773, 19] width 58 height 37
click at [926, 28] on link "Shipping lists" at bounding box center [863, 19] width 123 height 37
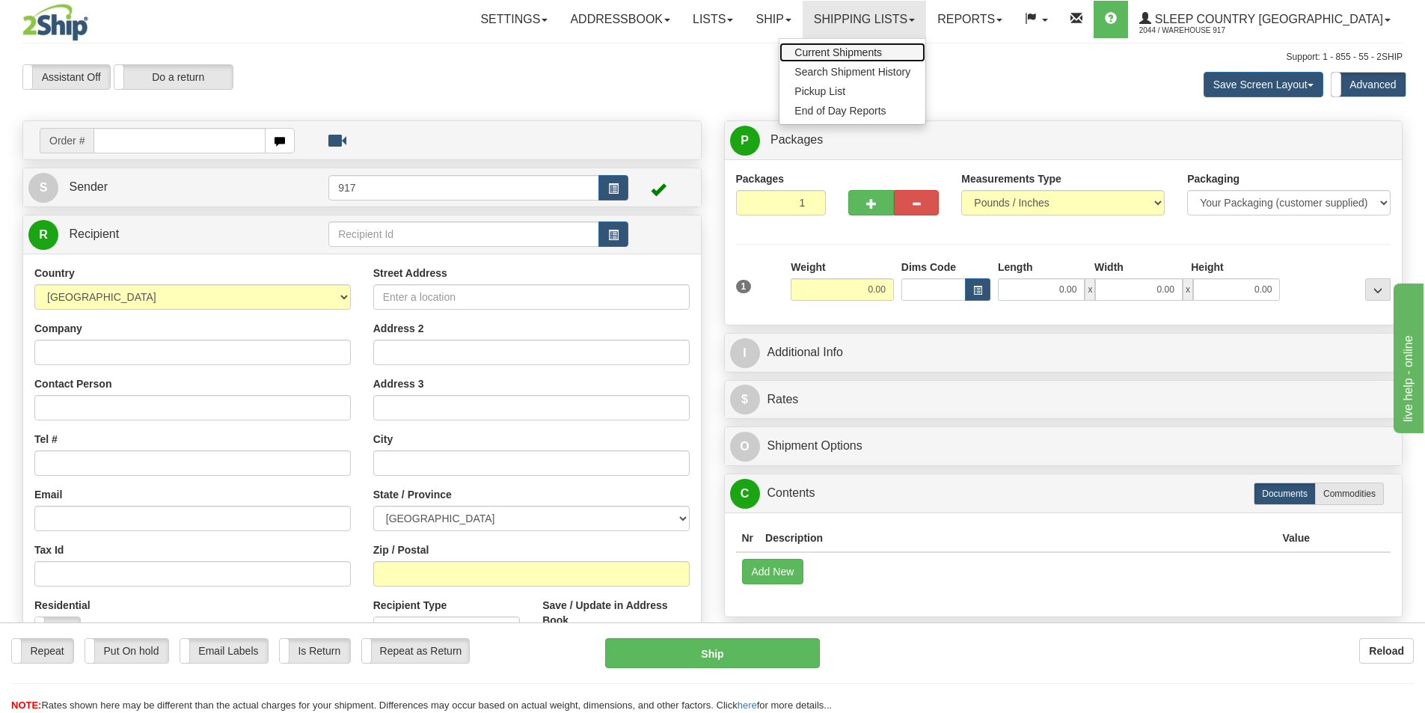
click at [882, 55] on span "Current Shipments" at bounding box center [837, 52] width 87 height 12
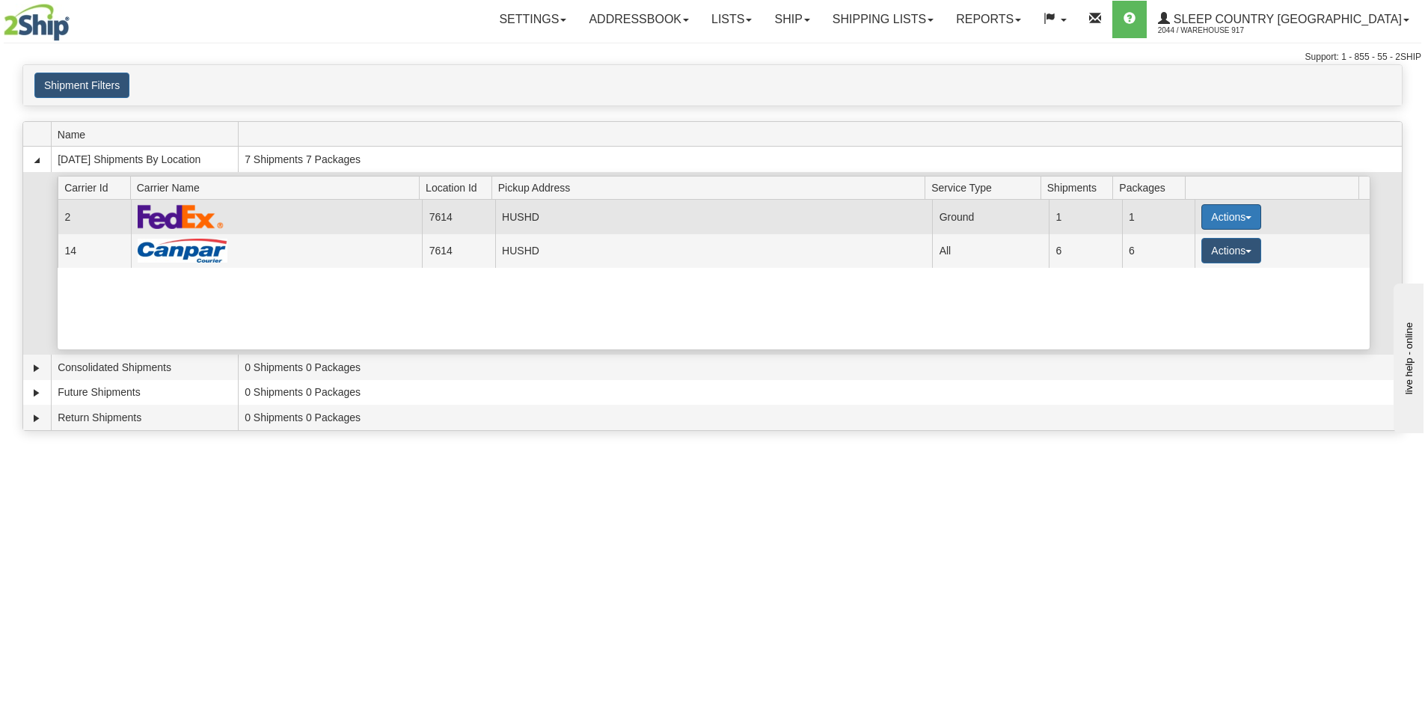
click at [1201, 223] on button "Actions" at bounding box center [1231, 216] width 60 height 25
drag, startPoint x: 1188, startPoint y: 256, endPoint x: 1186, endPoint y: 265, distance: 10.0
click at [1186, 265] on link "Close" at bounding box center [1200, 264] width 120 height 19
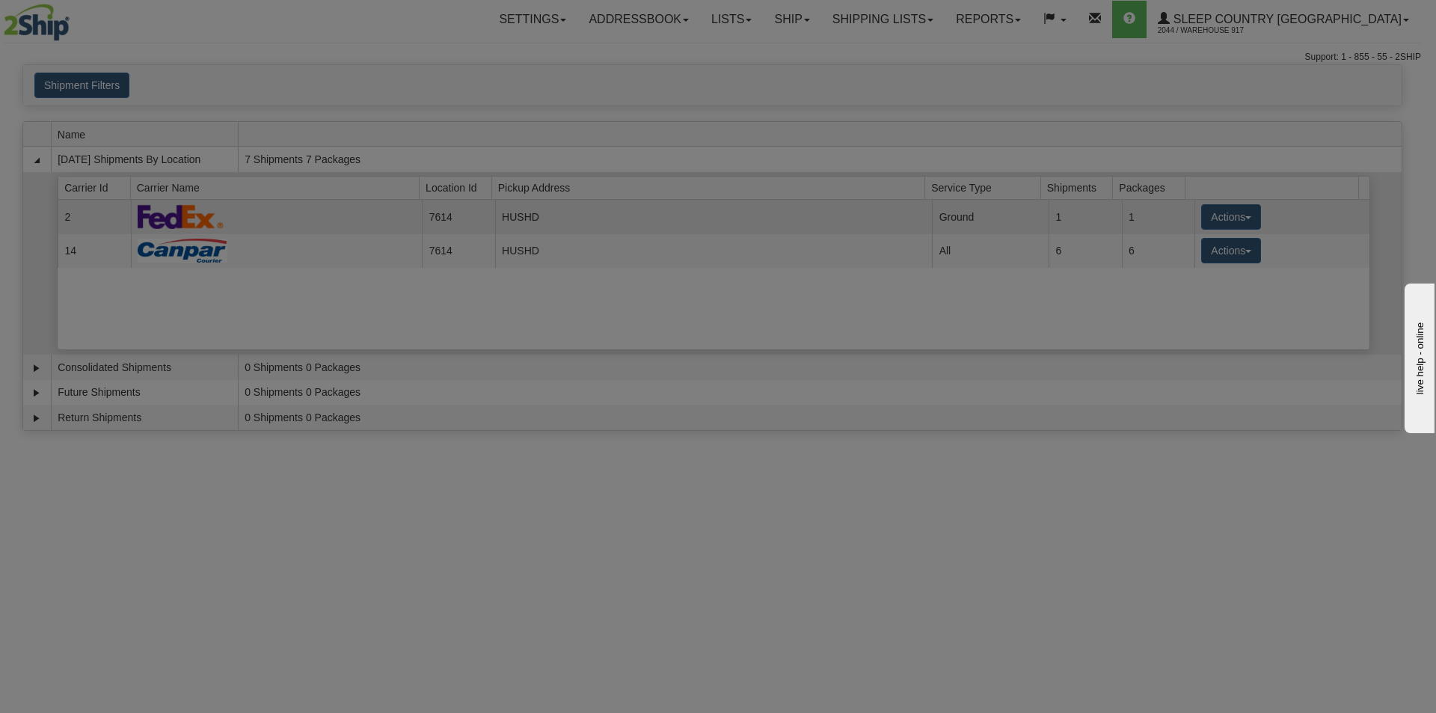
click at [0, 0] on div "× Closing Shipments Close" at bounding box center [0, 0] width 0 height 0
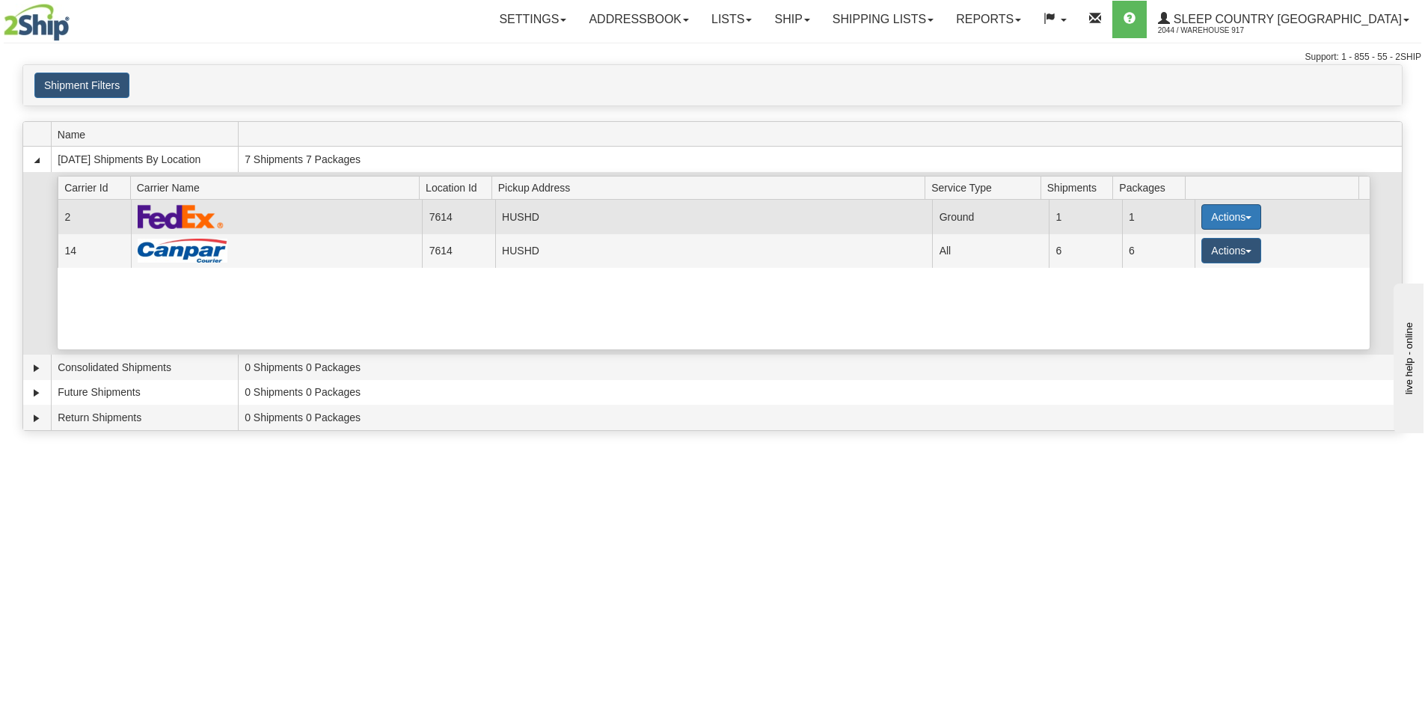
click at [1220, 221] on button "Actions" at bounding box center [1231, 216] width 60 height 25
click at [1176, 269] on span "Close" at bounding box center [1172, 264] width 34 height 10
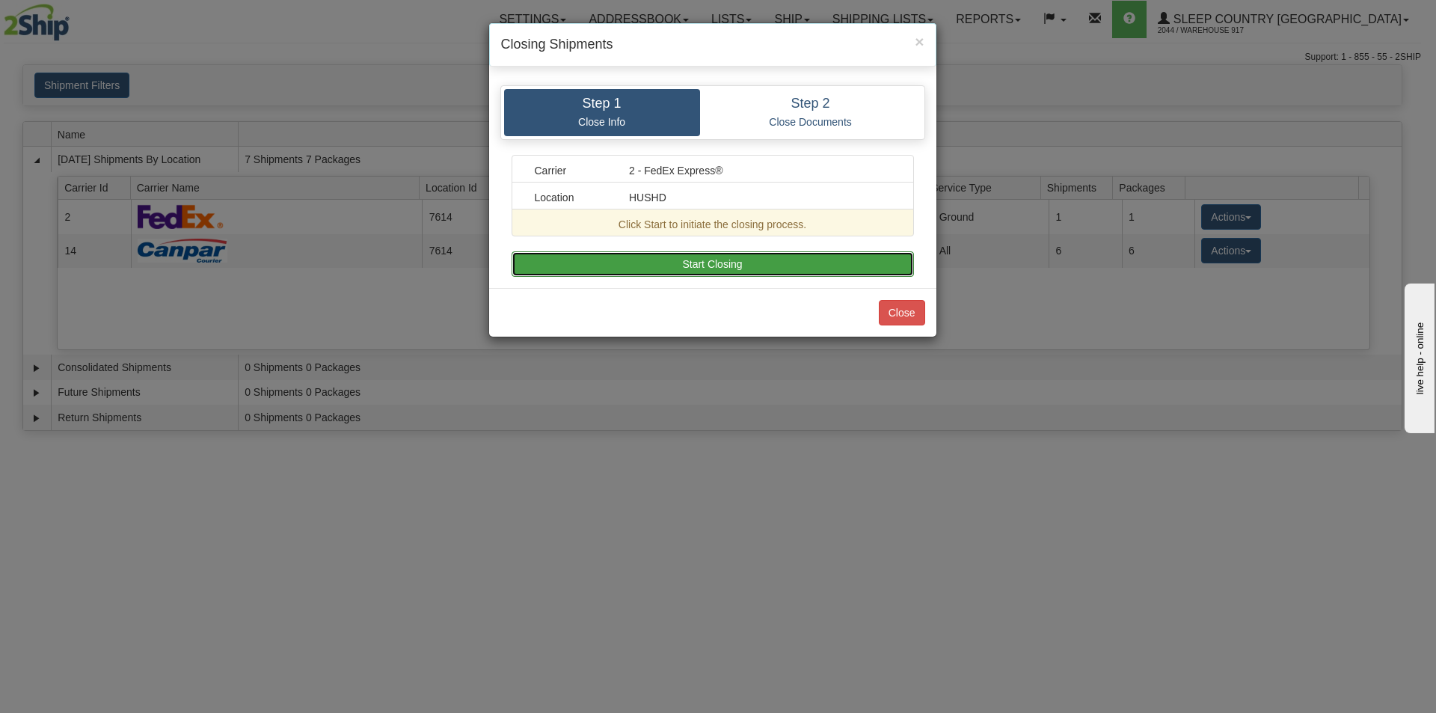
click at [723, 256] on button "Start Closing" at bounding box center [713, 263] width 402 height 25
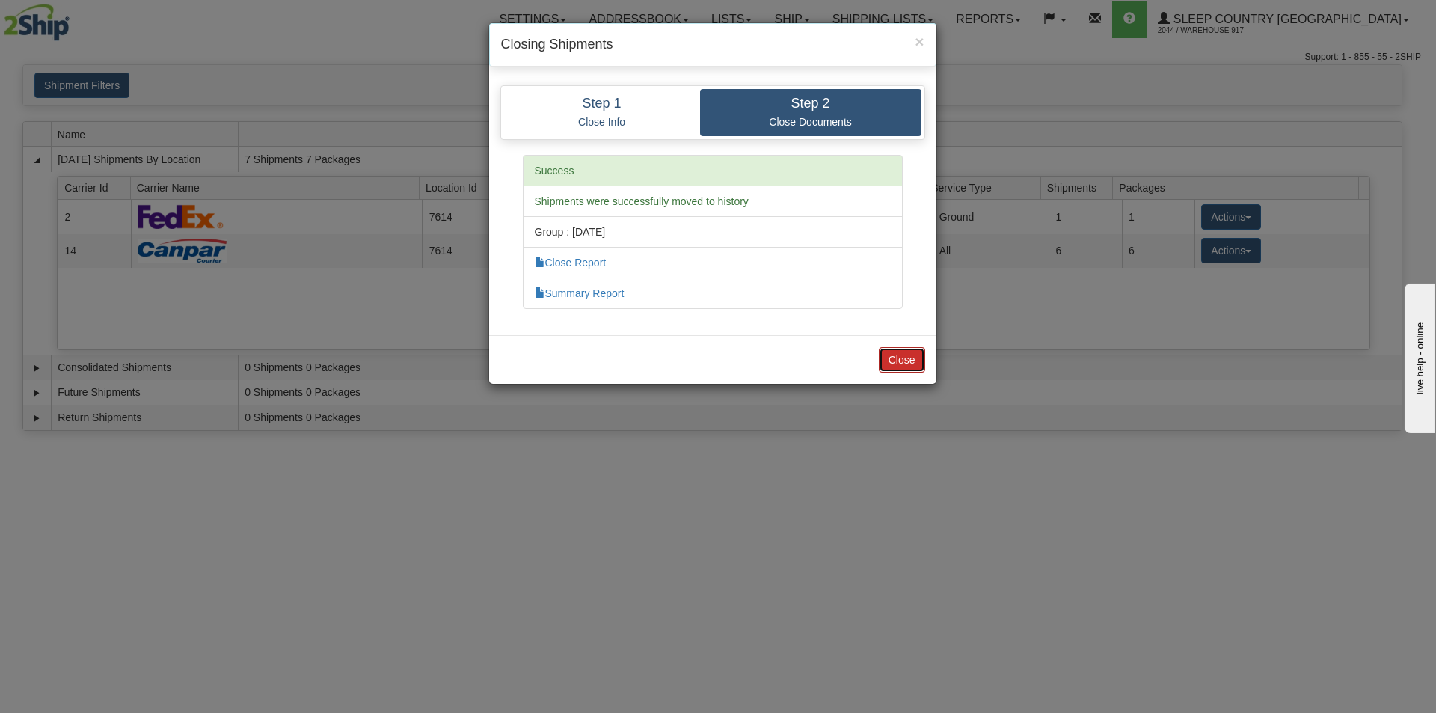
drag, startPoint x: 882, startPoint y: 355, endPoint x: 1241, endPoint y: 331, distance: 359.1
click at [884, 355] on button "Close" at bounding box center [902, 359] width 46 height 25
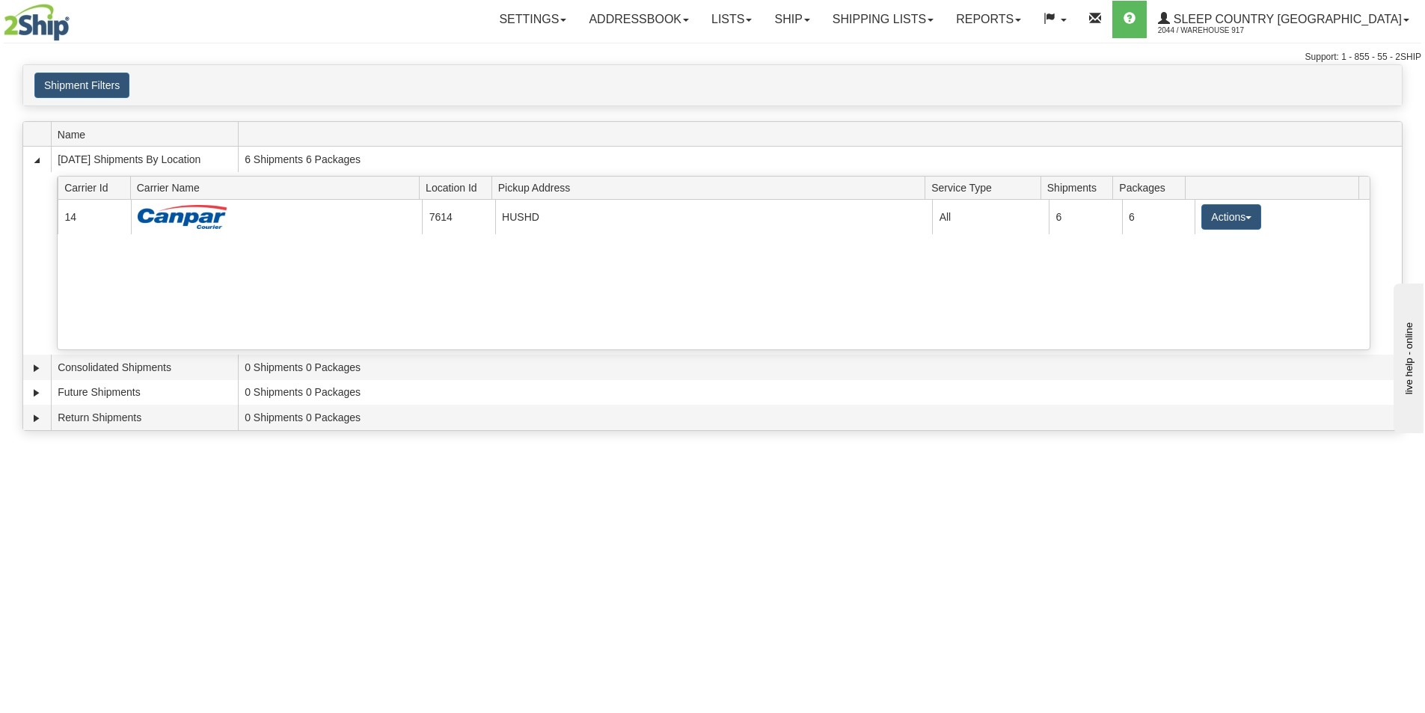
click at [1215, 215] on button "Actions" at bounding box center [1231, 216] width 60 height 25
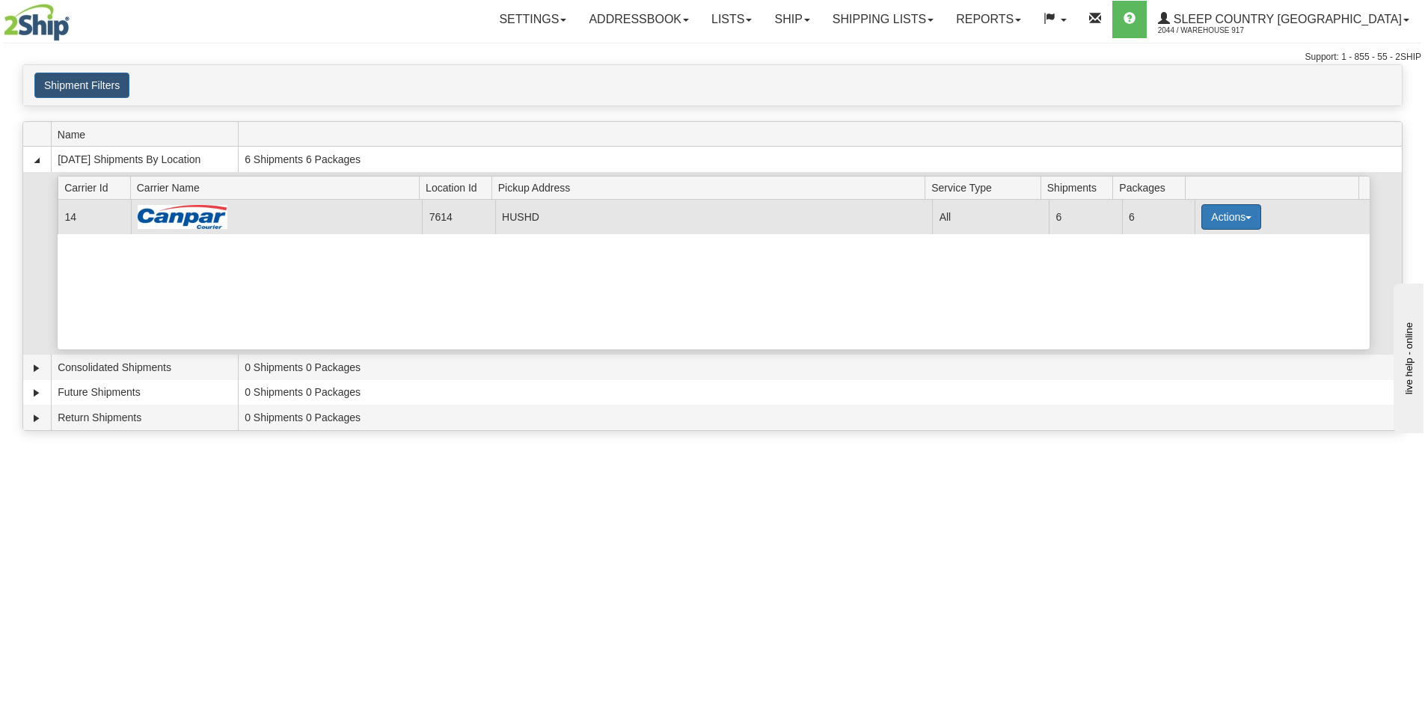
click at [1214, 215] on button "Actions" at bounding box center [1231, 216] width 60 height 25
click at [1170, 266] on span "Close" at bounding box center [1172, 264] width 34 height 10
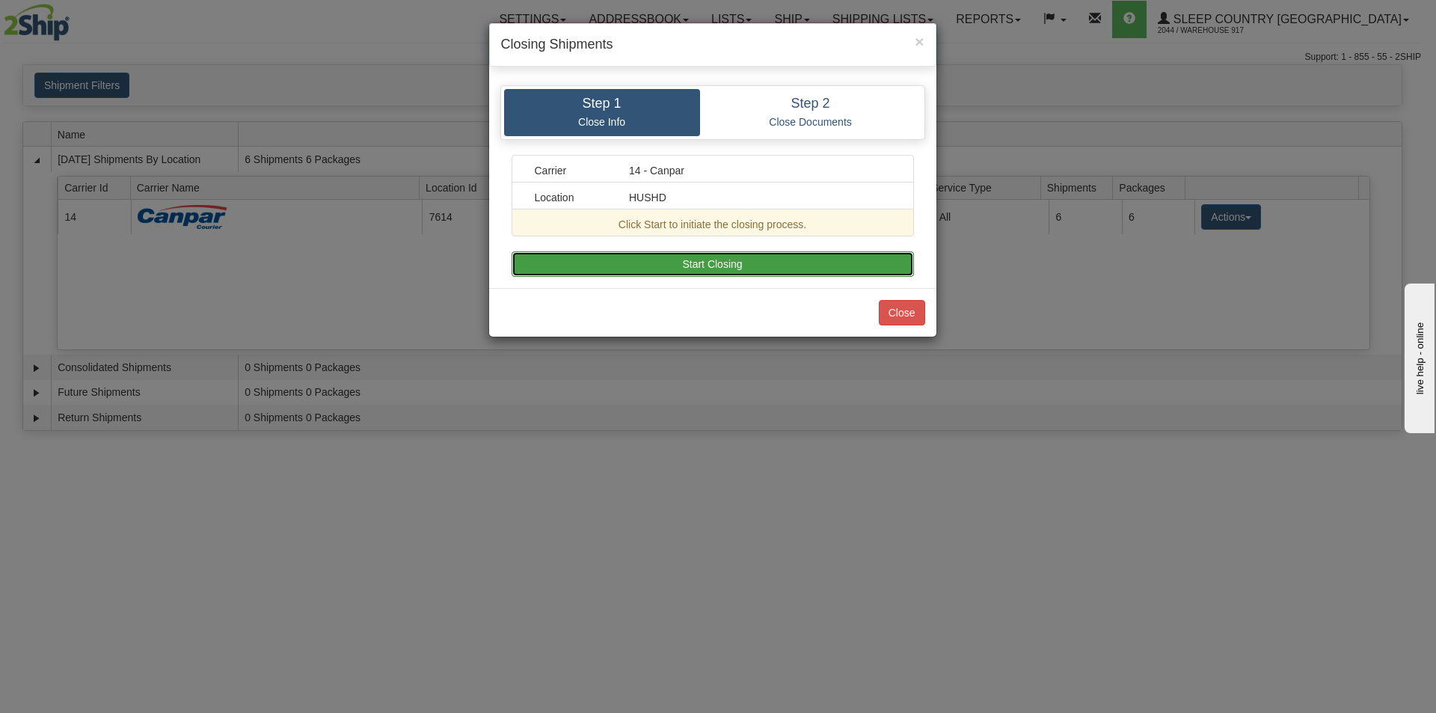
click at [678, 268] on button "Start Closing" at bounding box center [713, 263] width 402 height 25
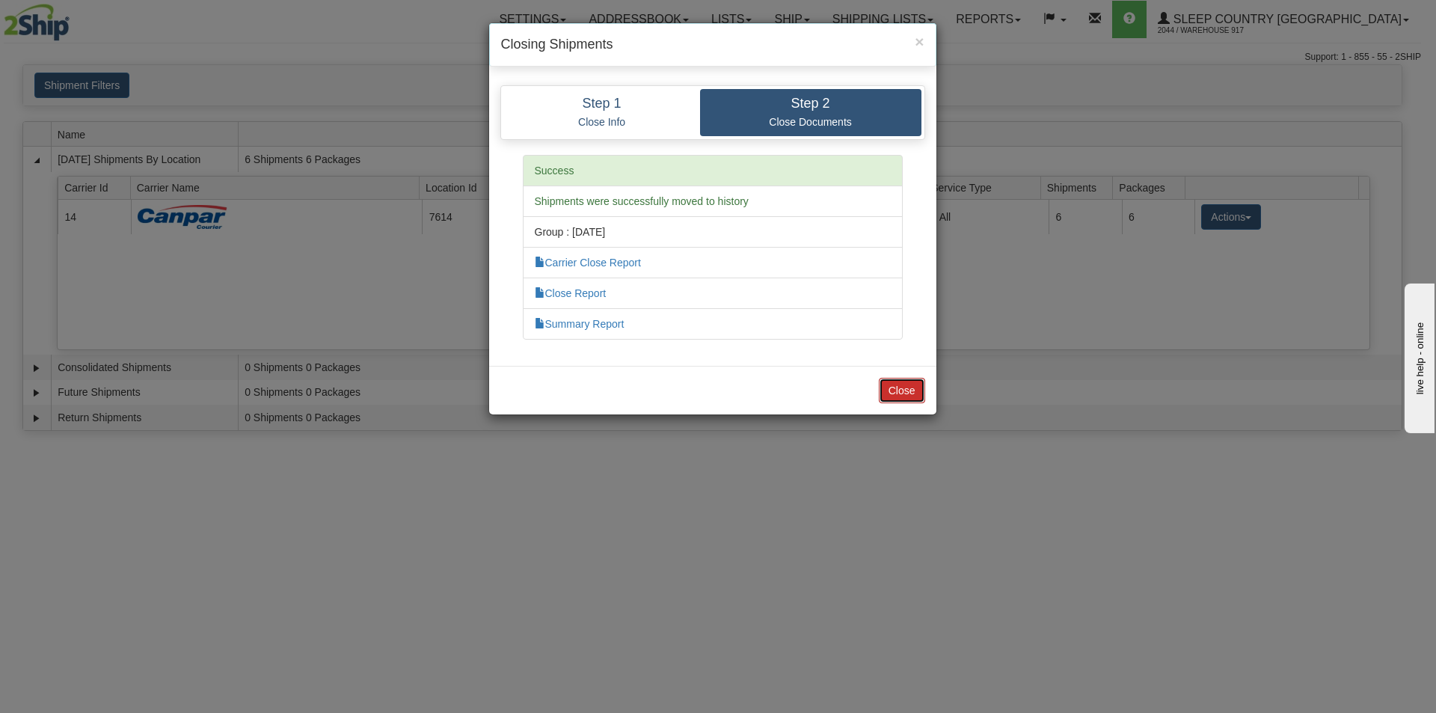
click at [900, 396] on button "Close" at bounding box center [902, 390] width 46 height 25
